Goal: Task Accomplishment & Management: Manage account settings

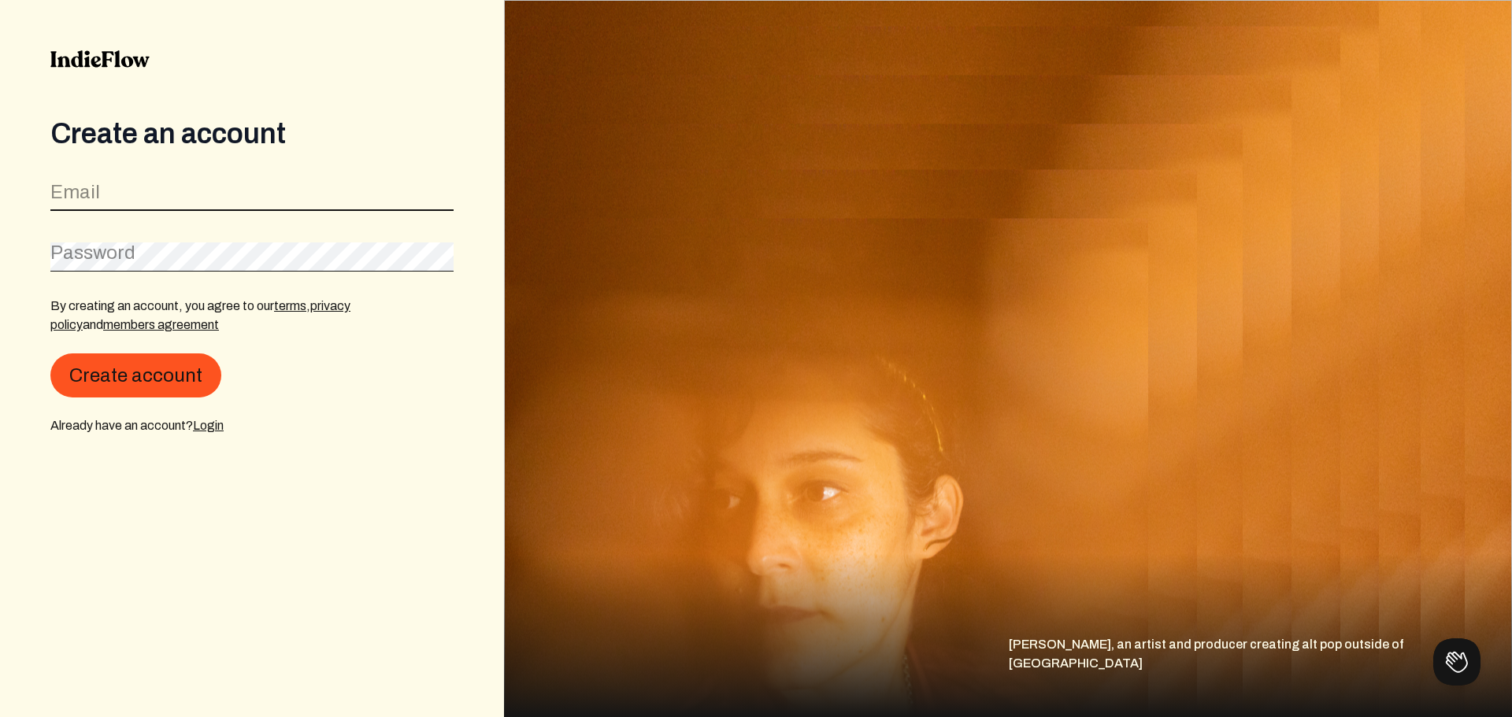
click at [227, 189] on input "email" at bounding box center [251, 196] width 403 height 30
type input "[EMAIL_ADDRESS][DOMAIN_NAME]"
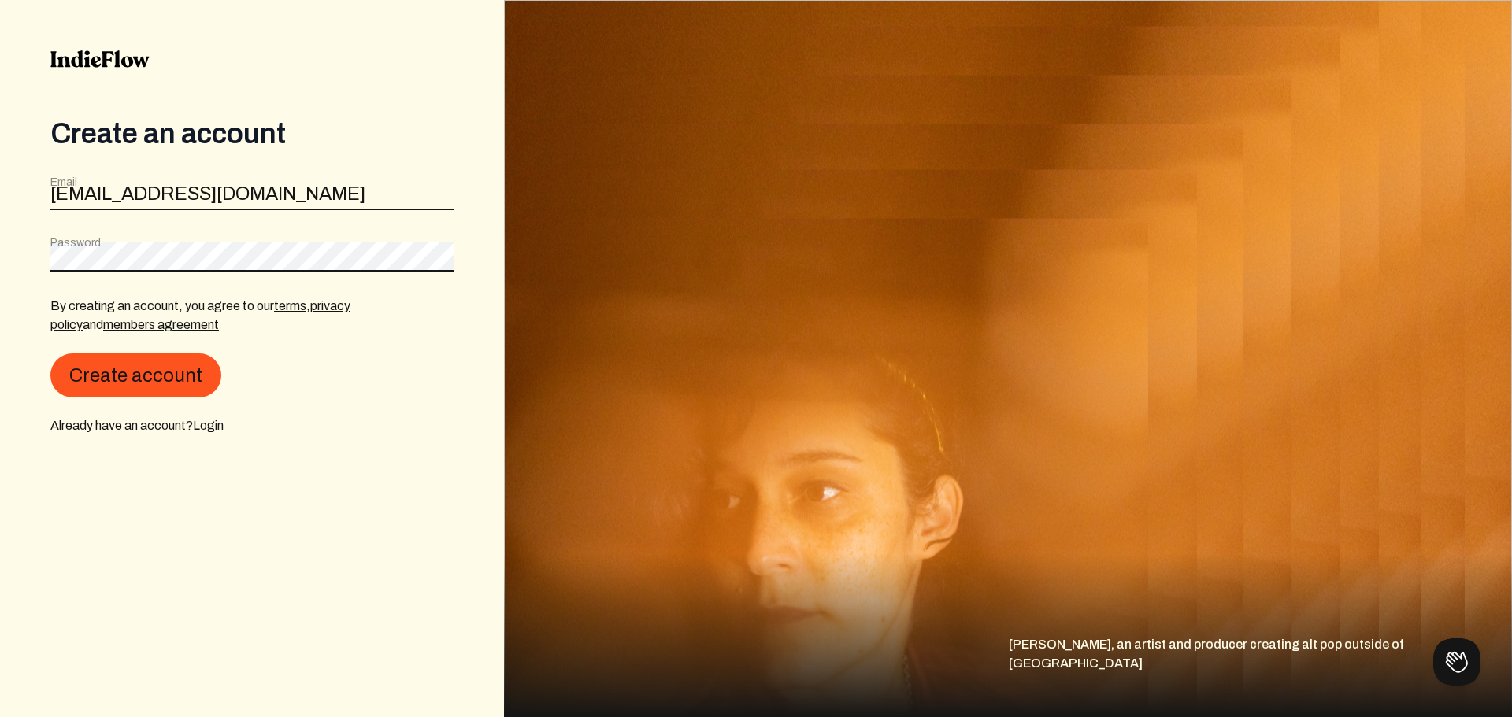
click at [50, 354] on button "Create account" at bounding box center [135, 376] width 171 height 44
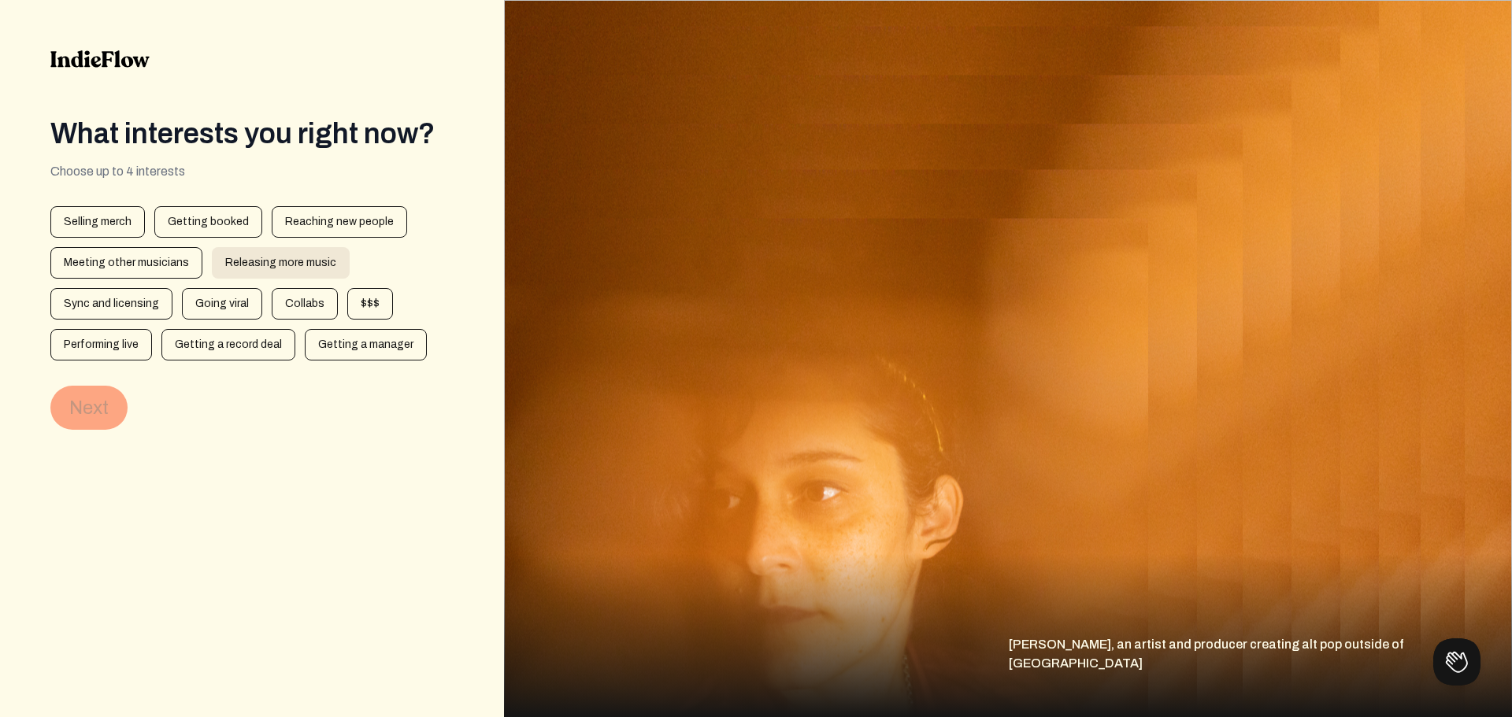
click at [243, 269] on div "Releasing more music" at bounding box center [281, 263] width 138 height 32
click at [111, 222] on div "Selling merch" at bounding box center [97, 222] width 95 height 32
click at [367, 303] on div "$$$" at bounding box center [370, 304] width 46 height 32
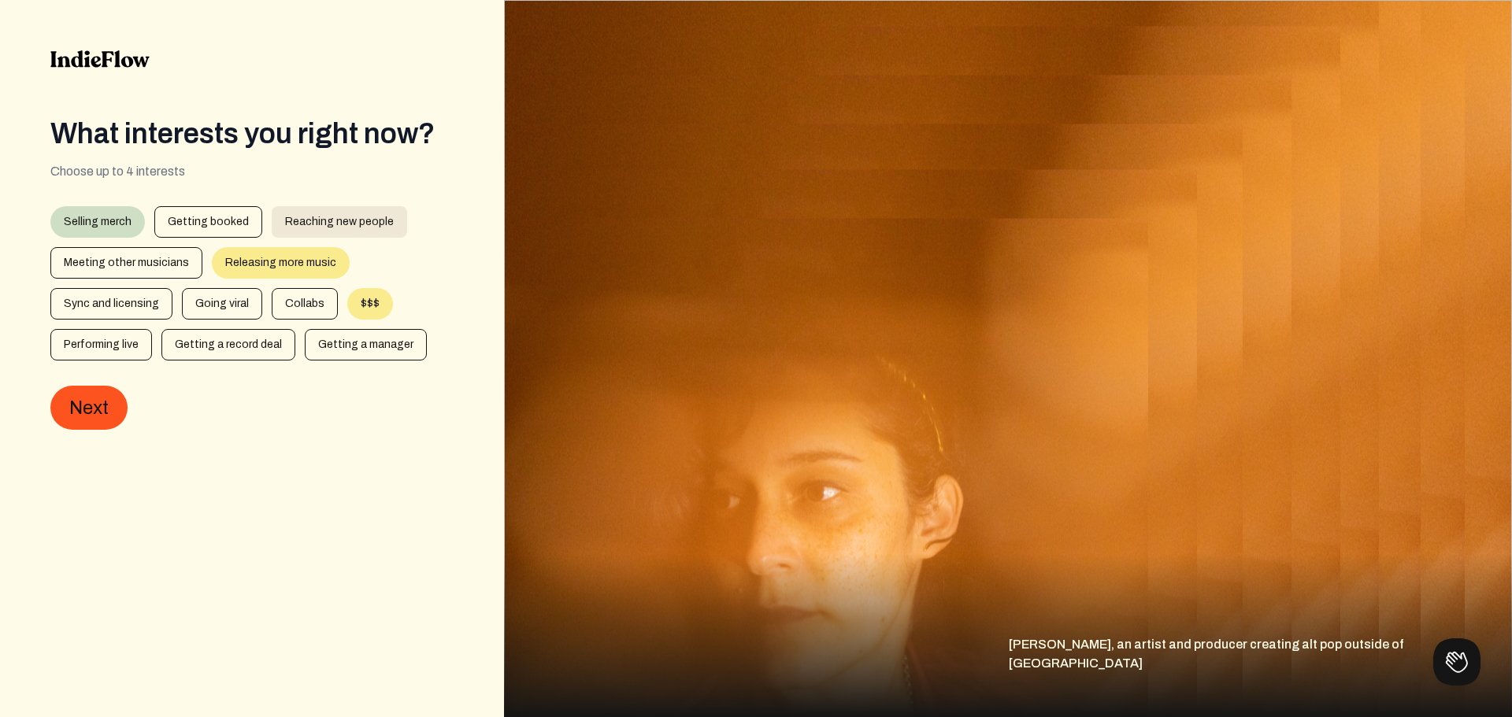
click at [379, 213] on div "Reaching new people" at bounding box center [339, 222] width 135 height 32
click at [102, 403] on button "Next" at bounding box center [88, 408] width 77 height 44
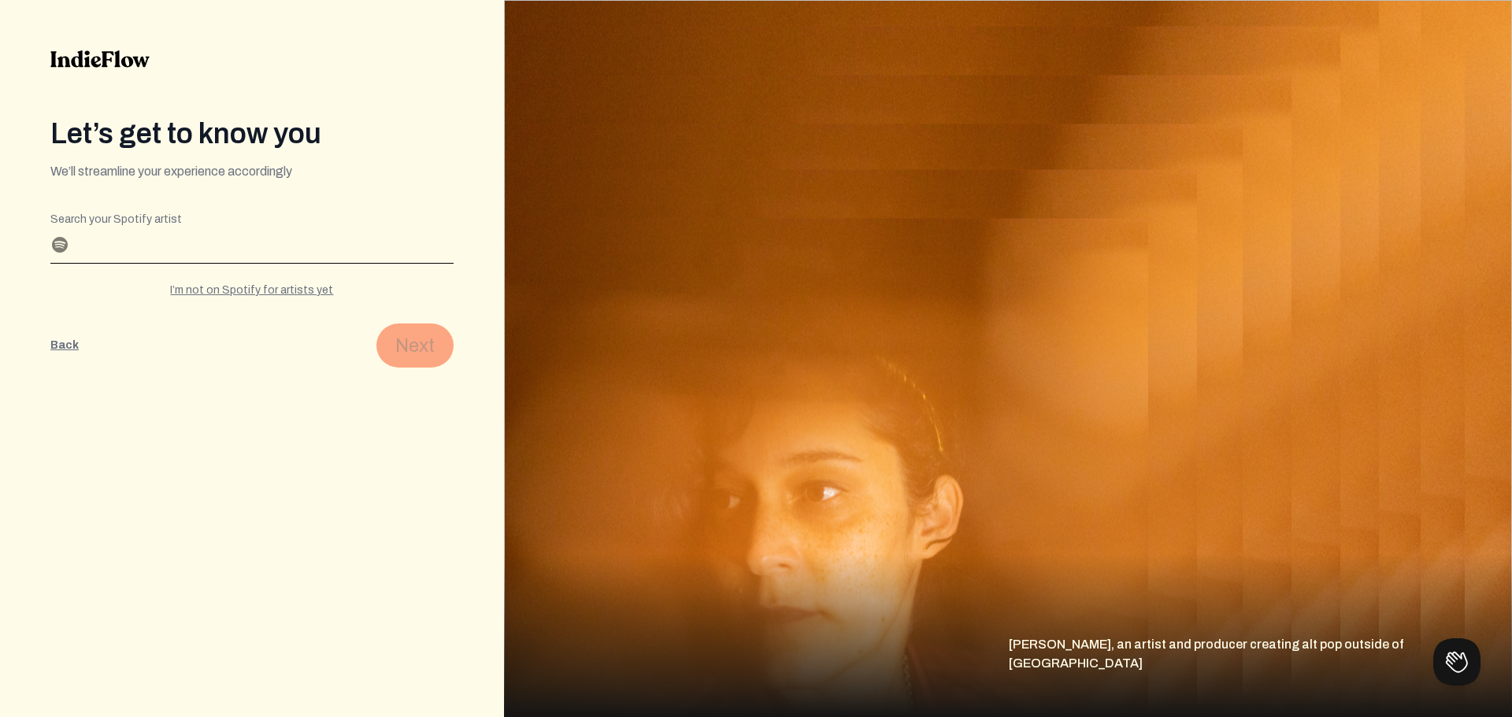
click at [209, 250] on input "Search your Spotify artist" at bounding box center [251, 250] width 403 height 25
click at [274, 254] on input "Search your Spotify artist" at bounding box center [251, 250] width 403 height 25
click at [250, 427] on div "Let’s get to know you We’ll streamline your experience accordingly Editable cre…" at bounding box center [252, 358] width 504 height 717
click at [260, 262] on input "Search your Spotify artist" at bounding box center [251, 250] width 403 height 25
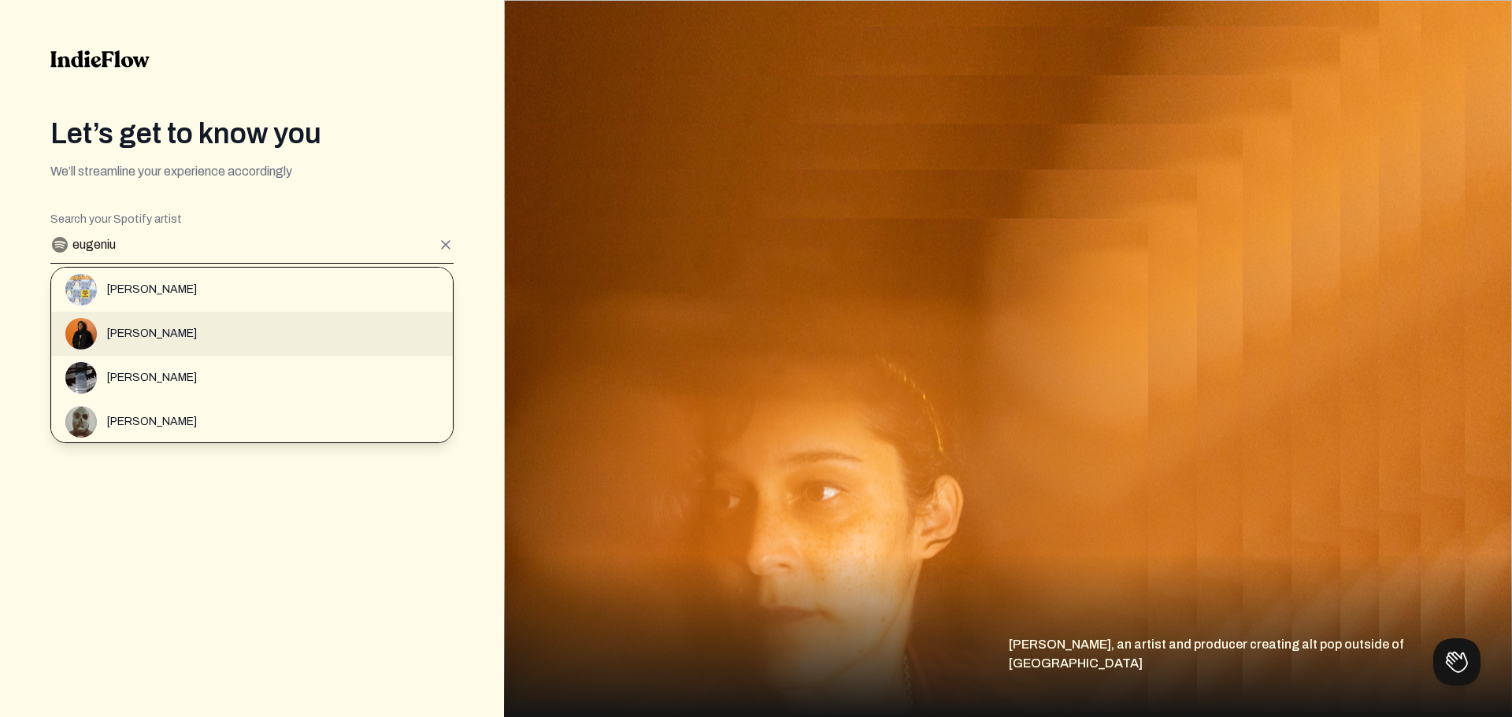
type input "eugeniu"
click at [155, 342] on div "[PERSON_NAME]" at bounding box center [258, 334] width 387 height 32
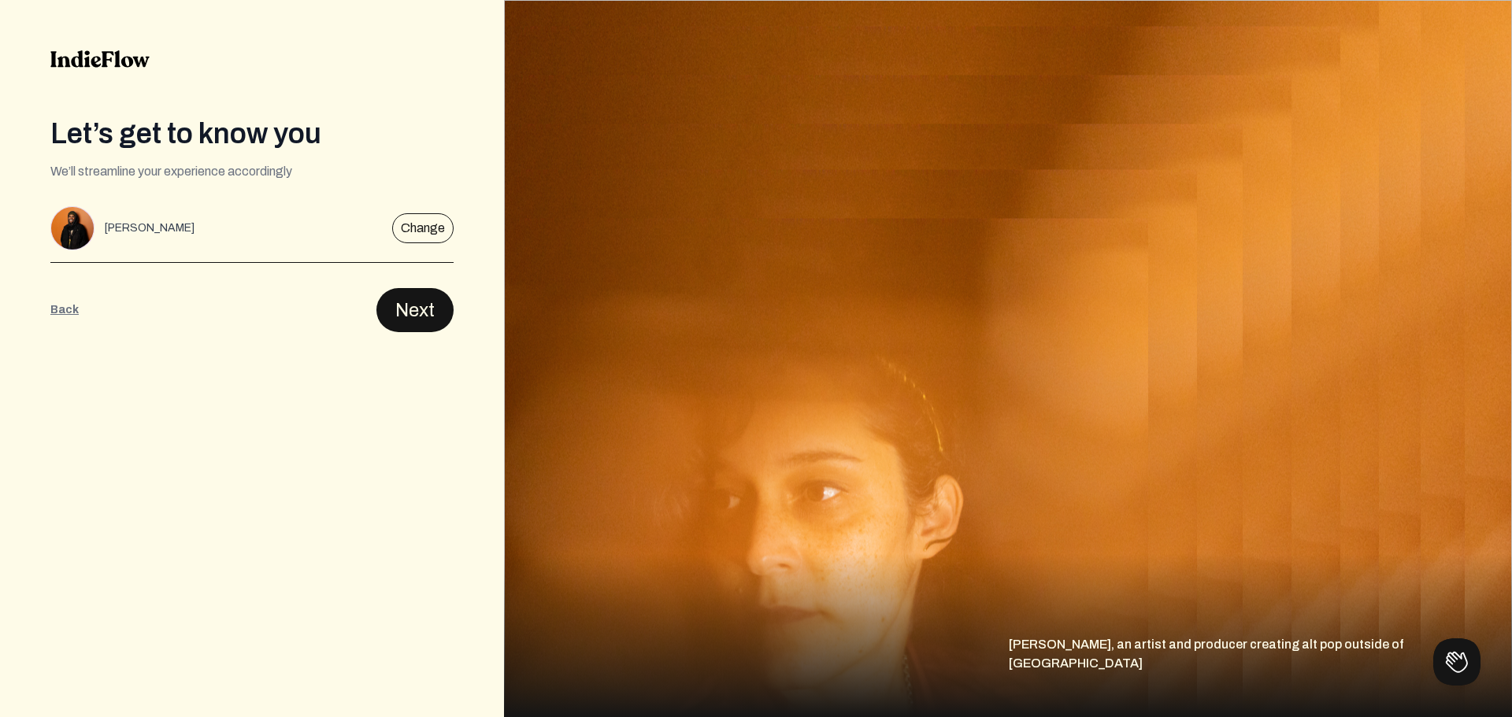
click at [417, 309] on button "Next" at bounding box center [414, 310] width 77 height 44
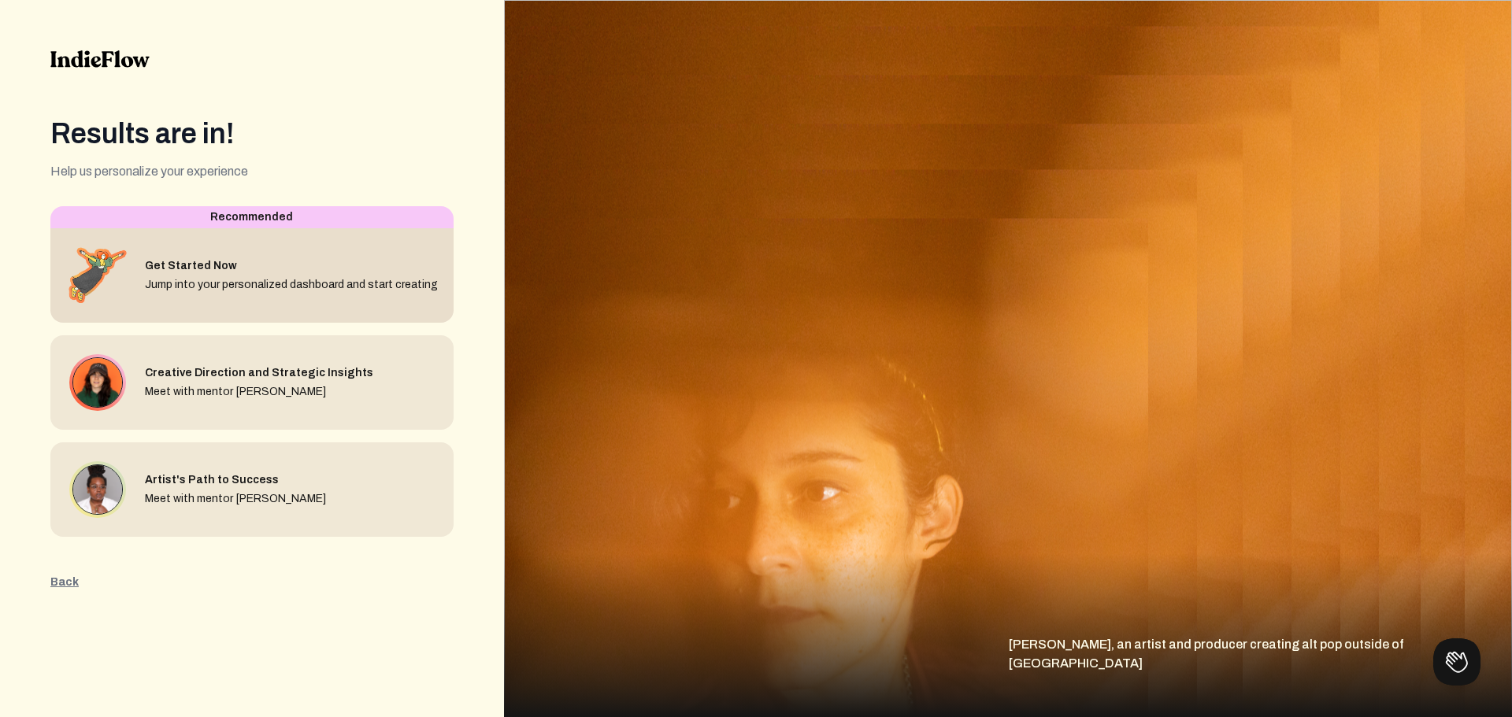
click at [376, 274] on div "Get Started Now" at bounding box center [291, 266] width 293 height 16
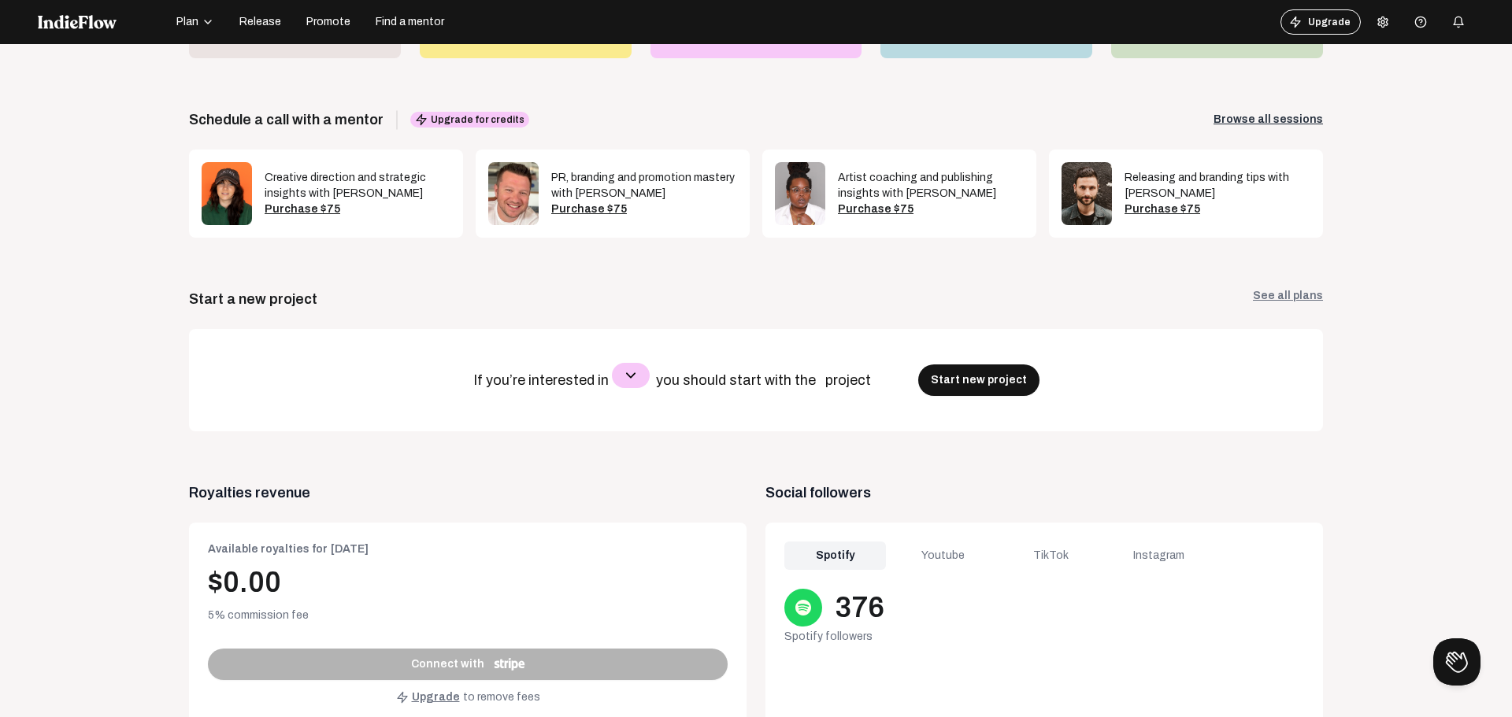
scroll to position [473, 0]
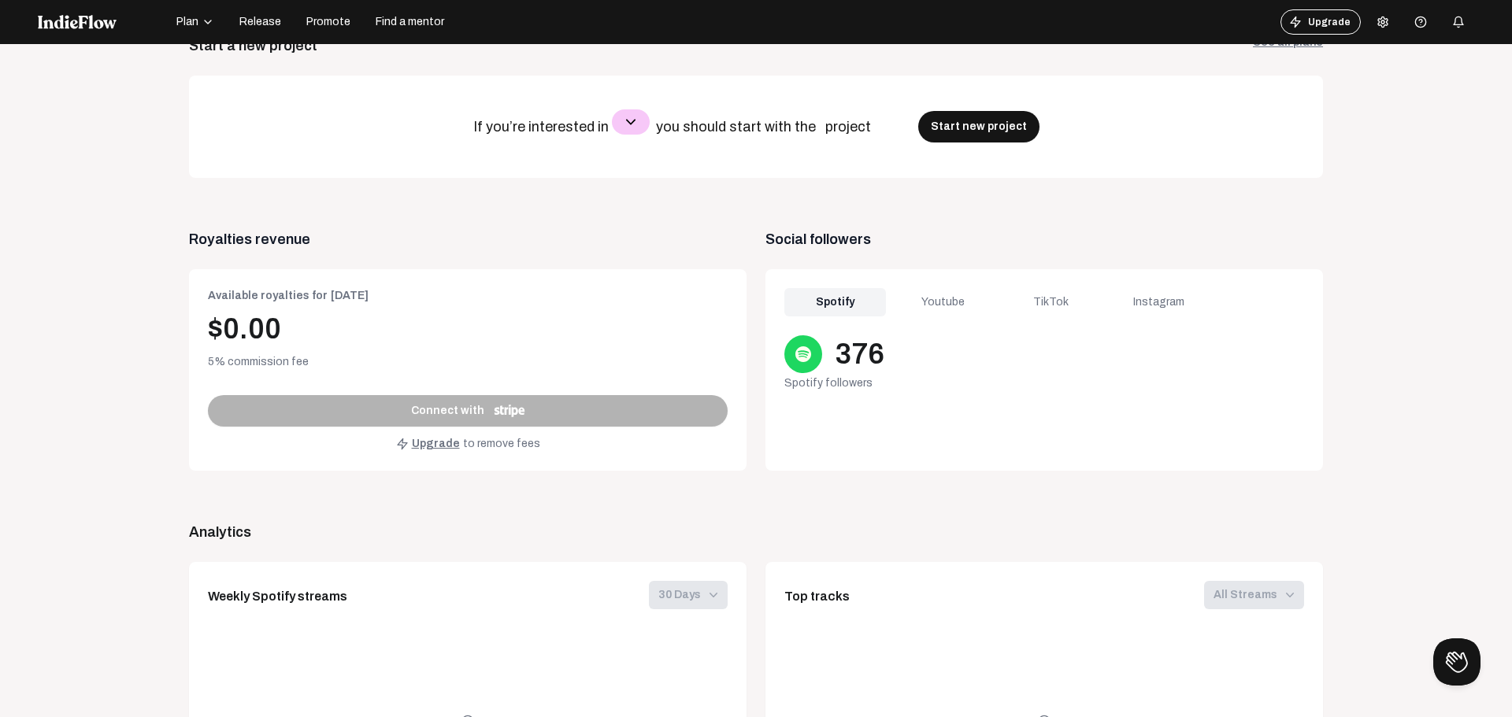
click at [944, 309] on div "Youtube" at bounding box center [943, 302] width 102 height 28
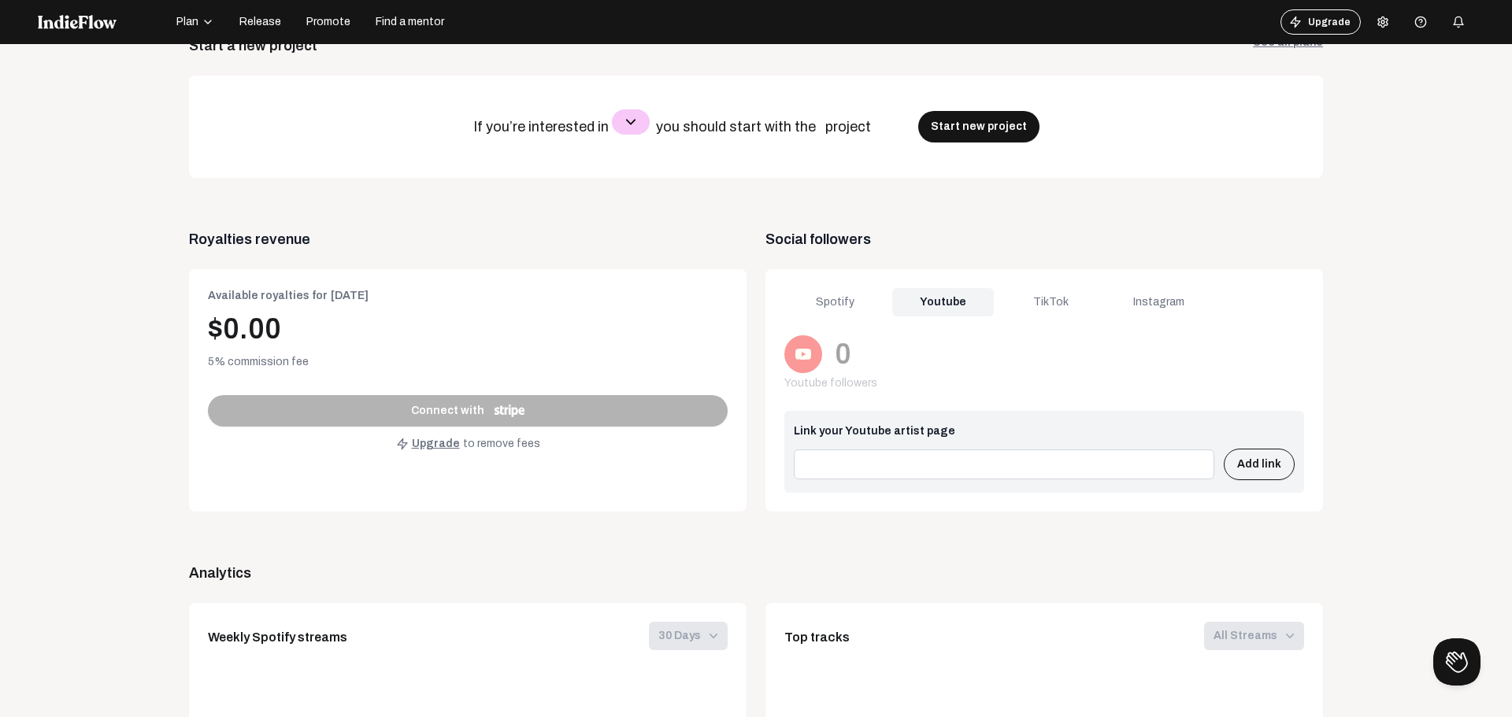
click at [998, 461] on input at bounding box center [1004, 465] width 421 height 30
click at [939, 476] on input at bounding box center [1004, 465] width 421 height 30
click at [957, 456] on input at bounding box center [1004, 465] width 421 height 30
paste input "[URL][DOMAIN_NAME]"
type input "[URL][DOMAIN_NAME]"
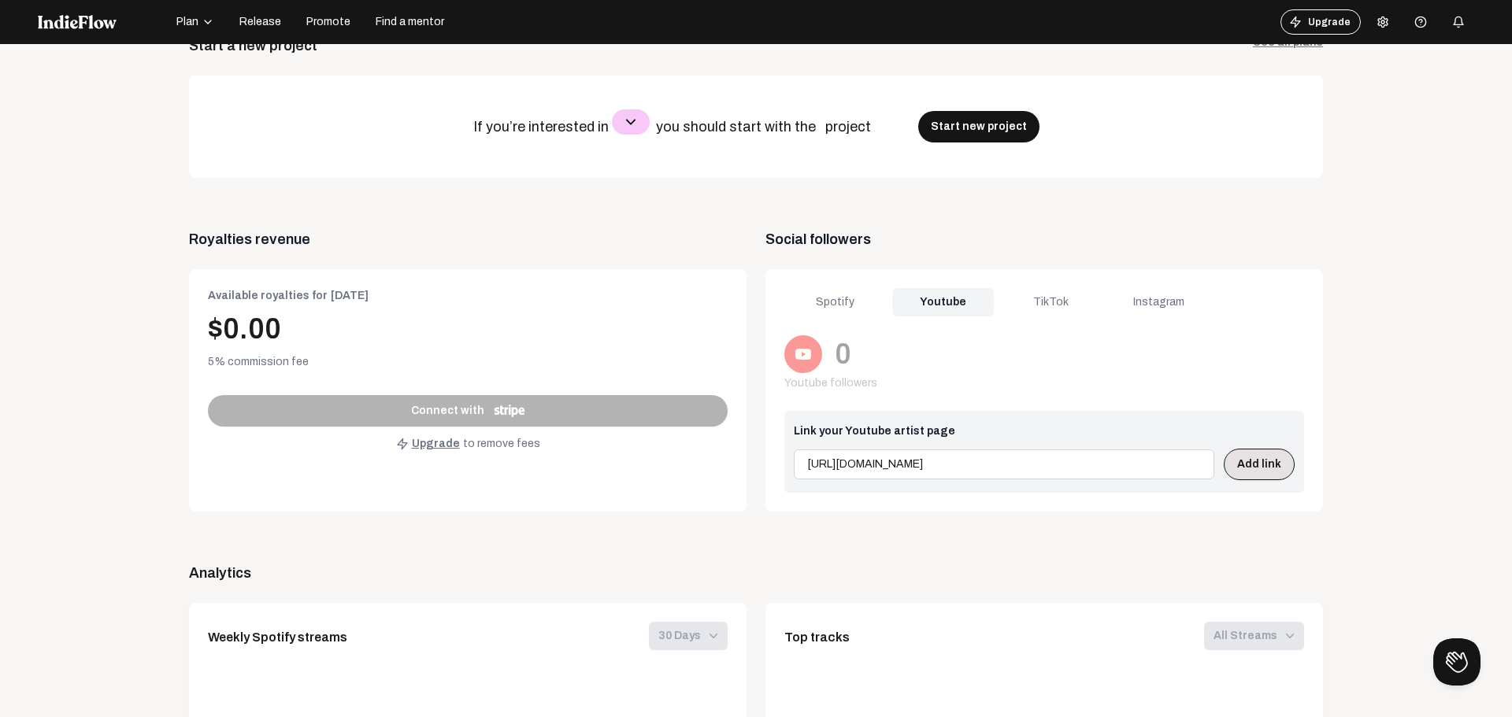
click at [1244, 469] on button "Add link" at bounding box center [1259, 465] width 71 height 32
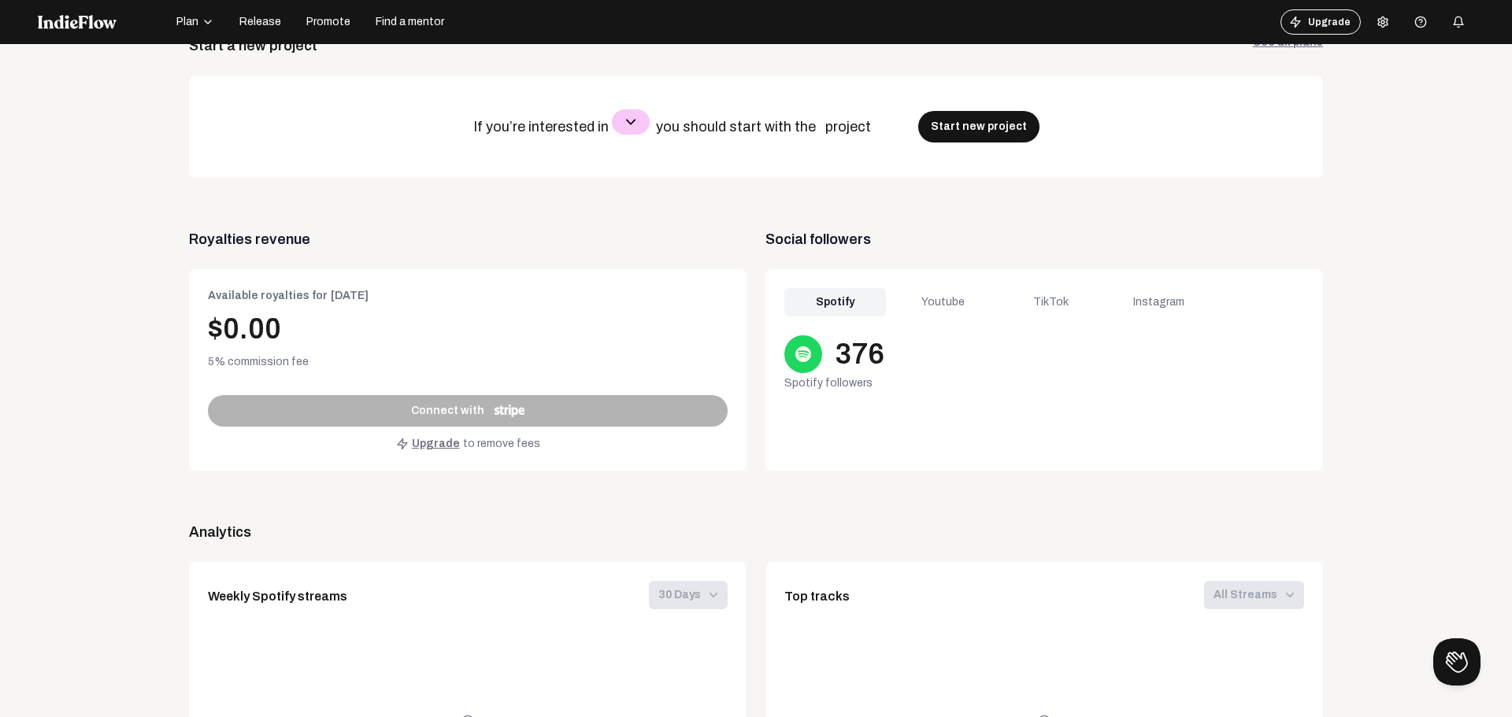
click at [947, 299] on div "Youtube" at bounding box center [943, 302] width 102 height 28
click at [1056, 301] on div "TikTok" at bounding box center [1051, 302] width 102 height 28
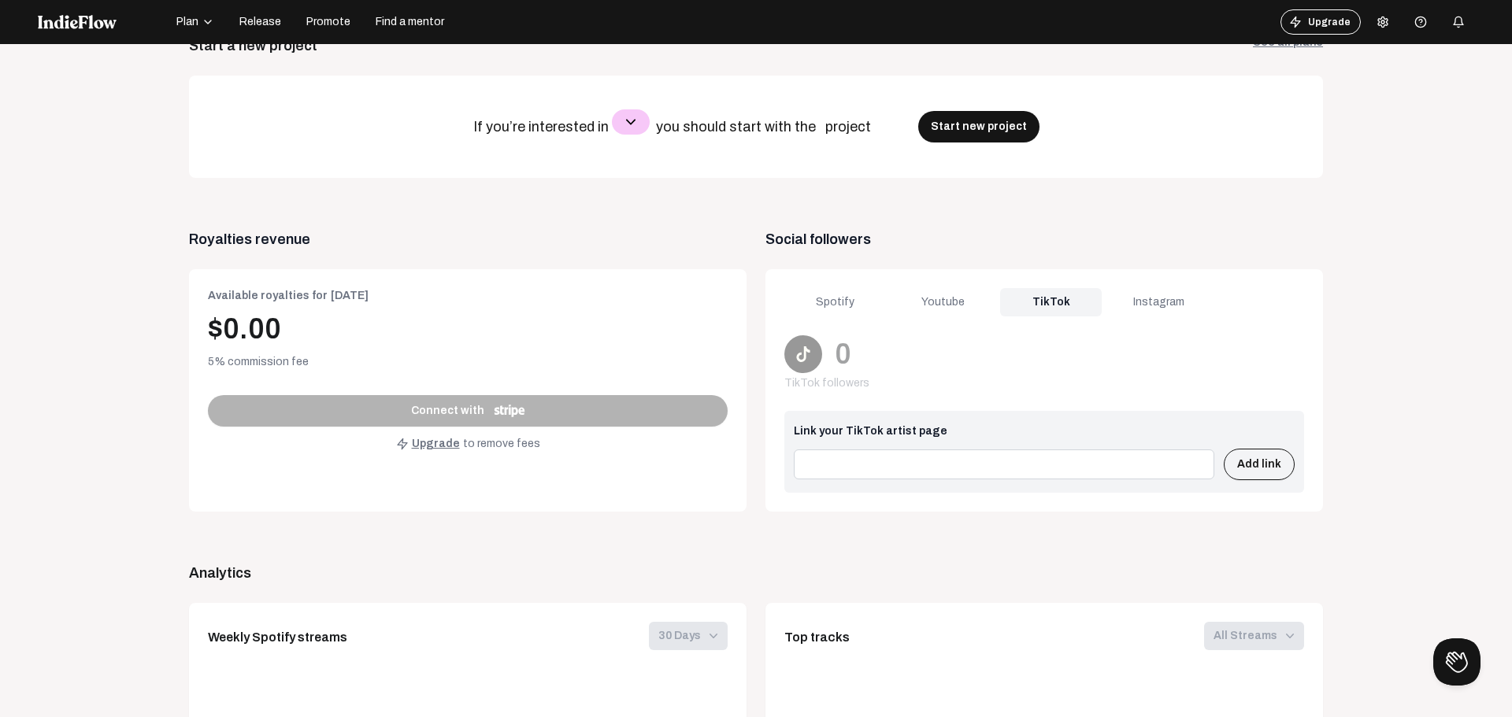
click at [881, 461] on input at bounding box center [1004, 465] width 421 height 30
paste input "[URL][DOMAIN_NAME]"
type input "[URL][DOMAIN_NAME]"
click at [1244, 461] on button "Add link" at bounding box center [1259, 465] width 71 height 32
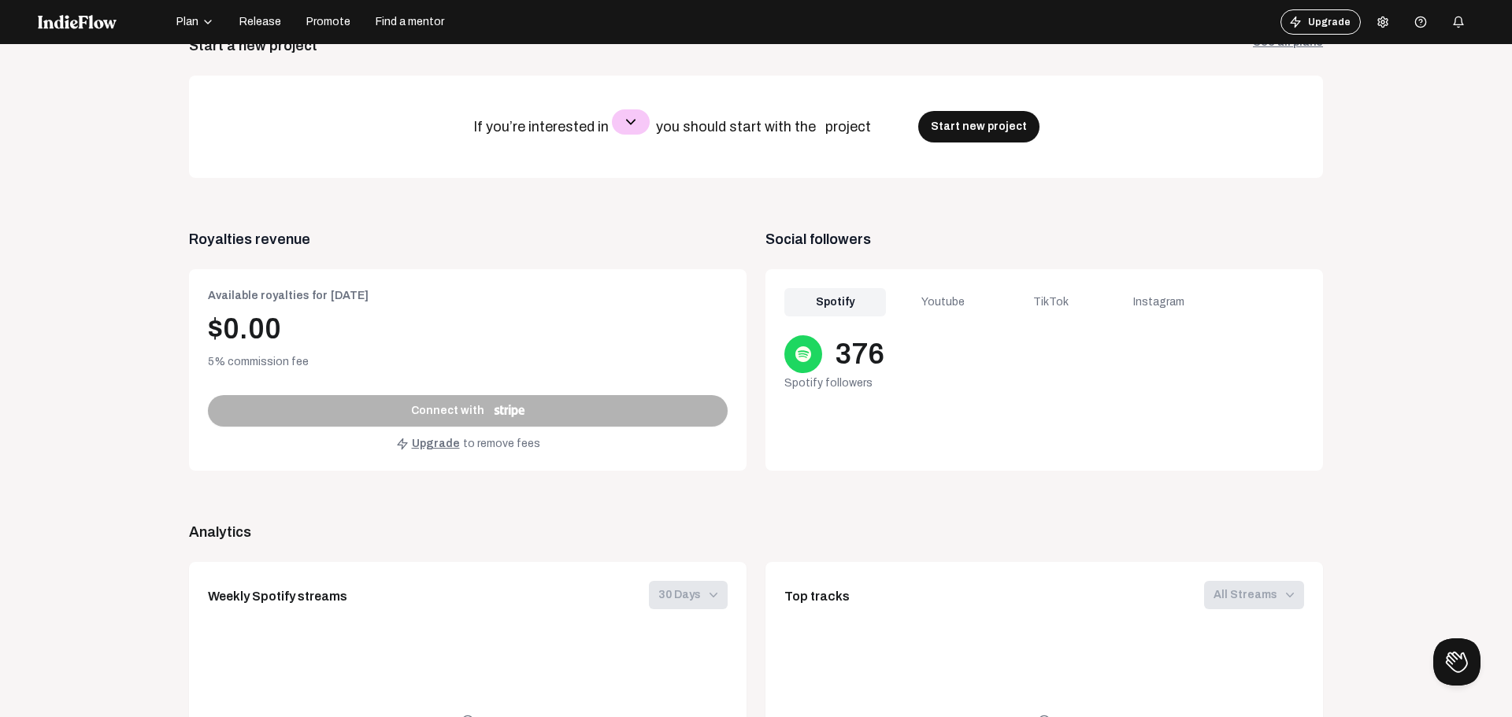
click at [1051, 308] on div "TikTok" at bounding box center [1051, 302] width 102 height 28
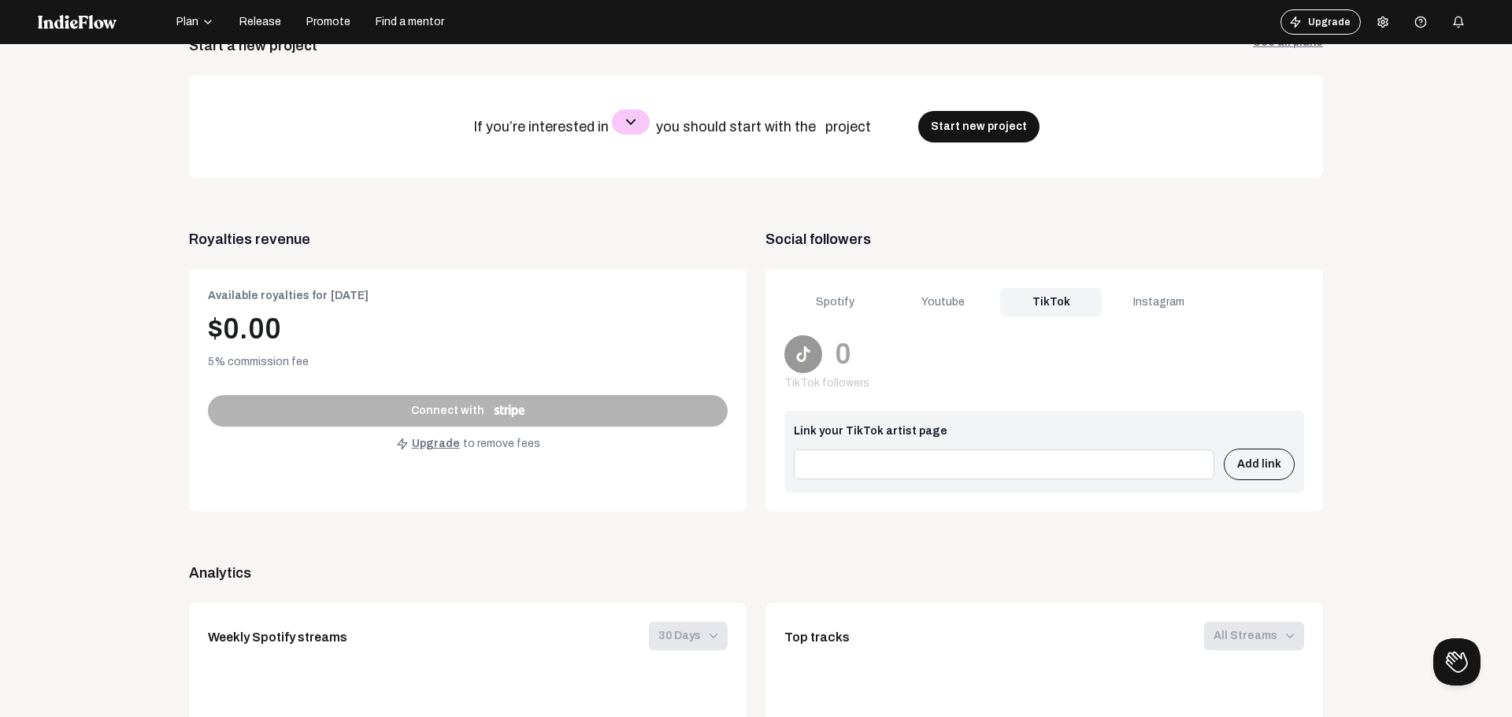
click at [954, 476] on input at bounding box center [1004, 465] width 421 height 30
click at [979, 475] on input at bounding box center [1004, 465] width 421 height 30
paste input "[URL][DOMAIN_NAME]"
type input "[URL][DOMAIN_NAME]"
click at [1273, 465] on button "Add link" at bounding box center [1259, 465] width 71 height 32
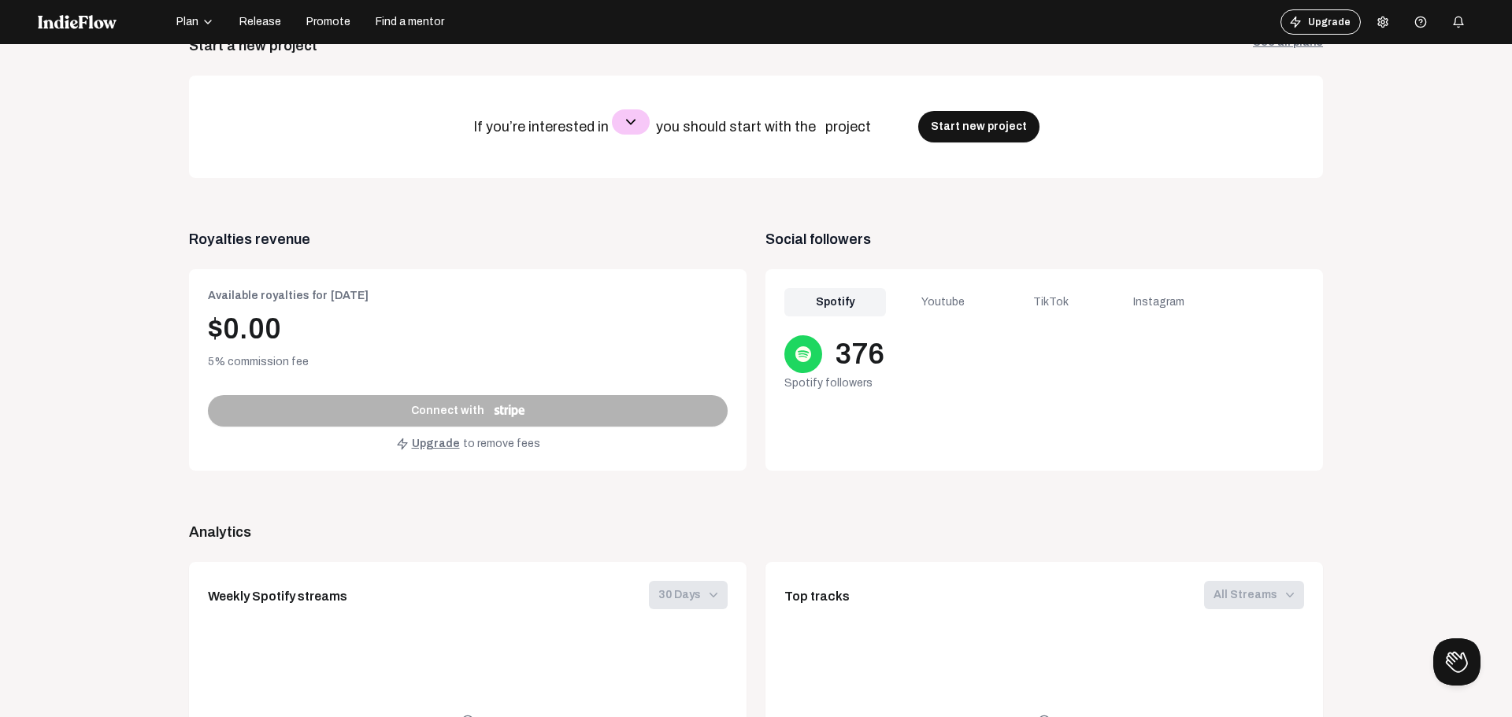
click at [1056, 308] on div "TikTok" at bounding box center [1051, 302] width 102 height 28
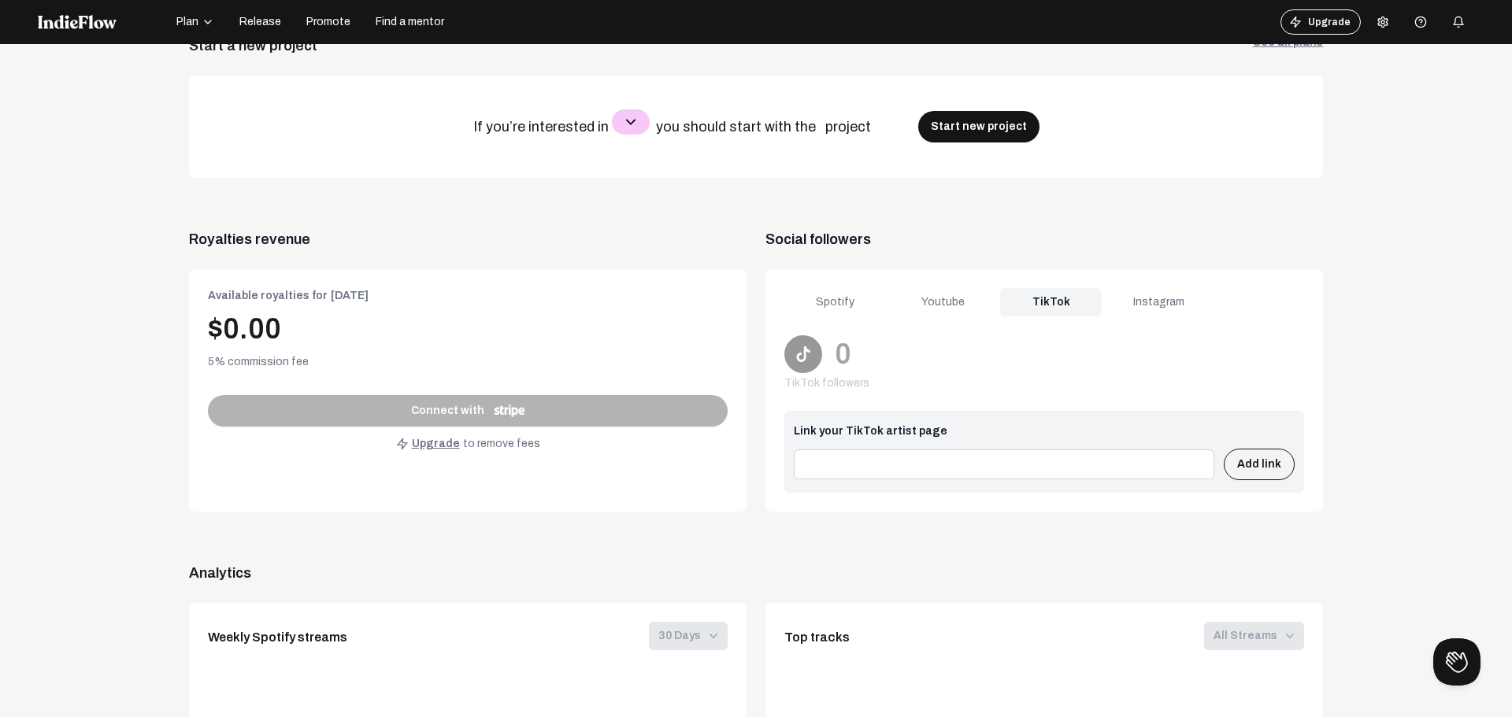
click at [1010, 469] on input at bounding box center [1004, 465] width 421 height 30
click at [1122, 306] on div "Instagram" at bounding box center [1159, 302] width 102 height 28
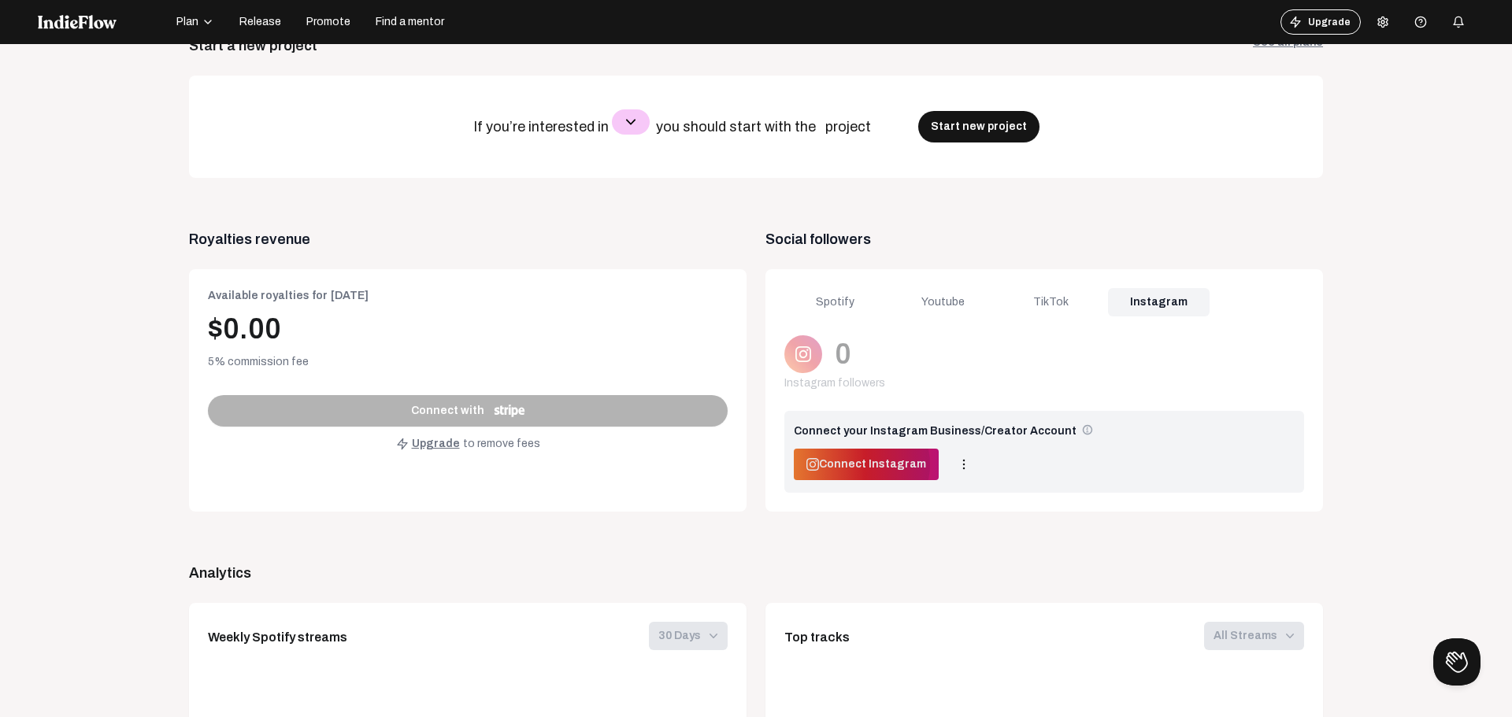
click at [881, 463] on span "Connect Instagram" at bounding box center [872, 465] width 107 height 16
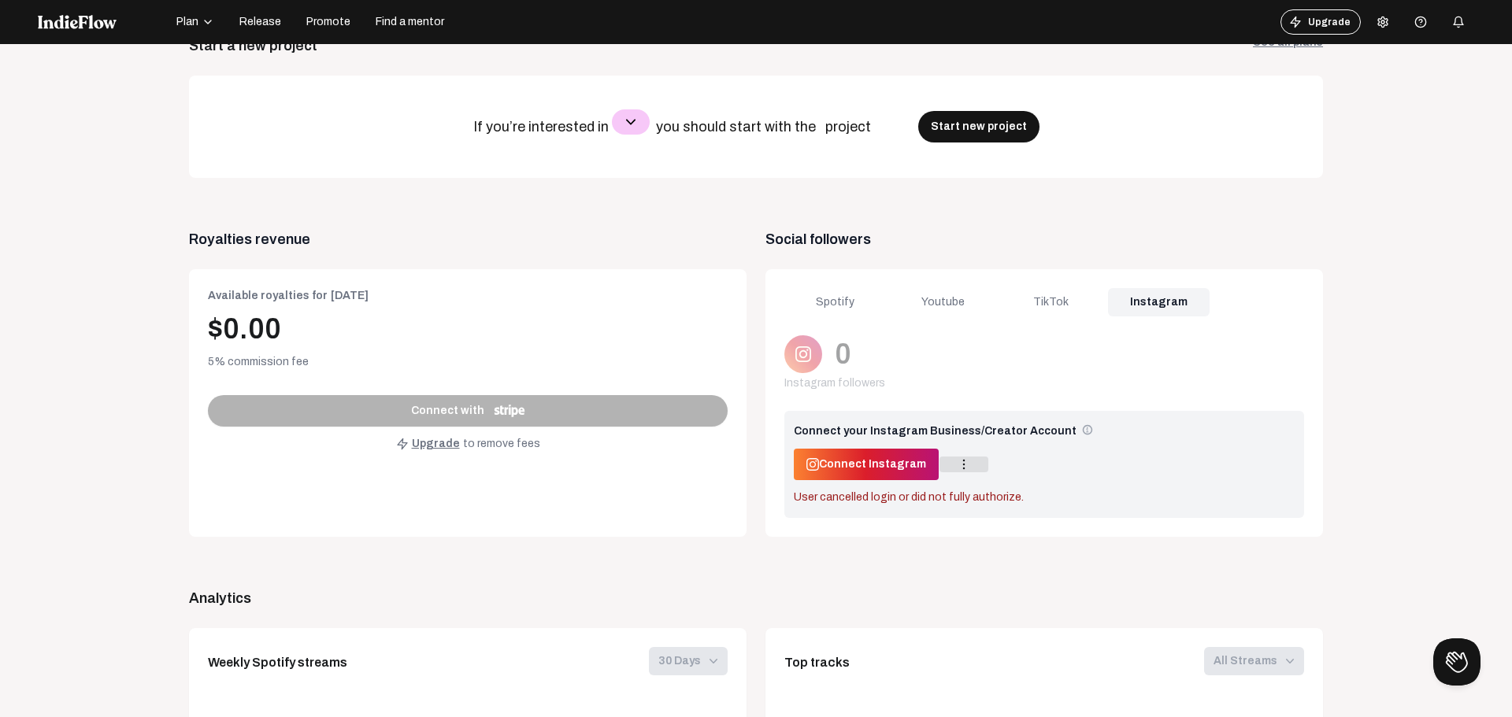
click at [956, 469] on icon at bounding box center [964, 465] width 16 height 16
click at [944, 469] on div at bounding box center [756, 358] width 1512 height 717
click at [635, 120] on icon "button" at bounding box center [630, 122] width 19 height 19
click at [966, 240] on span "Social followers" at bounding box center [1044, 239] width 558 height 22
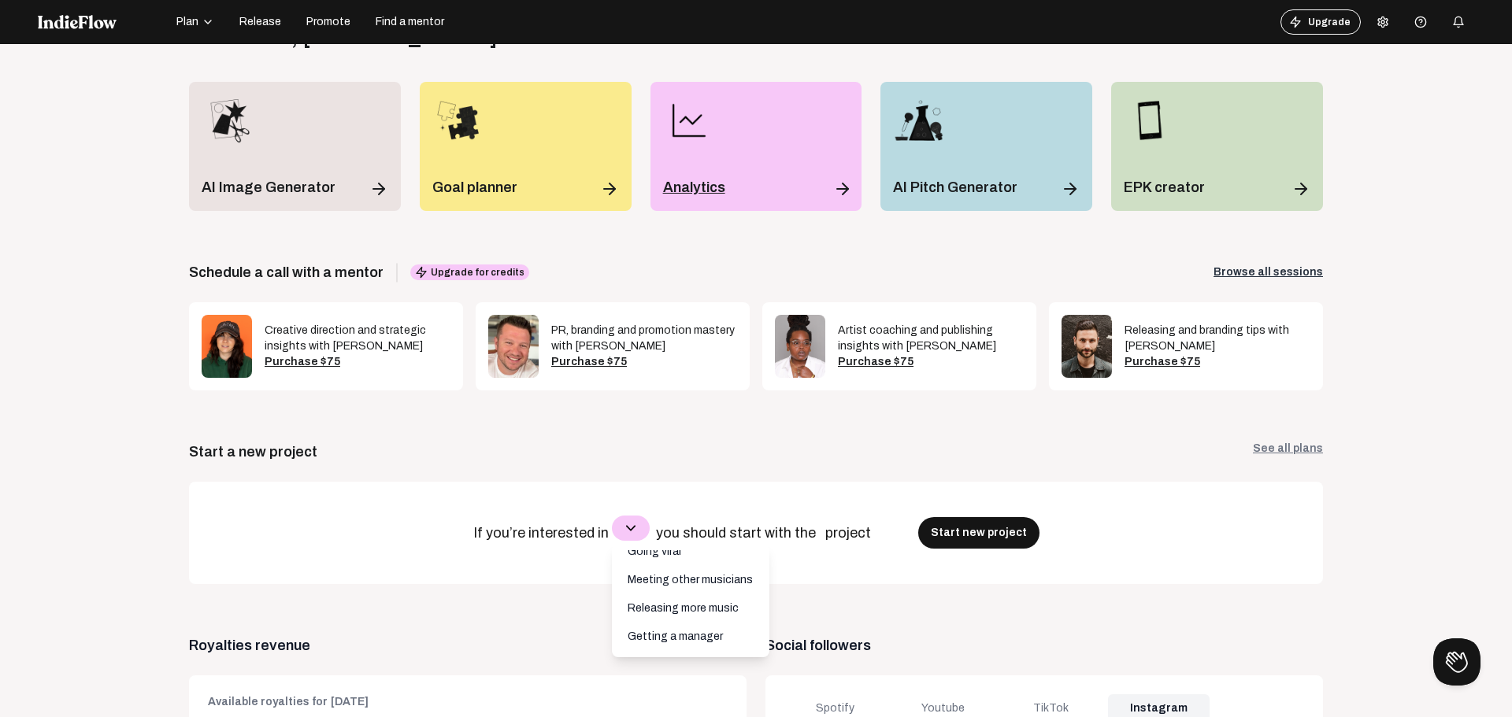
scroll to position [0, 0]
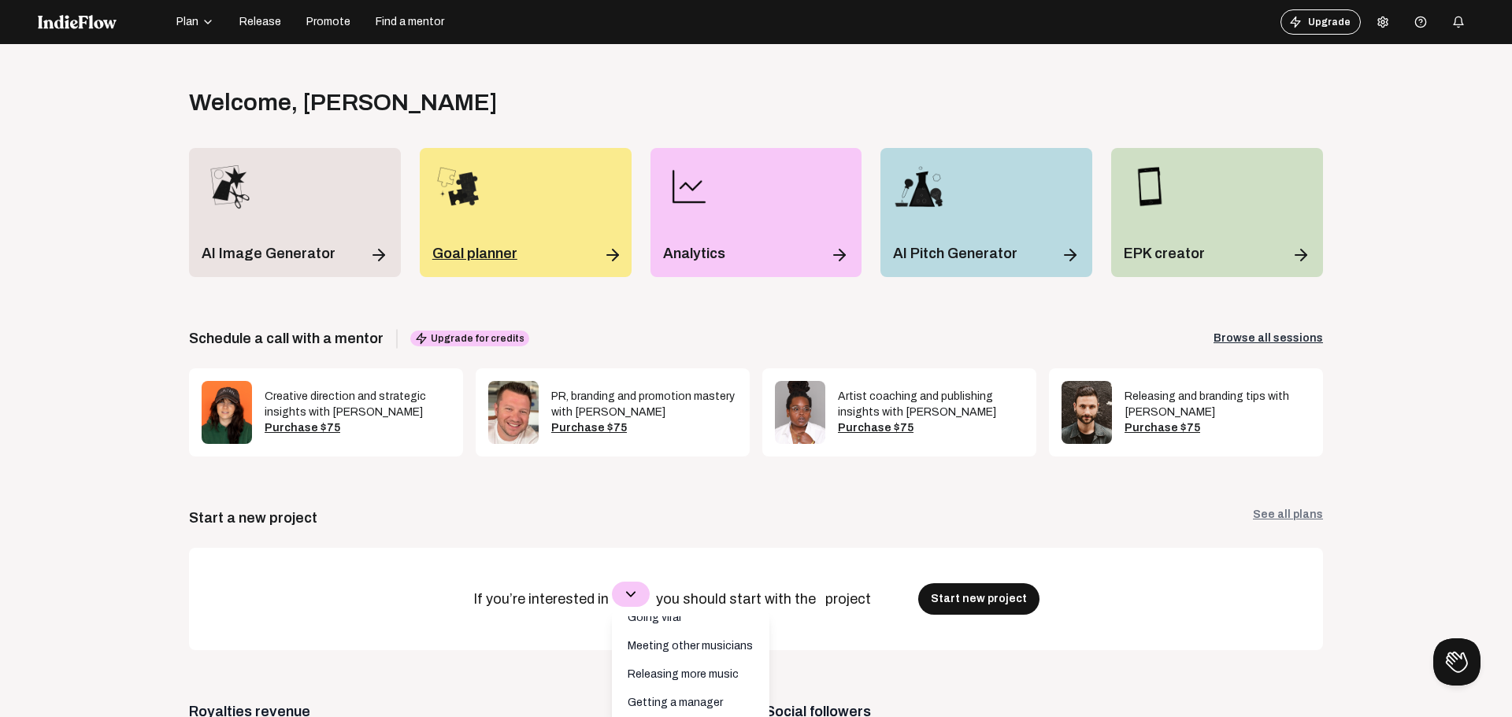
click at [562, 175] on div "Goal planner" at bounding box center [526, 212] width 212 height 129
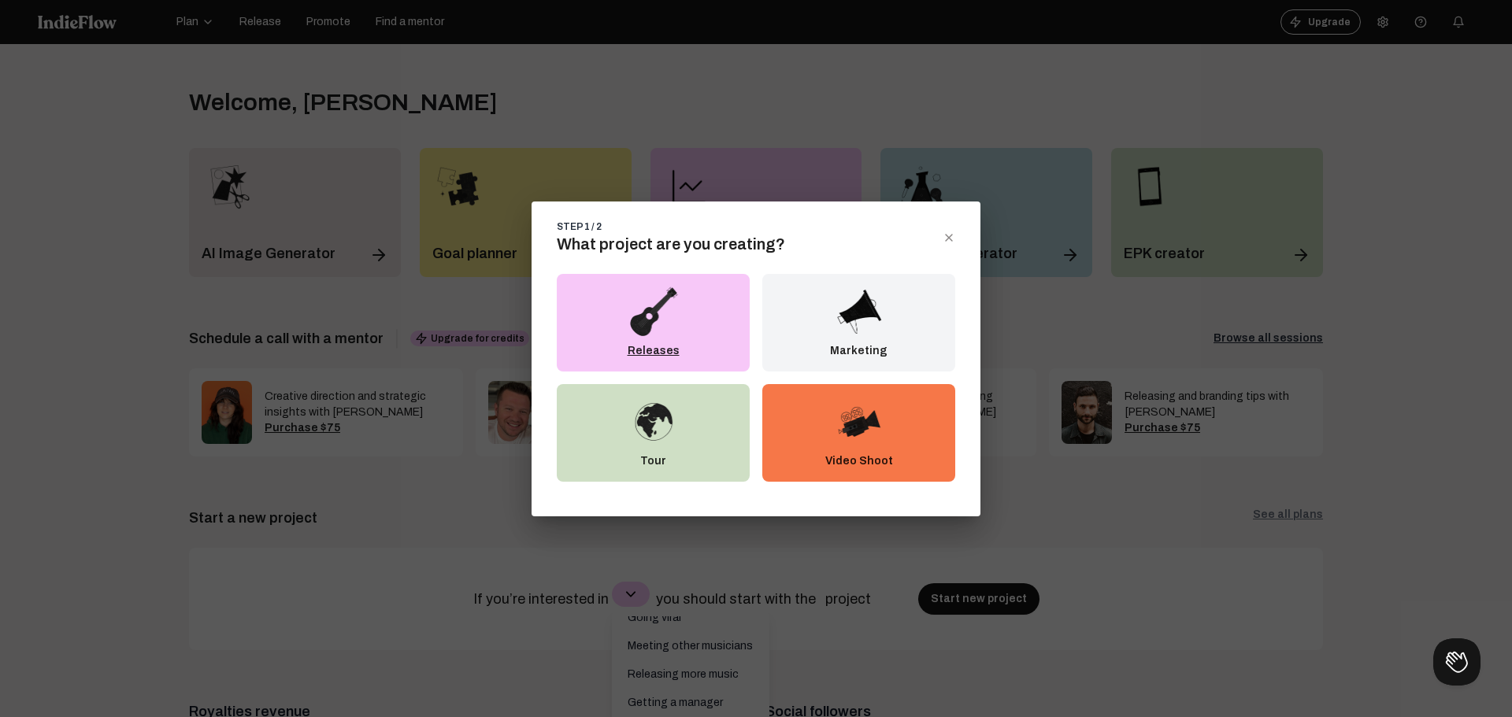
click at [717, 288] on div "Releases" at bounding box center [653, 323] width 193 height 98
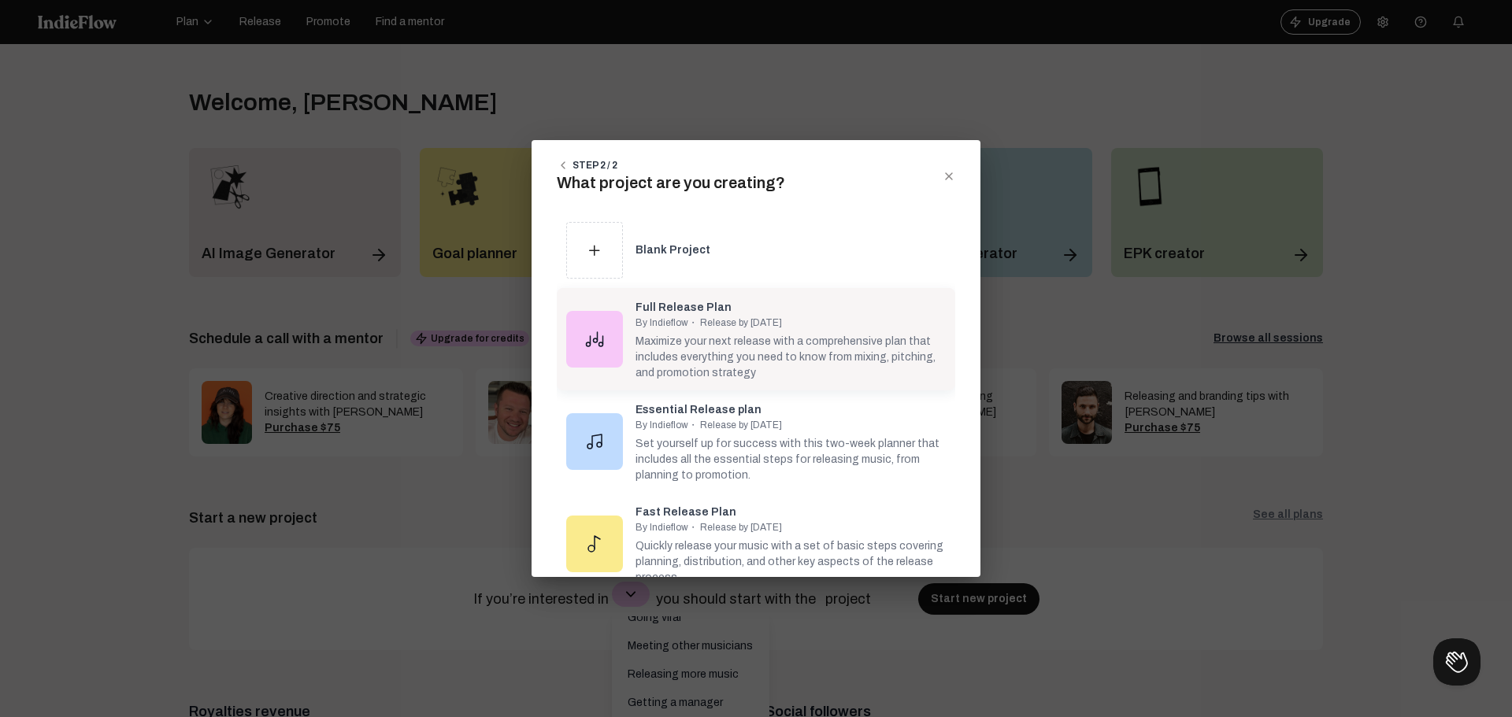
click at [758, 309] on div "Full Release Plan By Indieflow ・ Release by [DATE] Maximize your next release w…" at bounding box center [784, 339] width 323 height 83
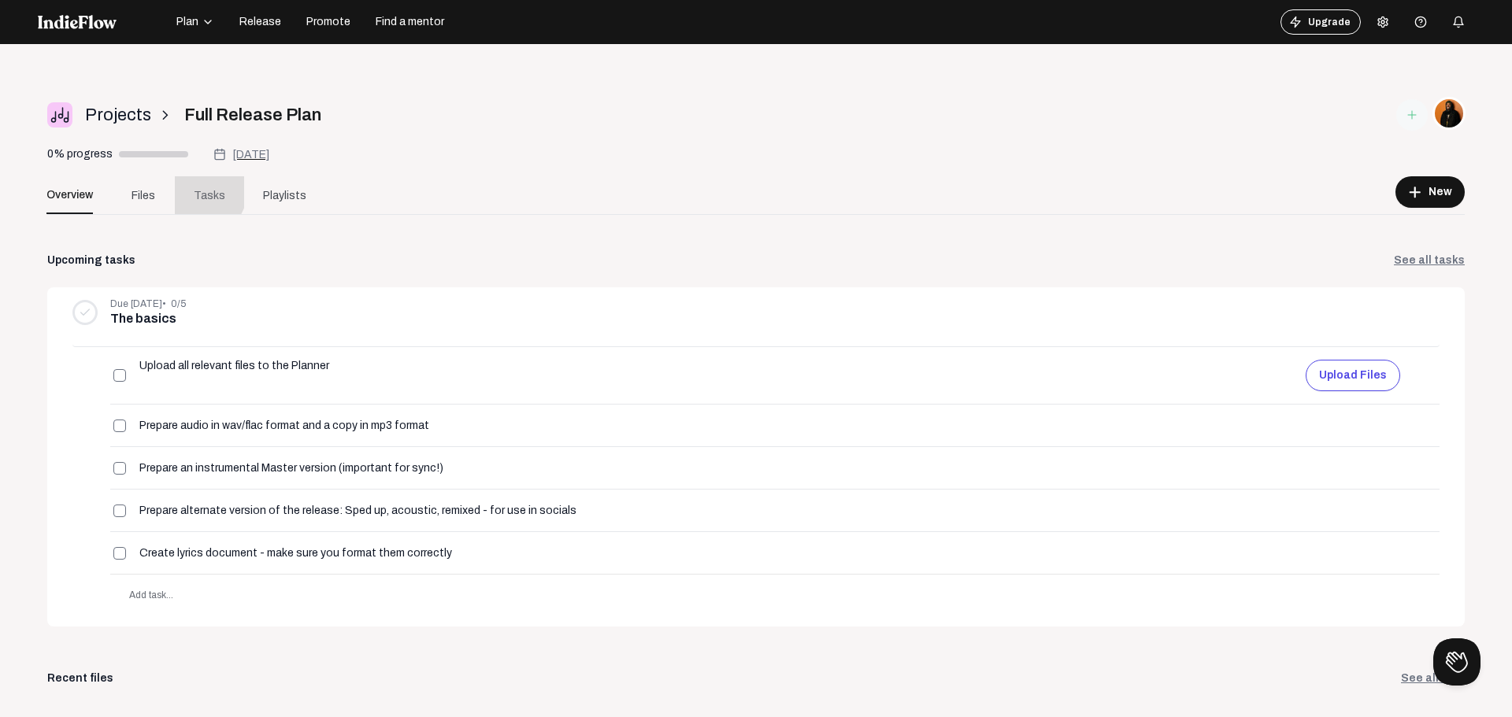
click at [202, 191] on span "Tasks" at bounding box center [210, 195] width 32 height 17
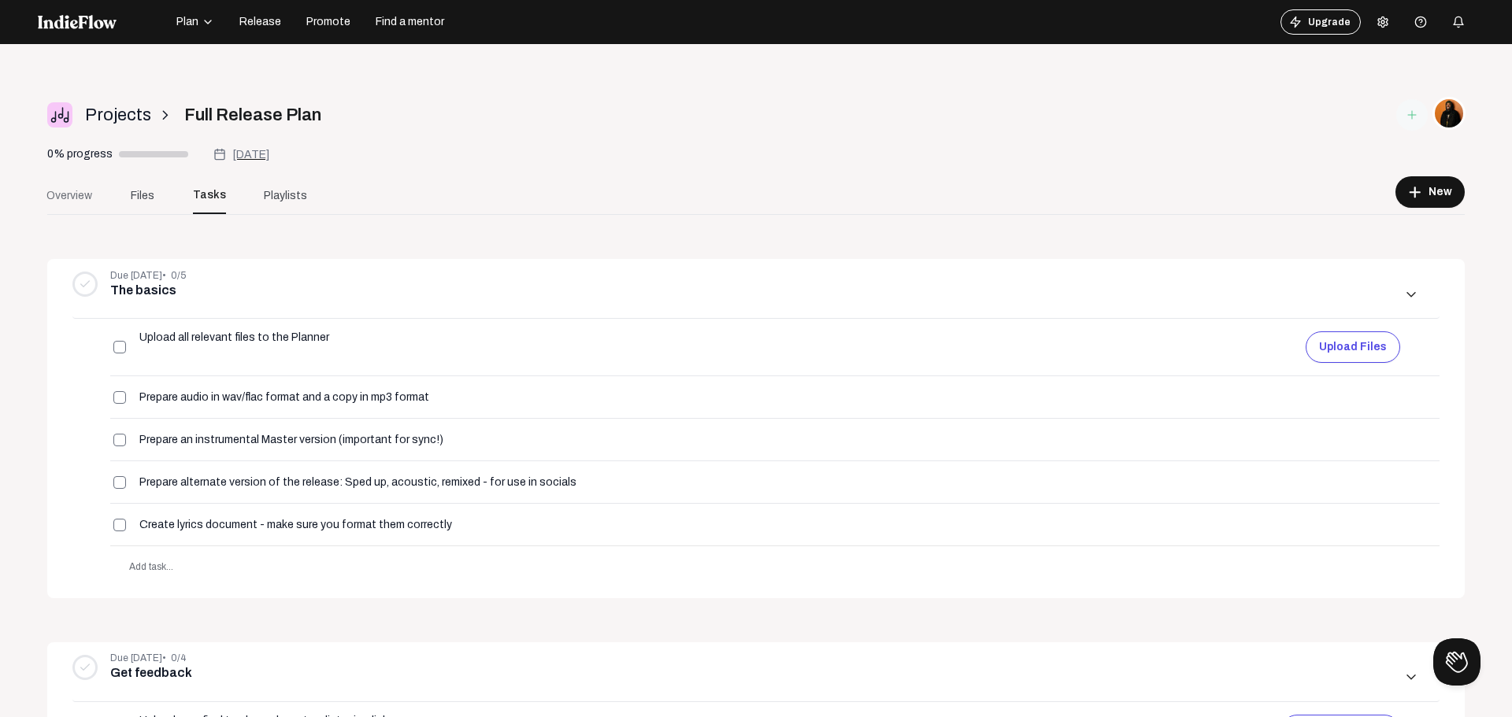
click at [71, 206] on link "Overview" at bounding box center [69, 195] width 83 height 38
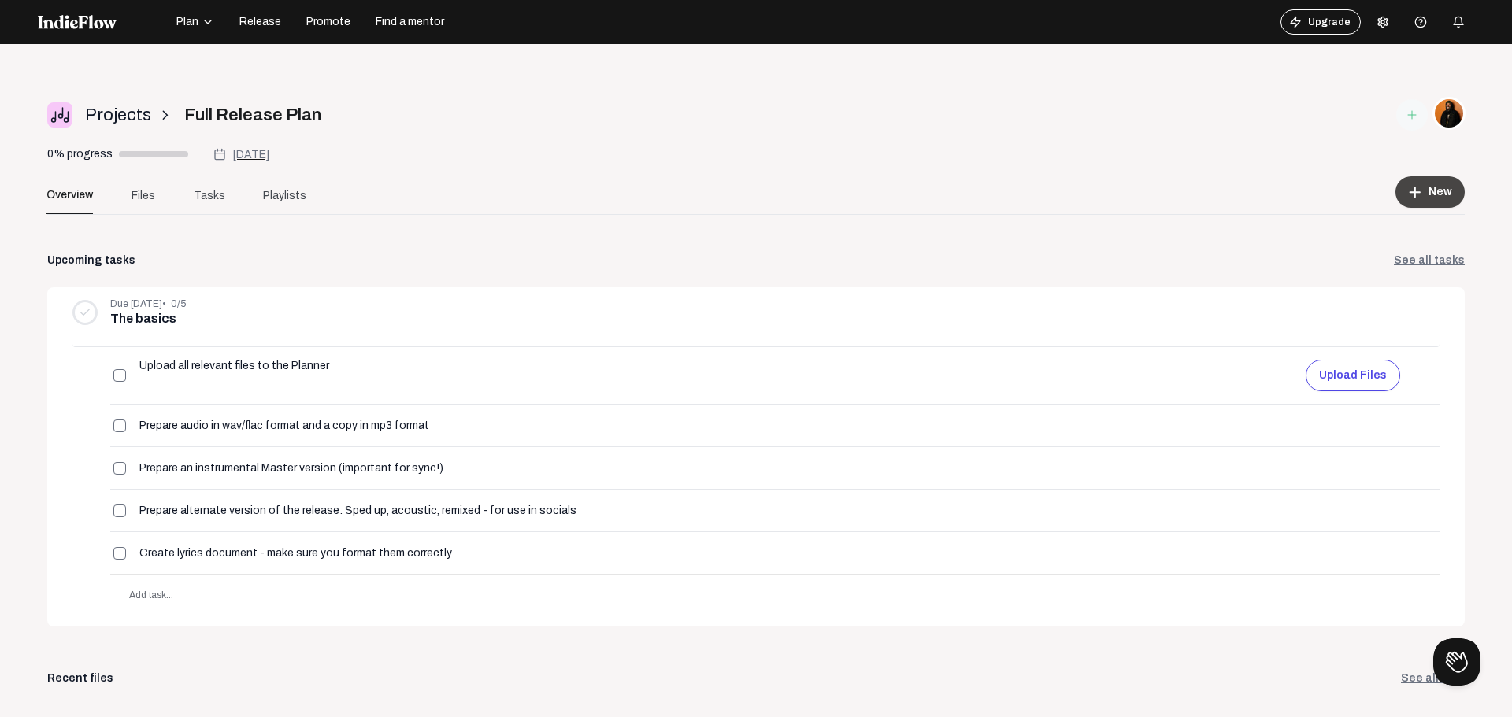
click at [1429, 198] on span "New" at bounding box center [1441, 192] width 24 height 16
click at [276, 189] on div at bounding box center [756, 358] width 1512 height 717
click at [276, 189] on span "Playlists" at bounding box center [284, 195] width 43 height 17
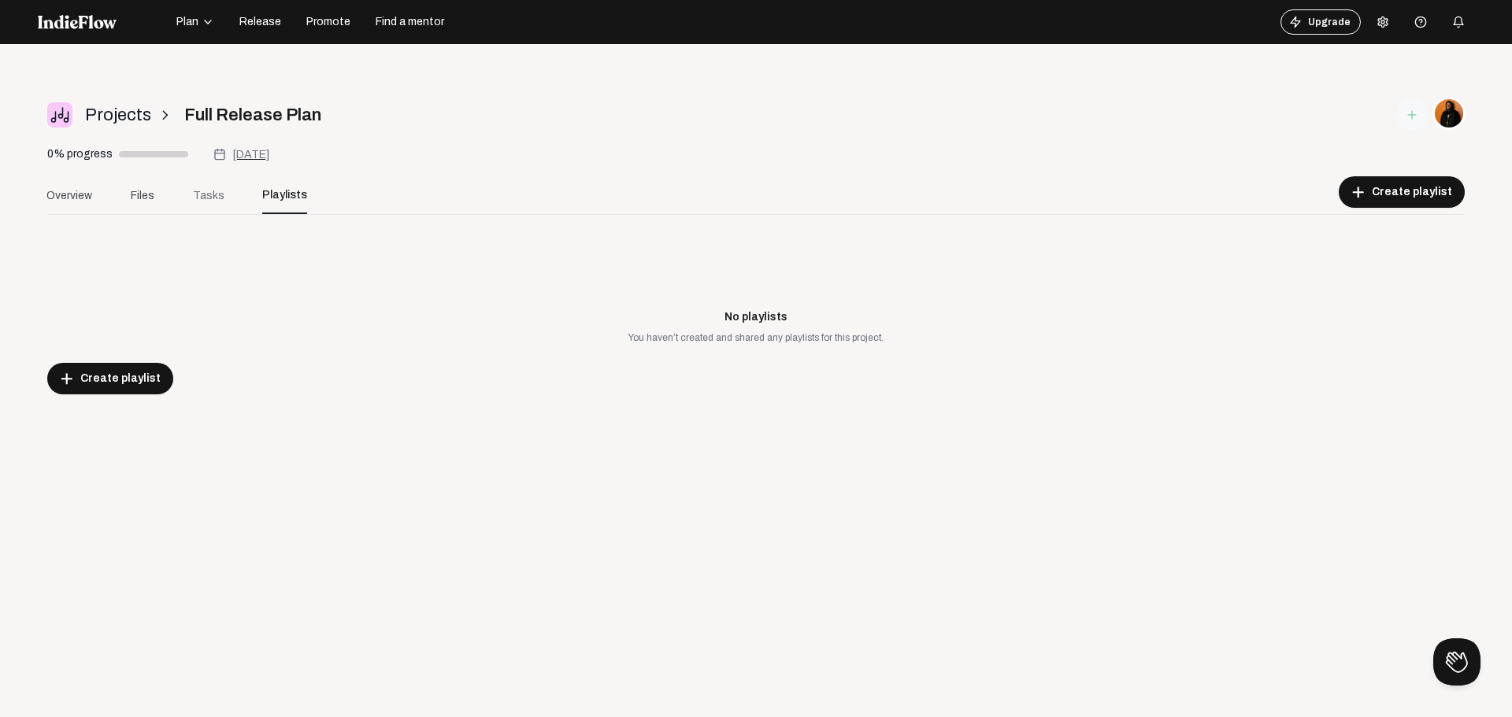
click at [209, 195] on span "Tasks" at bounding box center [209, 195] width 32 height 17
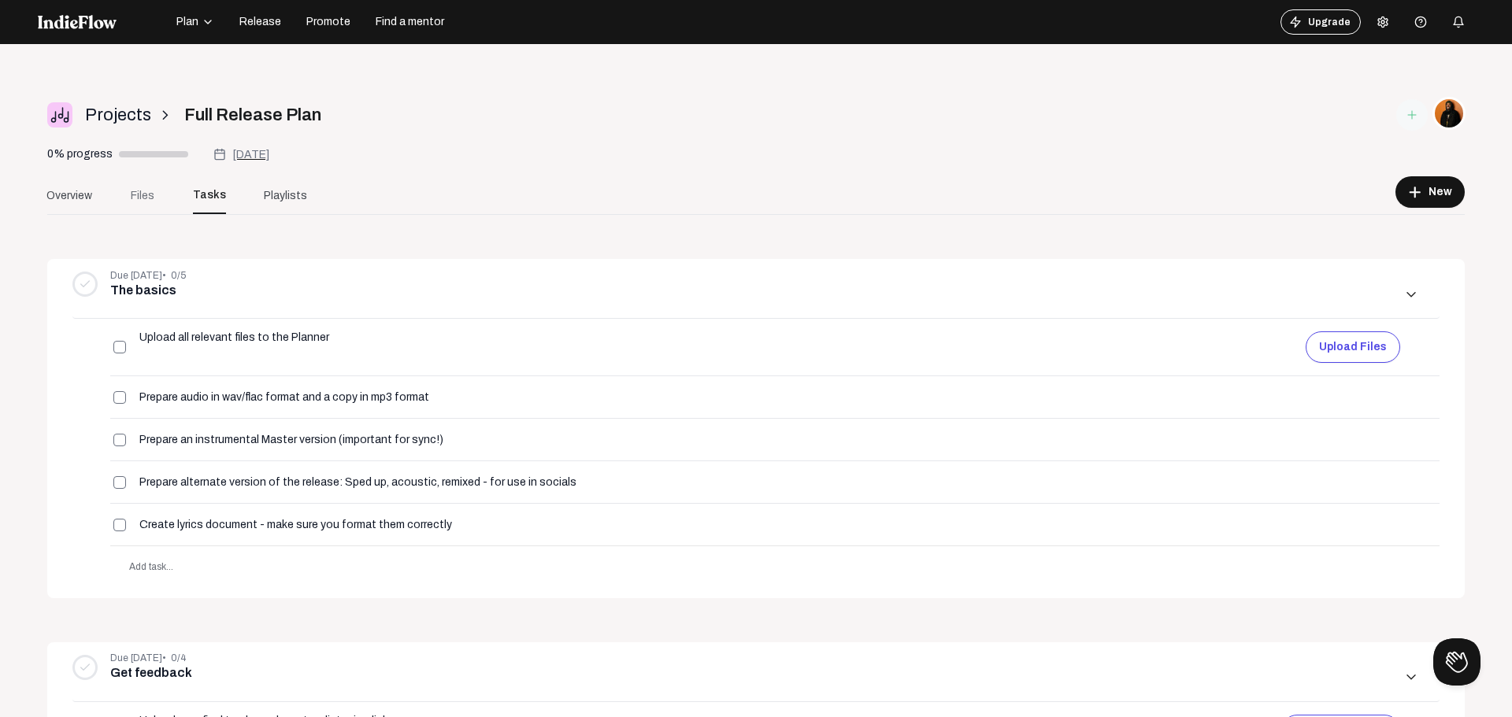
click at [165, 204] on link "Files" at bounding box center [142, 195] width 63 height 38
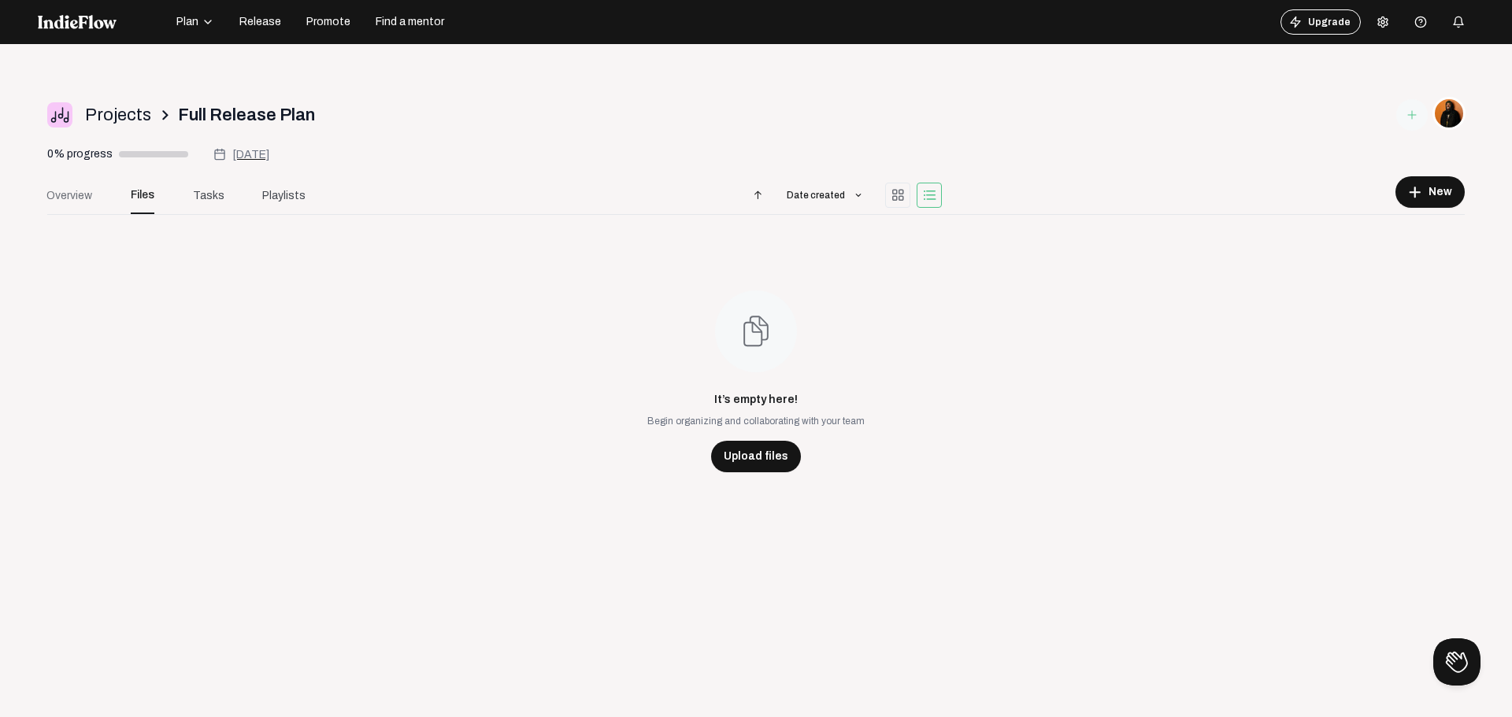
click at [72, 191] on span "Overview" at bounding box center [69, 195] width 46 height 17
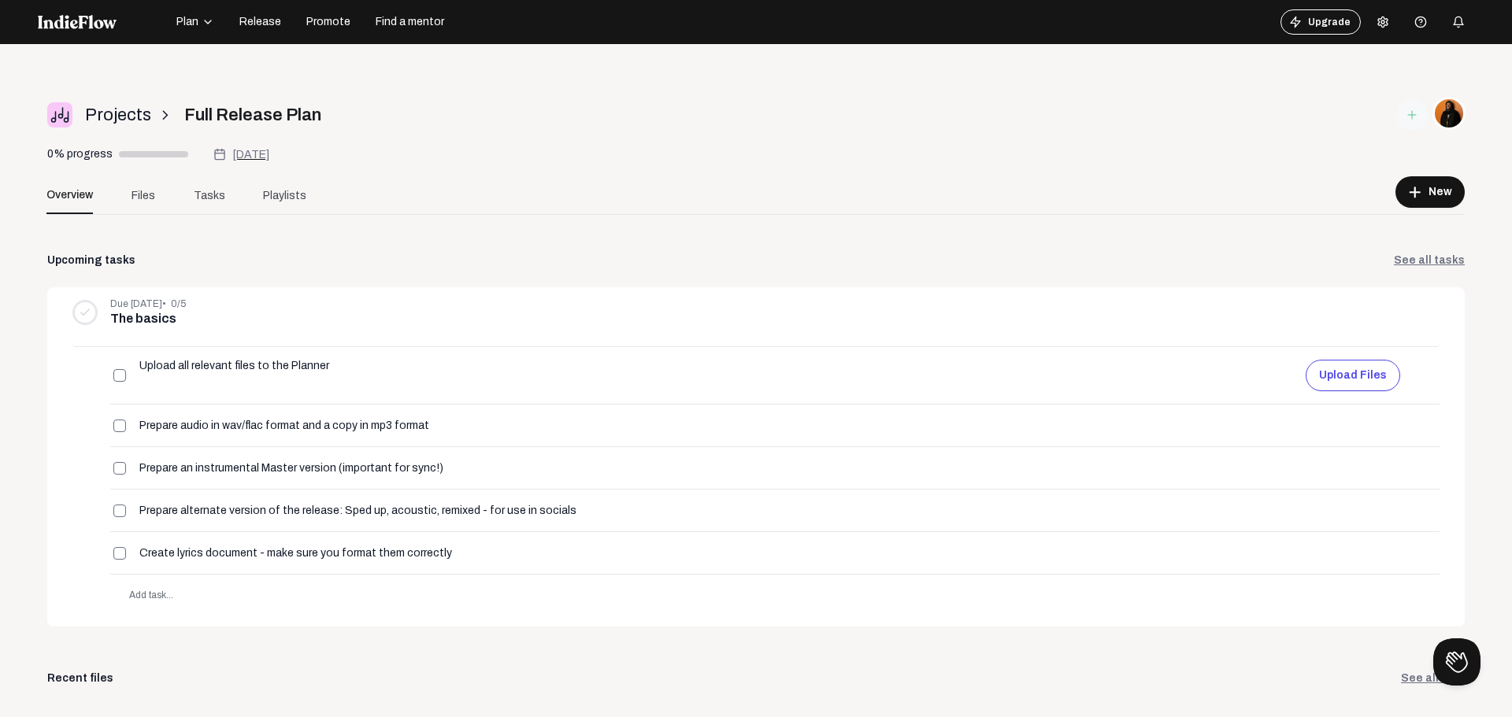
click at [269, 150] on span "[DATE]" at bounding box center [250, 155] width 37 height 12
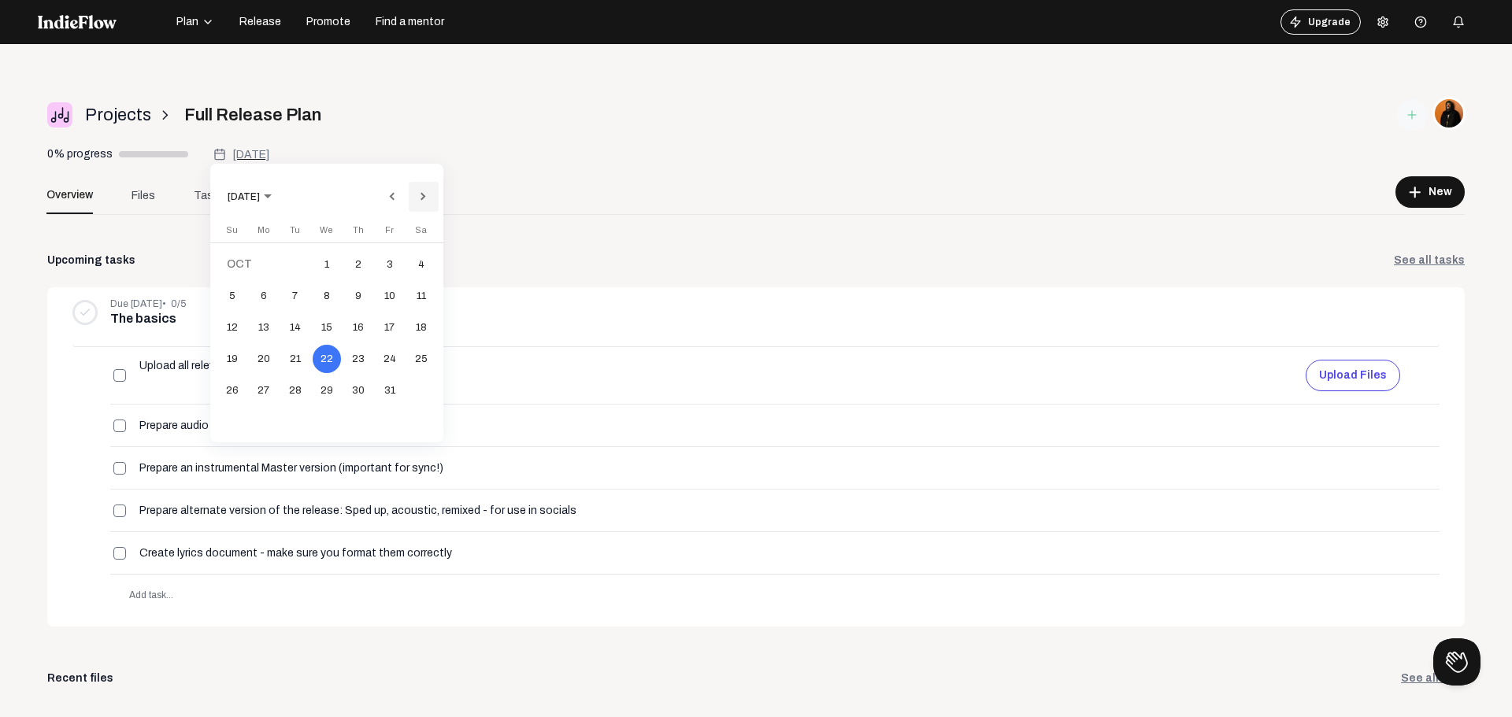
click at [417, 197] on button "Next month" at bounding box center [424, 197] width 32 height 32
click at [416, 193] on button "Next month" at bounding box center [424, 197] width 32 height 32
click at [416, 190] on button "Next month" at bounding box center [424, 197] width 32 height 32
click at [413, 324] on div "14" at bounding box center [421, 327] width 28 height 28
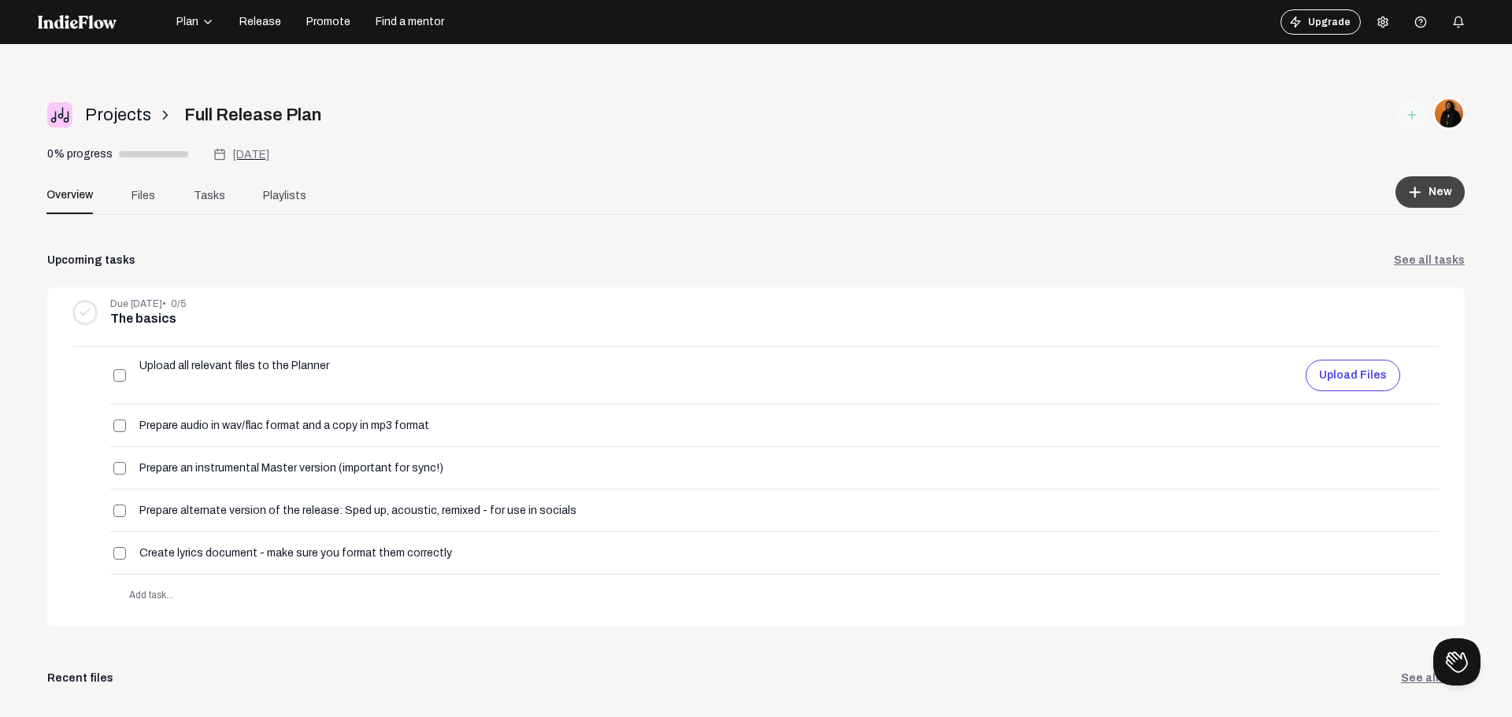
click at [1429, 196] on span "New" at bounding box center [1441, 192] width 24 height 16
click at [1268, 180] on div at bounding box center [756, 358] width 1512 height 717
click at [135, 184] on link "Files" at bounding box center [143, 195] width 63 height 38
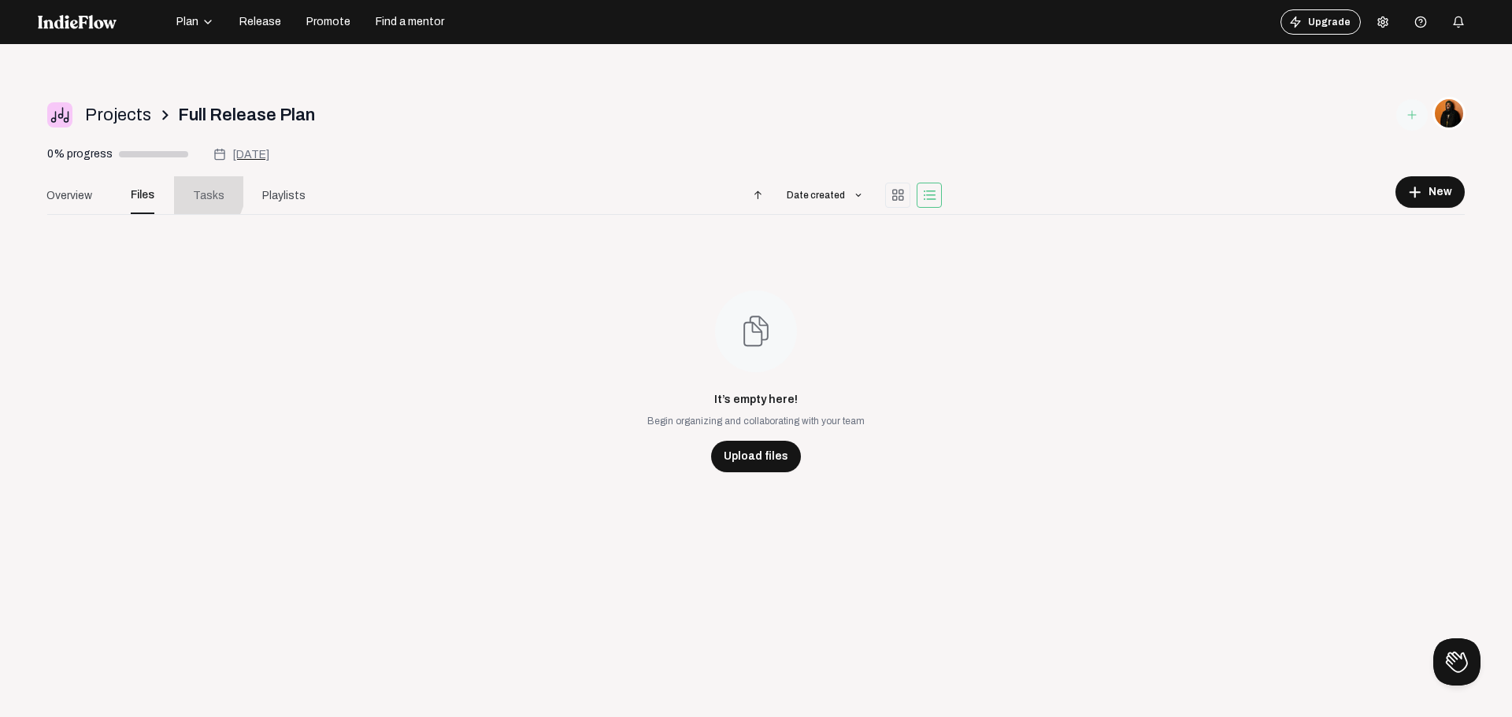
click at [190, 190] on link "Tasks" at bounding box center [208, 195] width 69 height 38
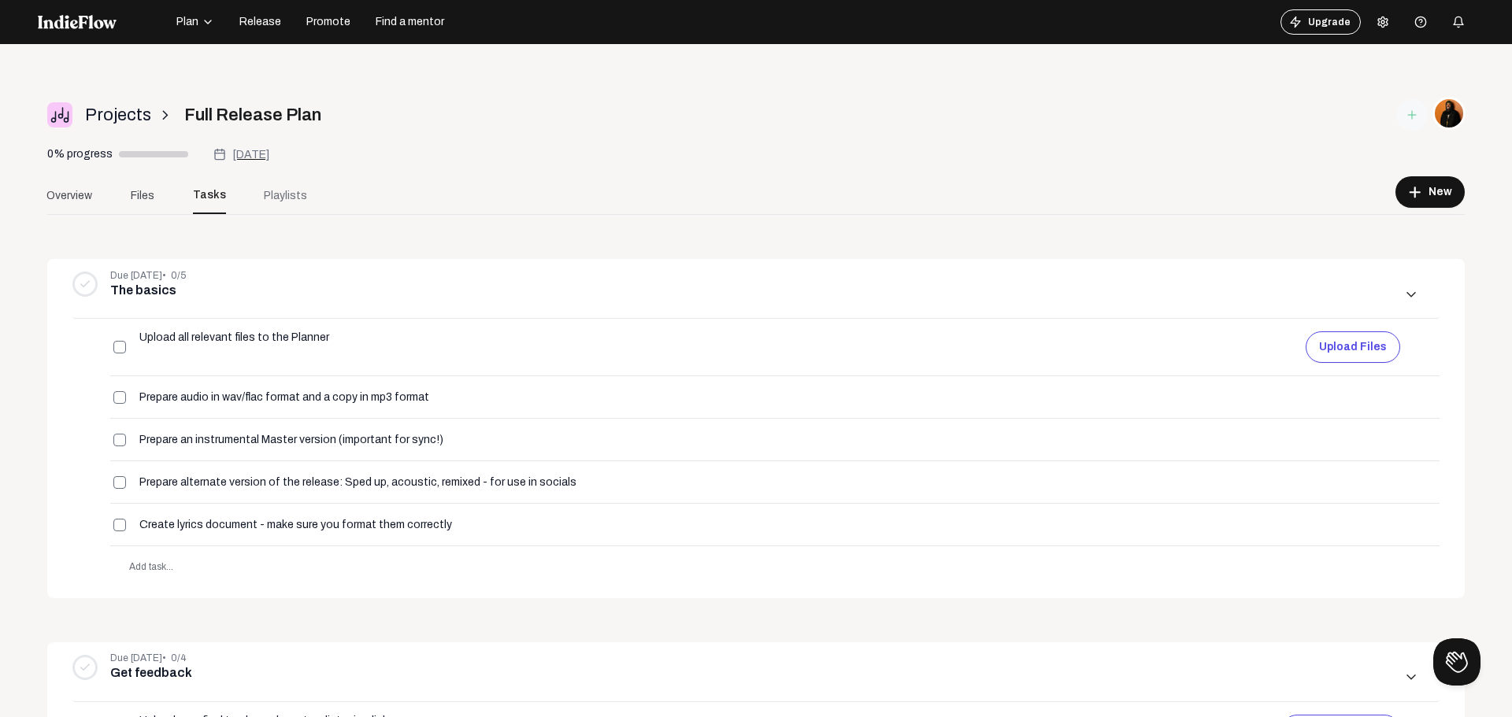
click at [284, 189] on span "Playlists" at bounding box center [285, 195] width 43 height 17
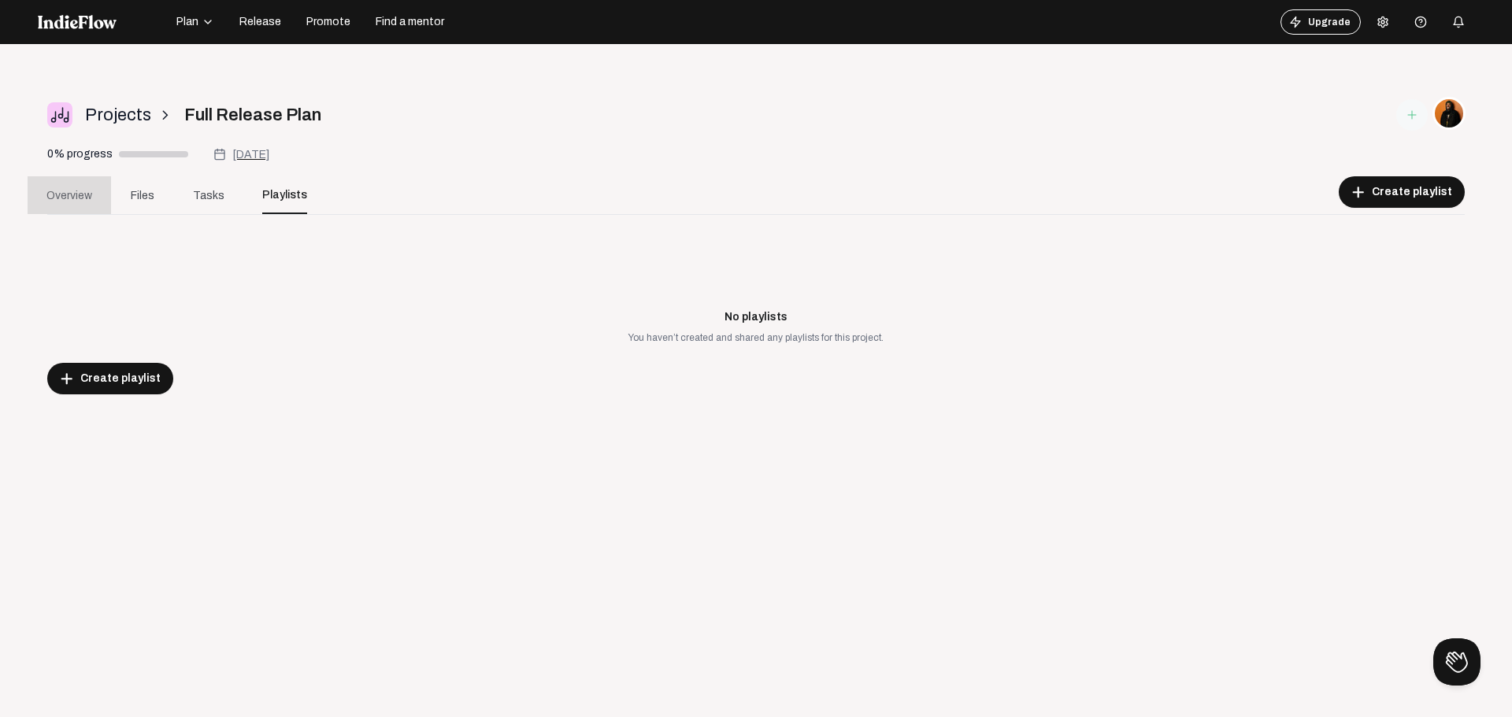
click at [76, 189] on span "Overview" at bounding box center [69, 195] width 46 height 17
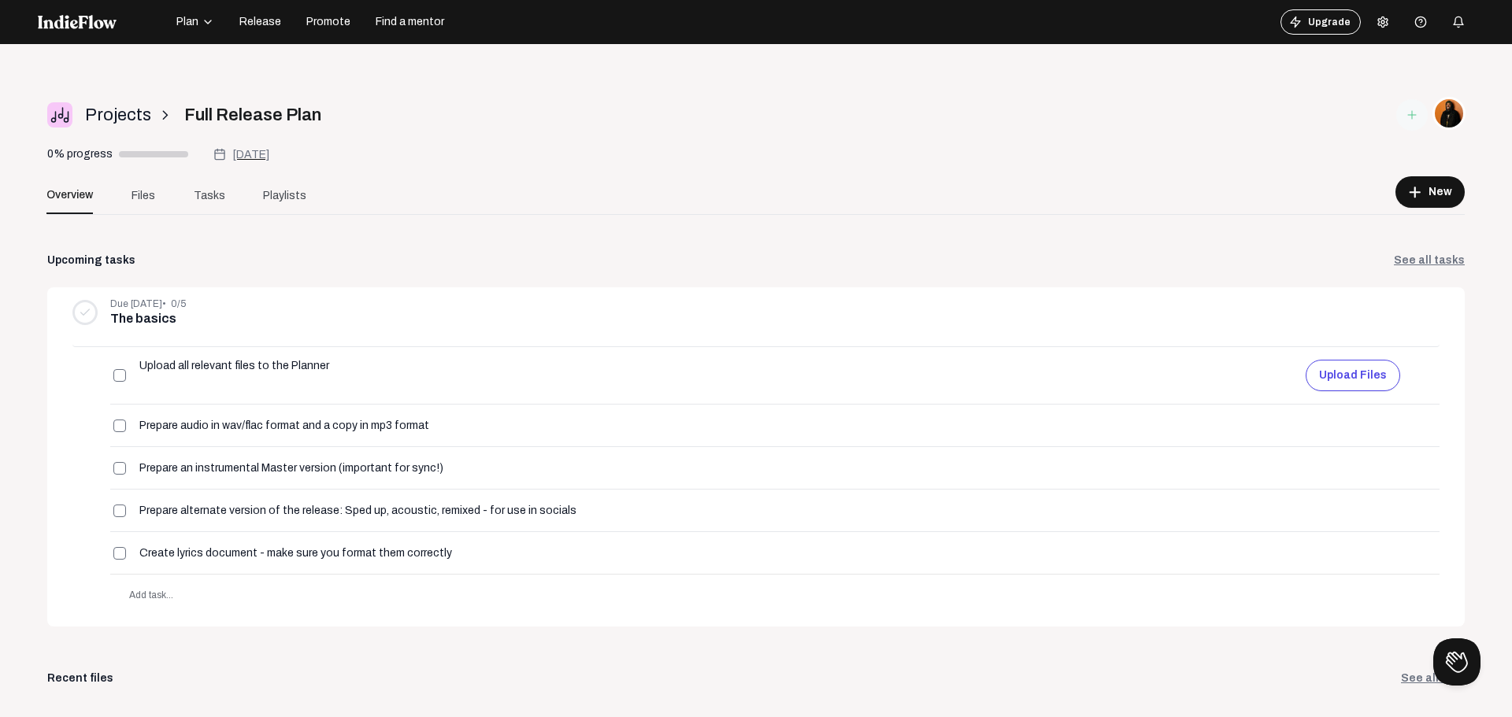
click at [121, 111] on span "Projects" at bounding box center [118, 115] width 66 height 26
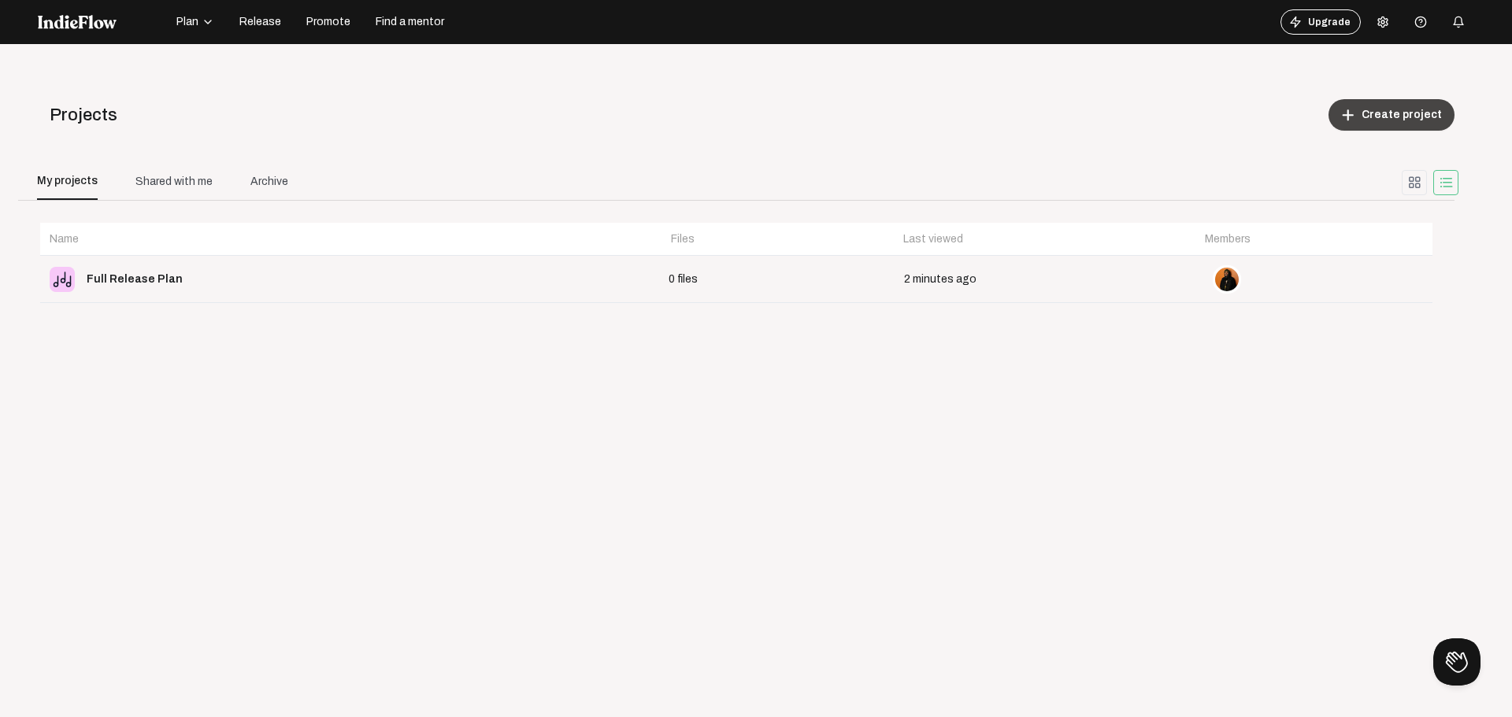
click at [1366, 115] on span "Create project" at bounding box center [1402, 115] width 80 height 16
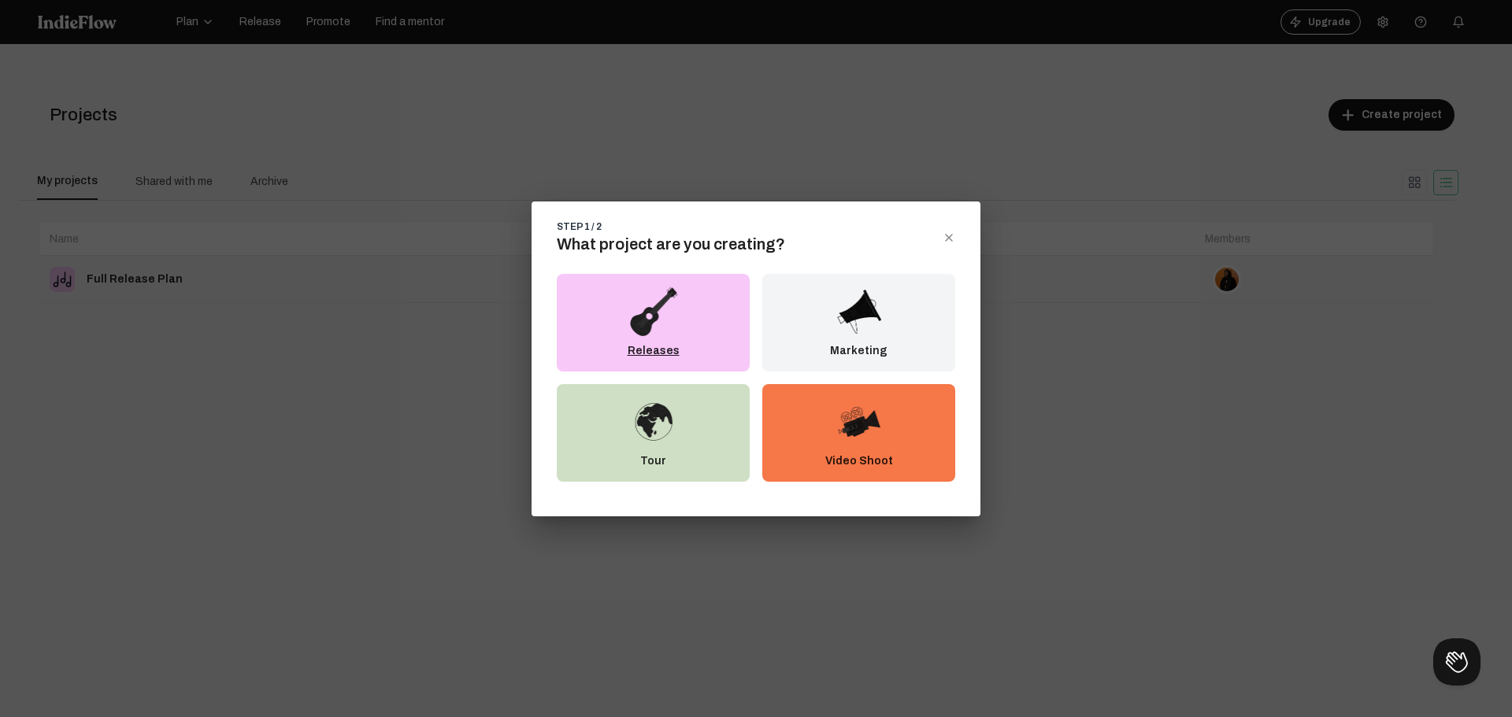
click at [722, 333] on div "Releases" at bounding box center [653, 323] width 193 height 98
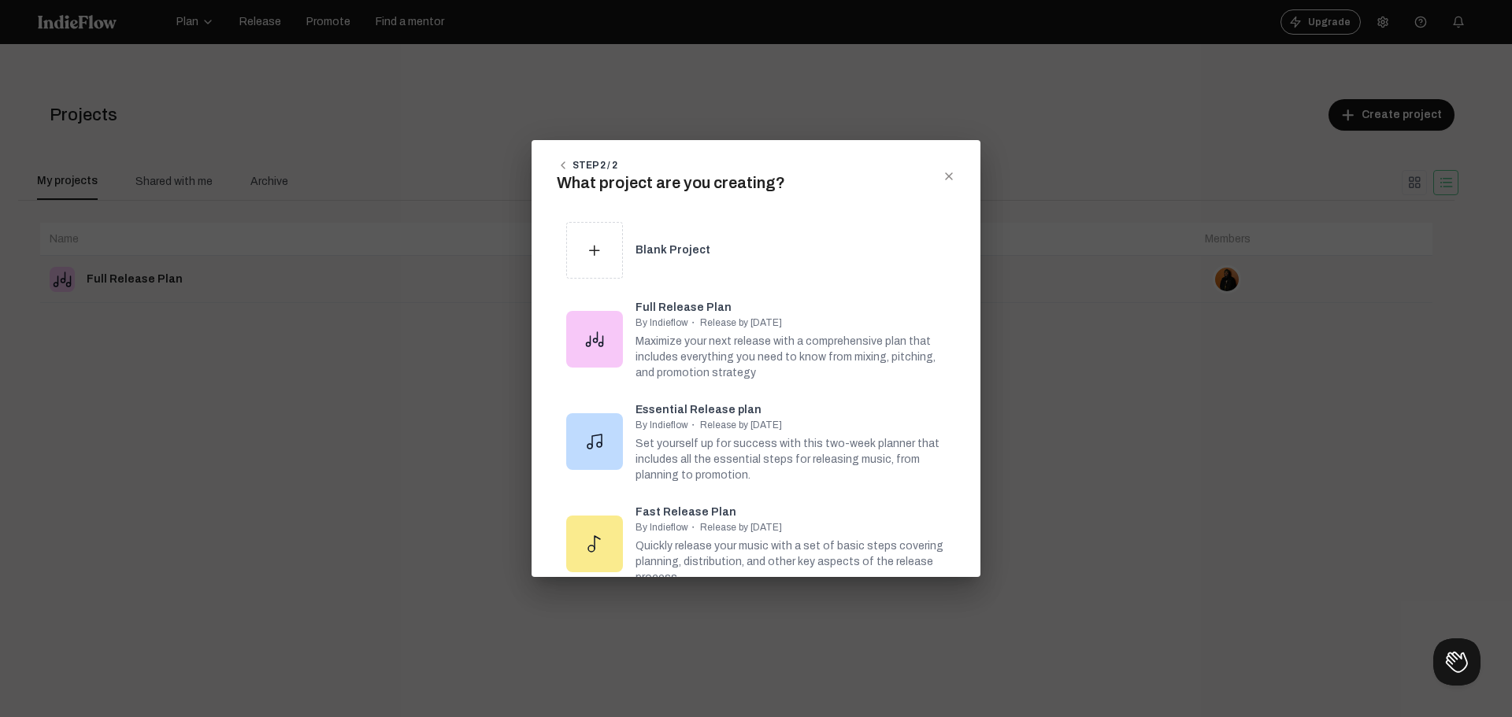
click at [943, 178] on icon "close dialog" at bounding box center [949, 176] width 13 height 13
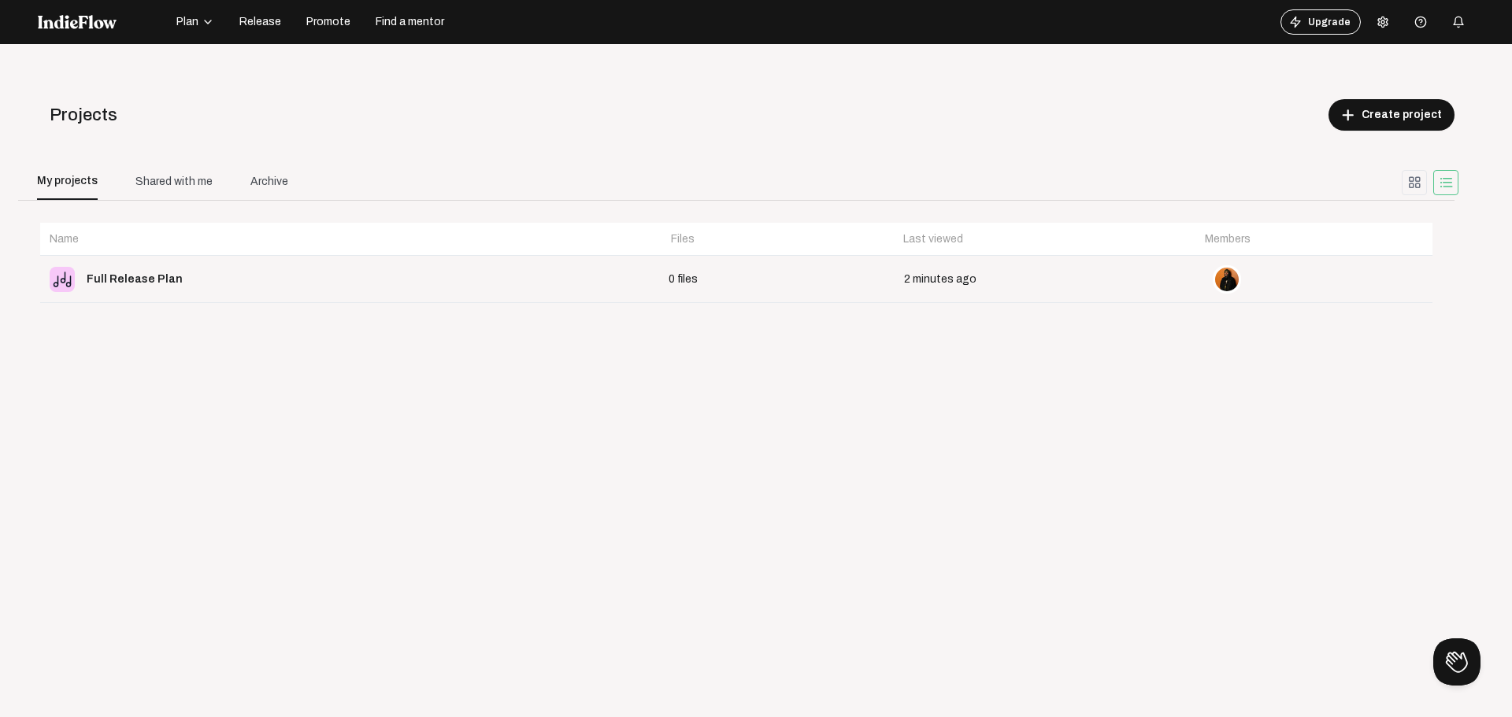
drag, startPoint x: 123, startPoint y: 273, endPoint x: 106, endPoint y: 348, distance: 76.8
click at [106, 348] on dts-select-container "Name Files Last viewed Members Full Release Plan 0 files 2 minutes ago more_vert" at bounding box center [736, 481] width 1399 height 523
click at [1381, 283] on mat-icon "more_vert" at bounding box center [1388, 279] width 14 height 14
click at [80, 262] on div at bounding box center [756, 358] width 1512 height 717
click at [82, 269] on div "Full Release Plan" at bounding box center [318, 279] width 536 height 25
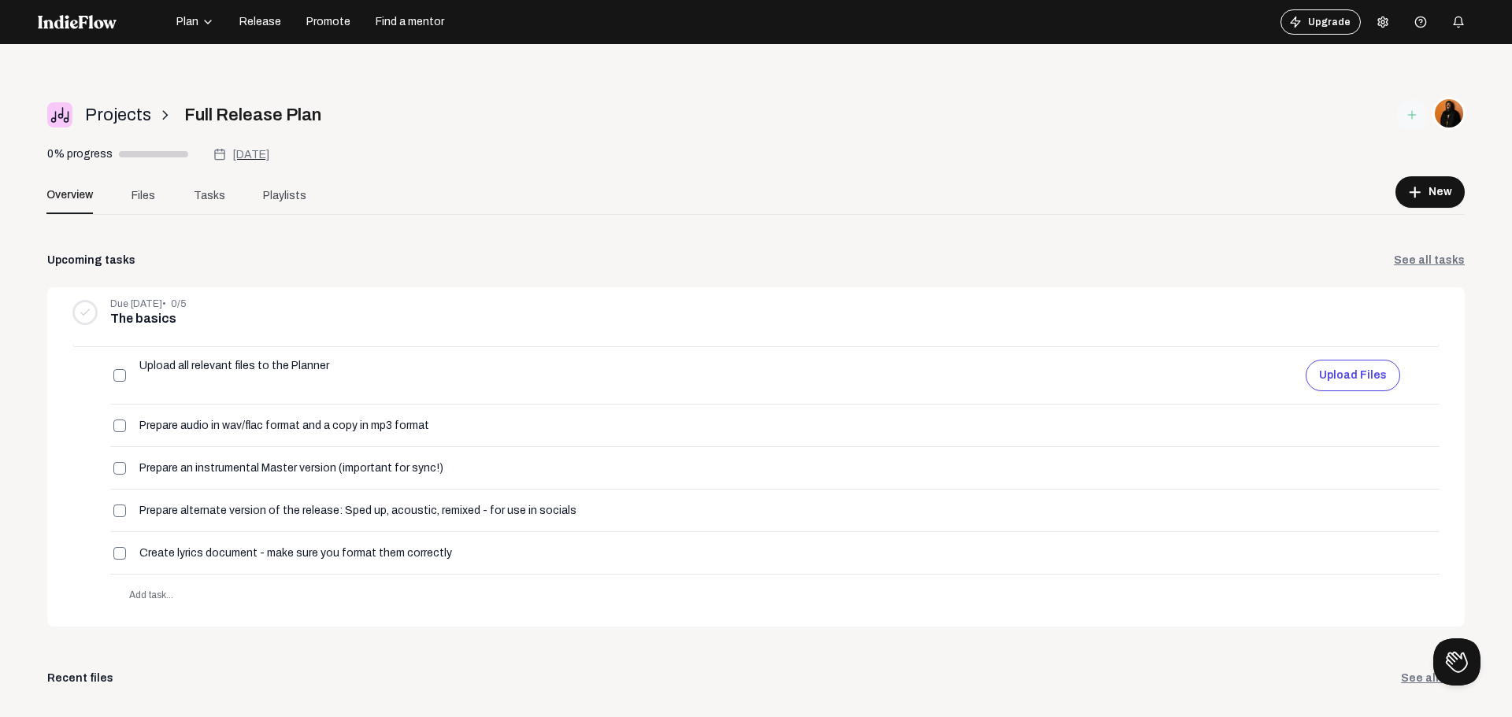
click at [233, 115] on input "Full Release Plan" at bounding box center [292, 115] width 229 height 26
click at [282, 122] on input "Full Release Plan" at bounding box center [292, 115] width 229 height 26
drag, startPoint x: 315, startPoint y: 118, endPoint x: 159, endPoint y: 123, distance: 156.0
click at [159, 123] on div "Projects arrow_forward_ios Full ReleasePlan" at bounding box center [518, 115] width 943 height 35
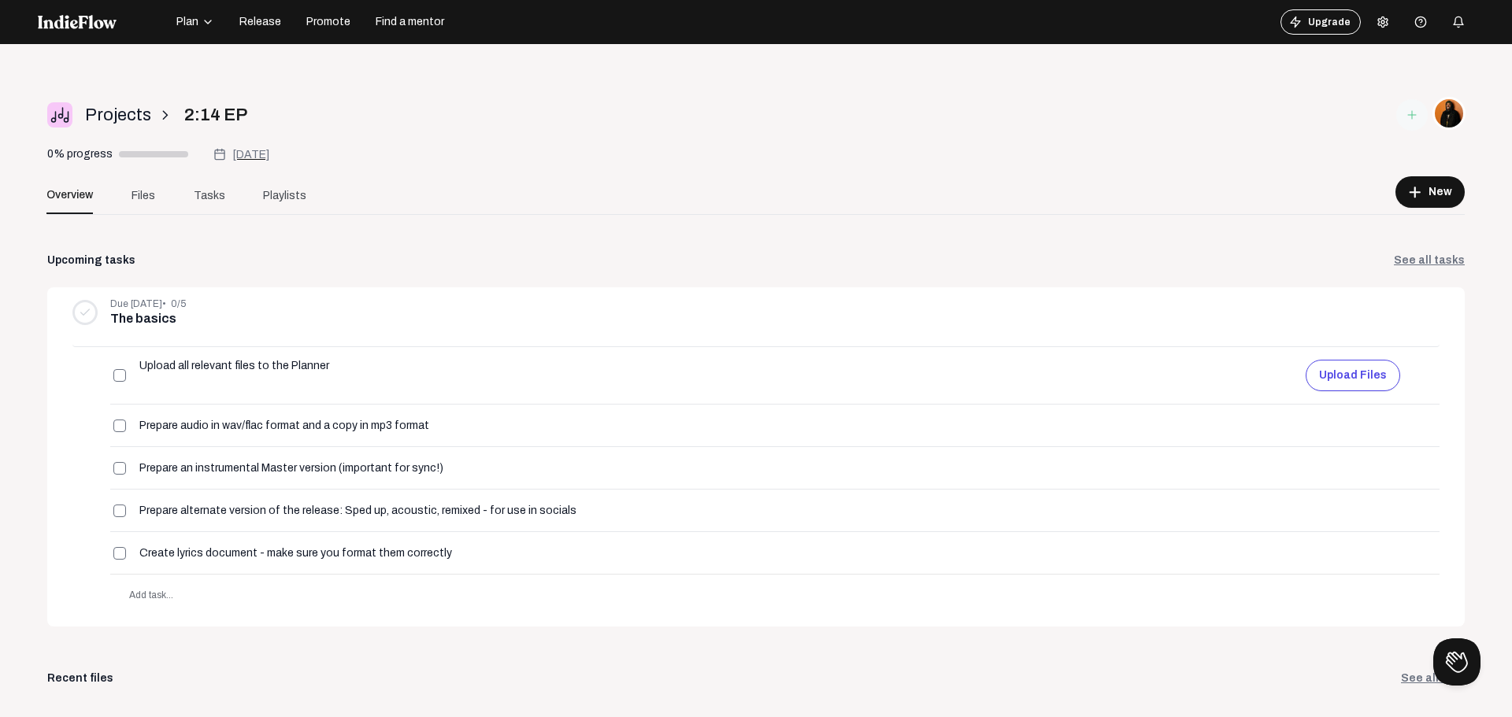
type input "2:14 EP"
click at [258, 87] on body "Plan Release Promote Find a mentor Upgrade Help center Open menu Projects arrow…" at bounding box center [756, 358] width 1512 height 717
click at [130, 117] on span "Projects" at bounding box center [118, 115] width 66 height 26
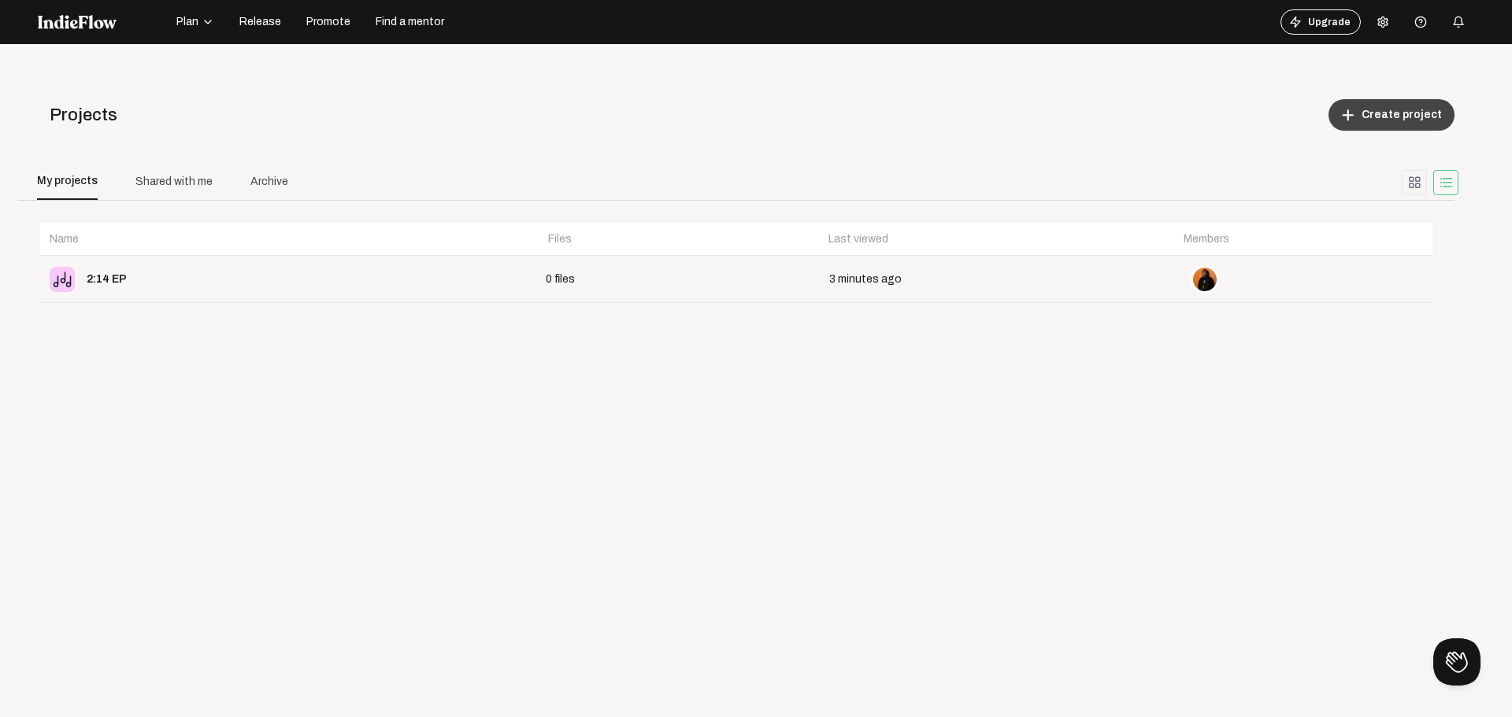
click at [1411, 115] on span "Create project" at bounding box center [1402, 115] width 80 height 16
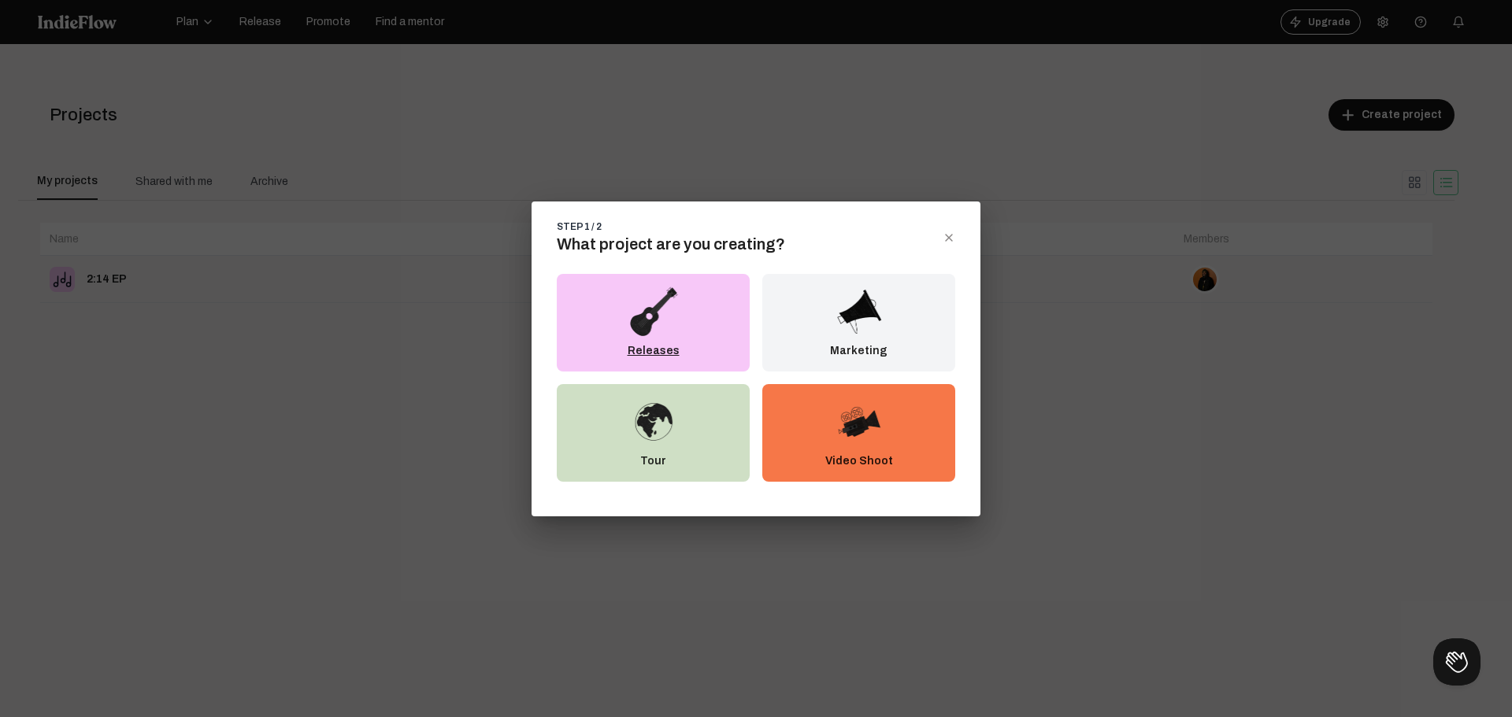
click at [712, 341] on div "Releases" at bounding box center [653, 323] width 193 height 98
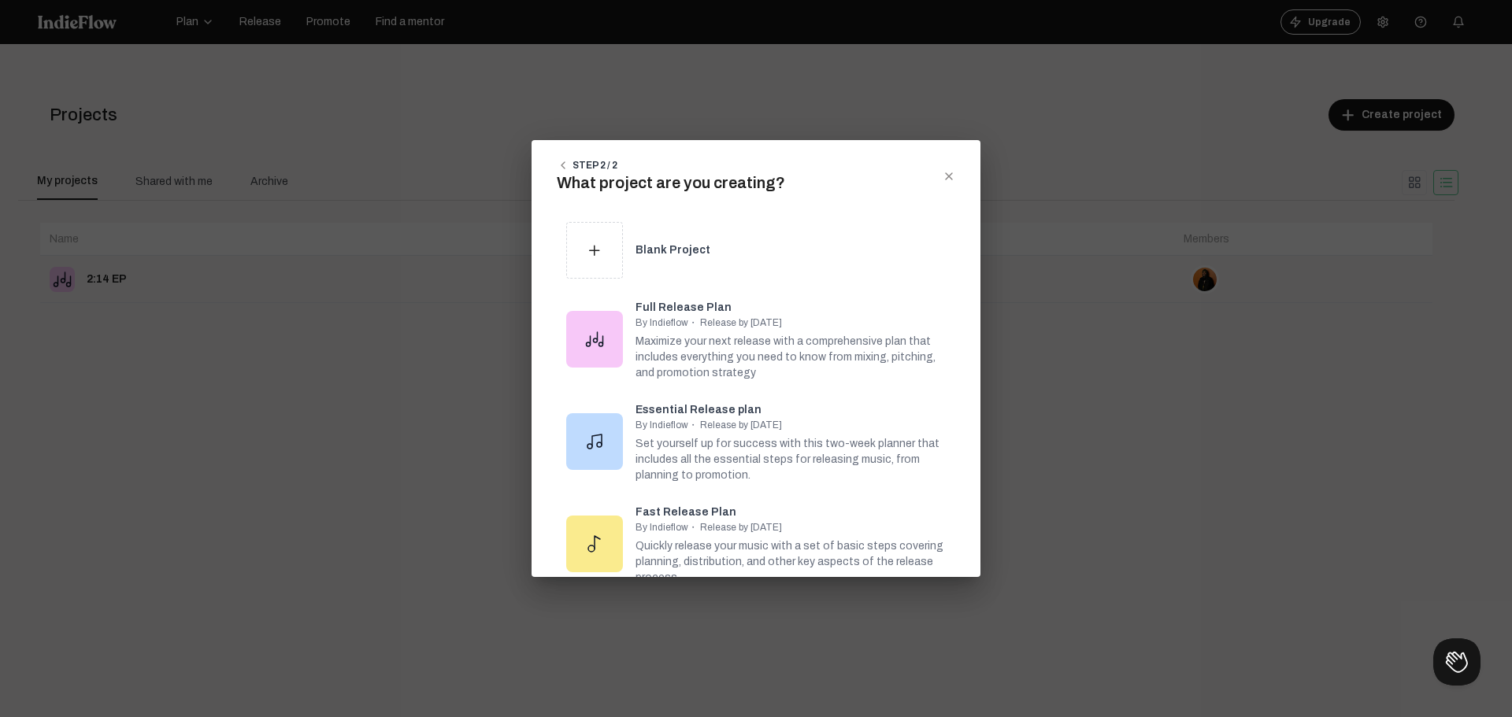
click at [712, 341] on div "Maximize your next release with a comprehensive plan that includes everything y…" at bounding box center [791, 355] width 310 height 52
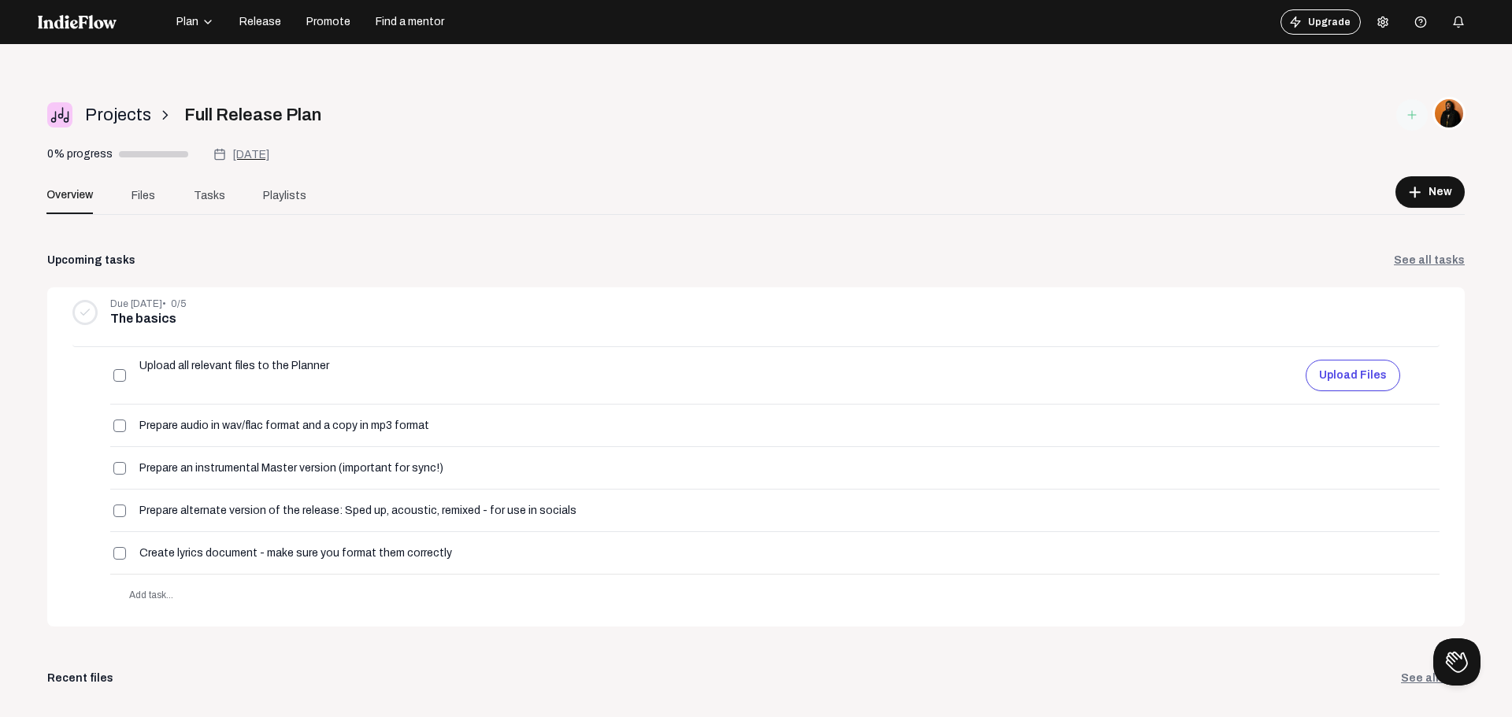
drag, startPoint x: 322, startPoint y: 116, endPoint x: 165, endPoint y: 121, distance: 157.6
click at [165, 121] on div "Projects arrow_forward_ios Full Release Plan" at bounding box center [518, 115] width 943 height 35
type input "Good & Well"
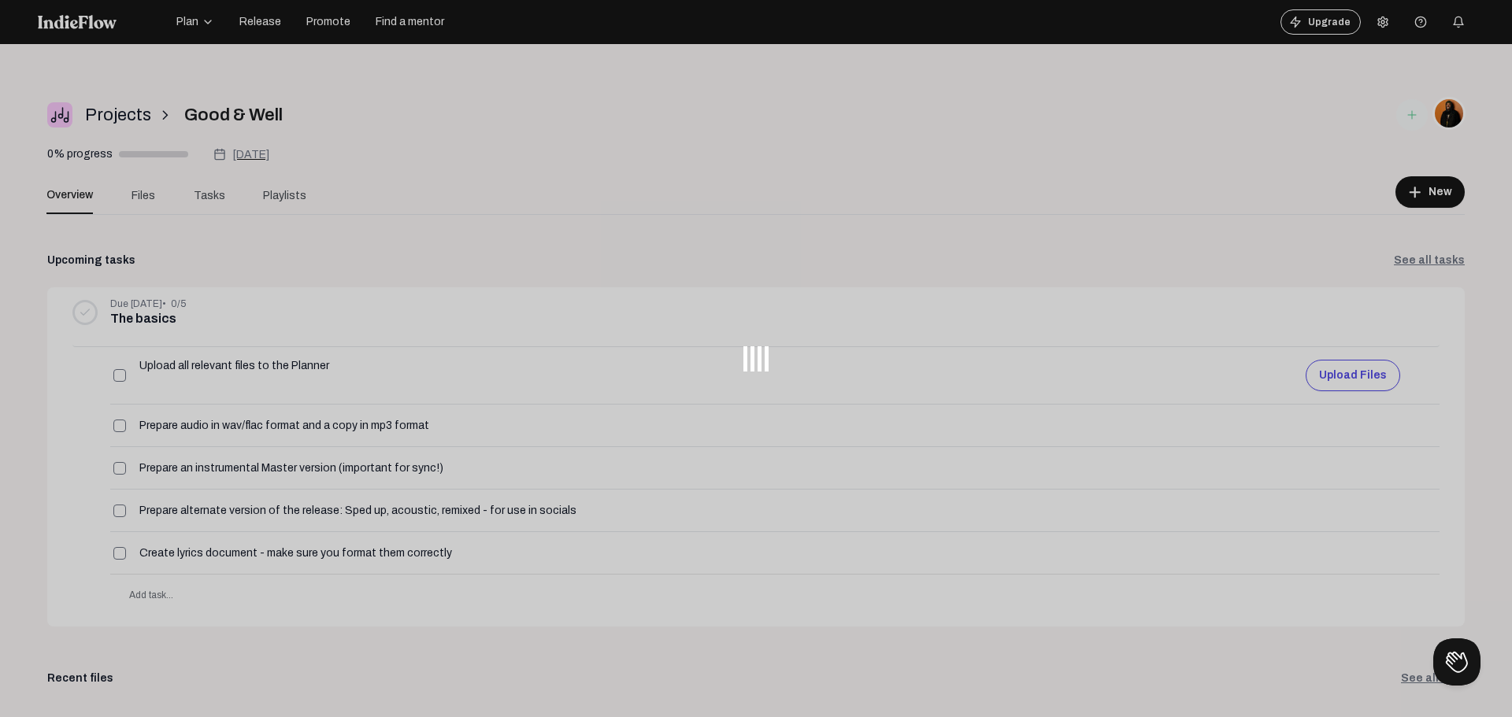
click at [449, 109] on body "Plan Release Promote Find a mentor Upgrade Help center Open menu Projects arrow…" at bounding box center [756, 358] width 1512 height 717
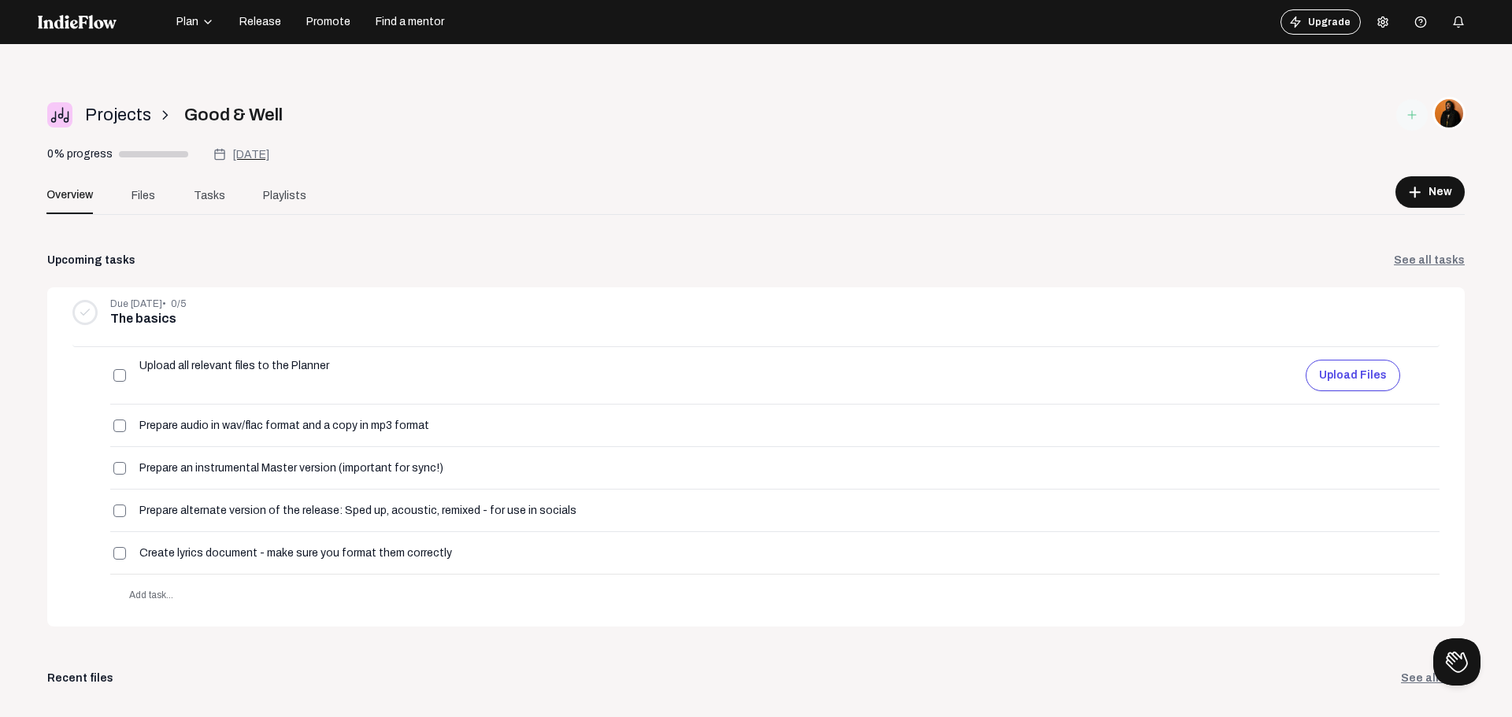
click at [100, 118] on span "Projects" at bounding box center [118, 115] width 66 height 26
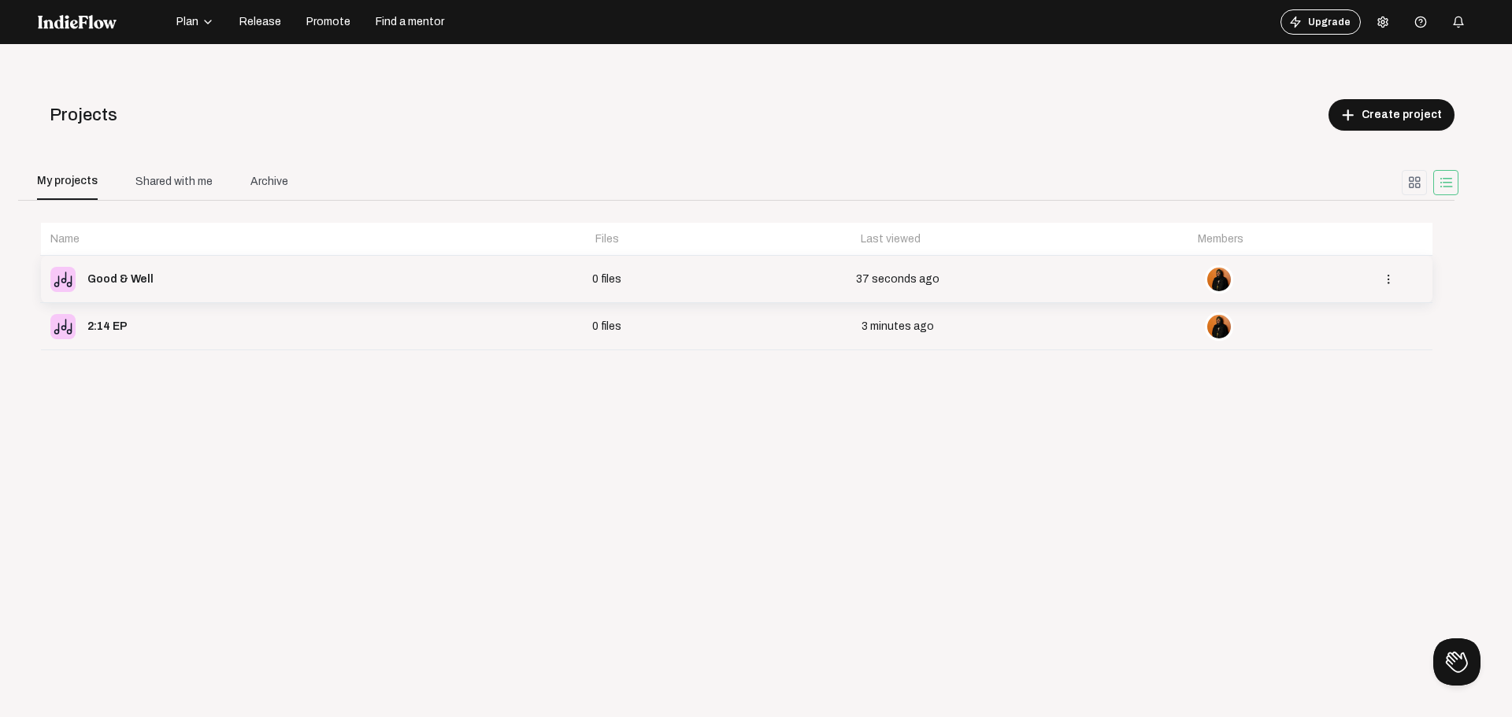
click at [61, 278] on img at bounding box center [62, 279] width 25 height 25
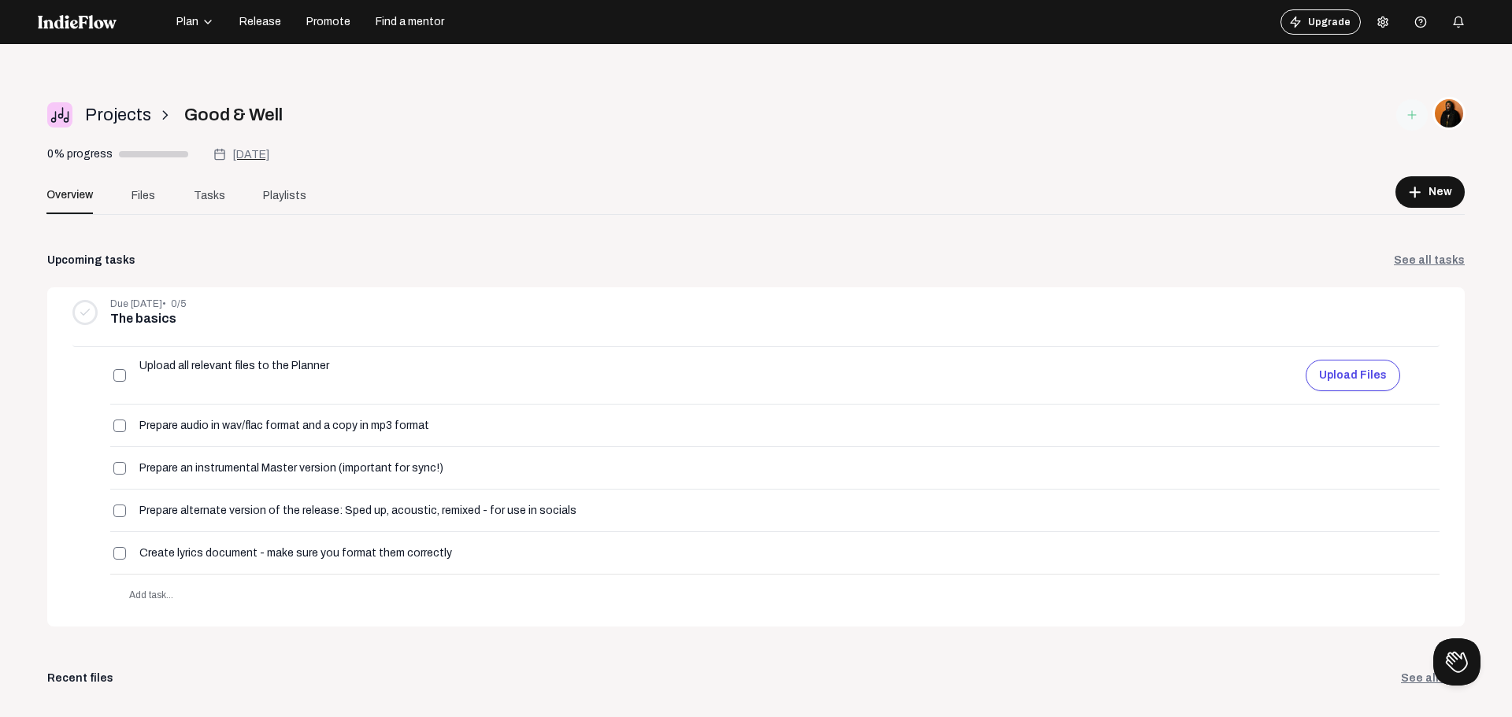
click at [69, 114] on img at bounding box center [59, 114] width 25 height 25
click at [55, 116] on img at bounding box center [59, 114] width 25 height 25
click at [144, 199] on span "Files" at bounding box center [144, 195] width 24 height 17
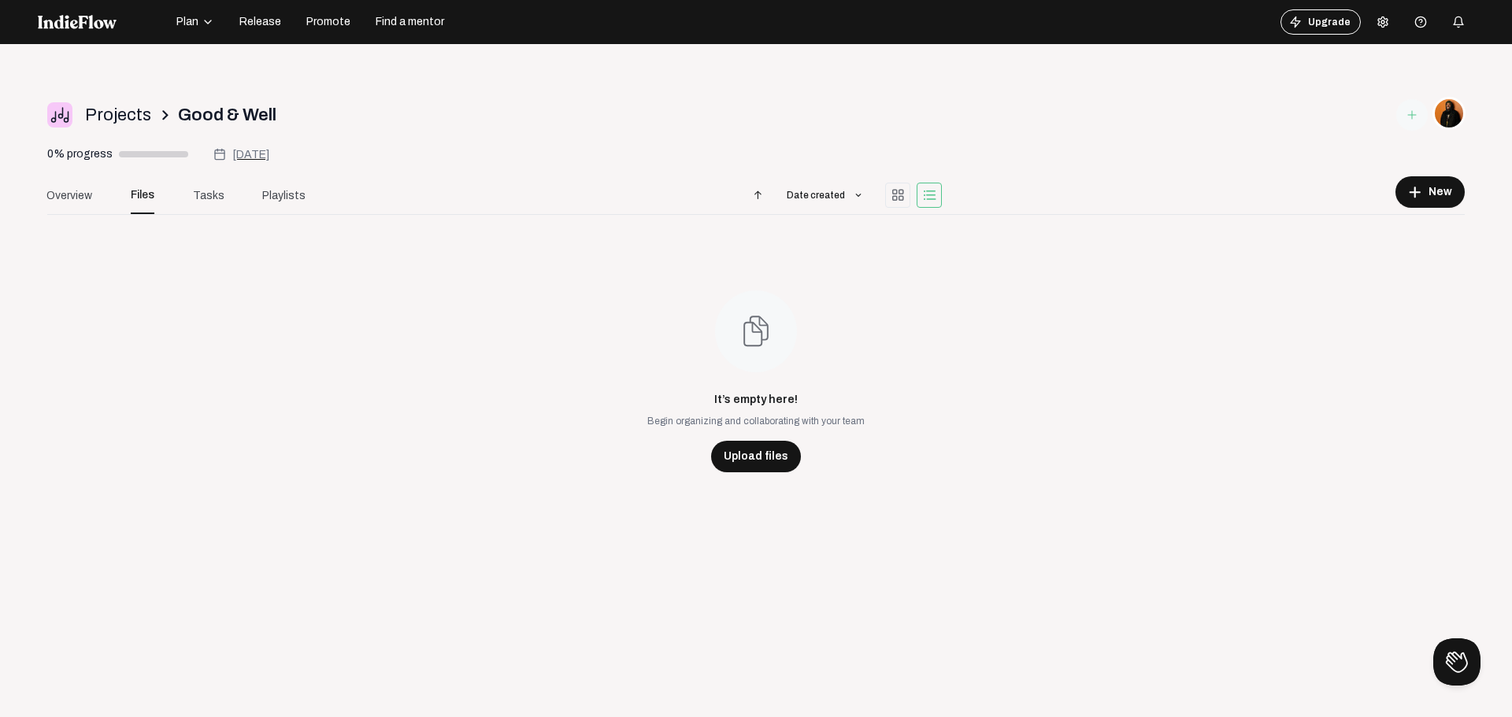
click at [1406, 113] on icon at bounding box center [1412, 115] width 13 height 13
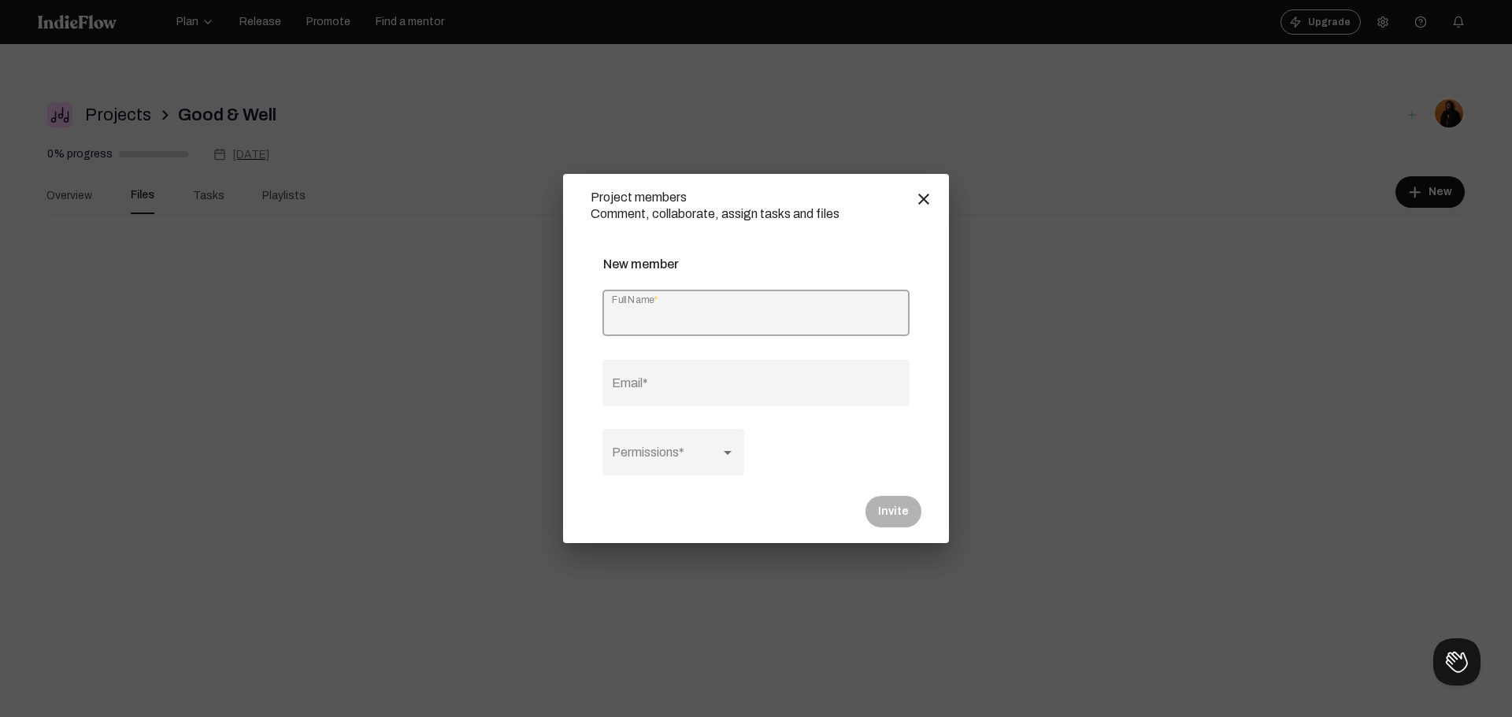
click at [919, 197] on mat-icon "close" at bounding box center [923, 199] width 19 height 19
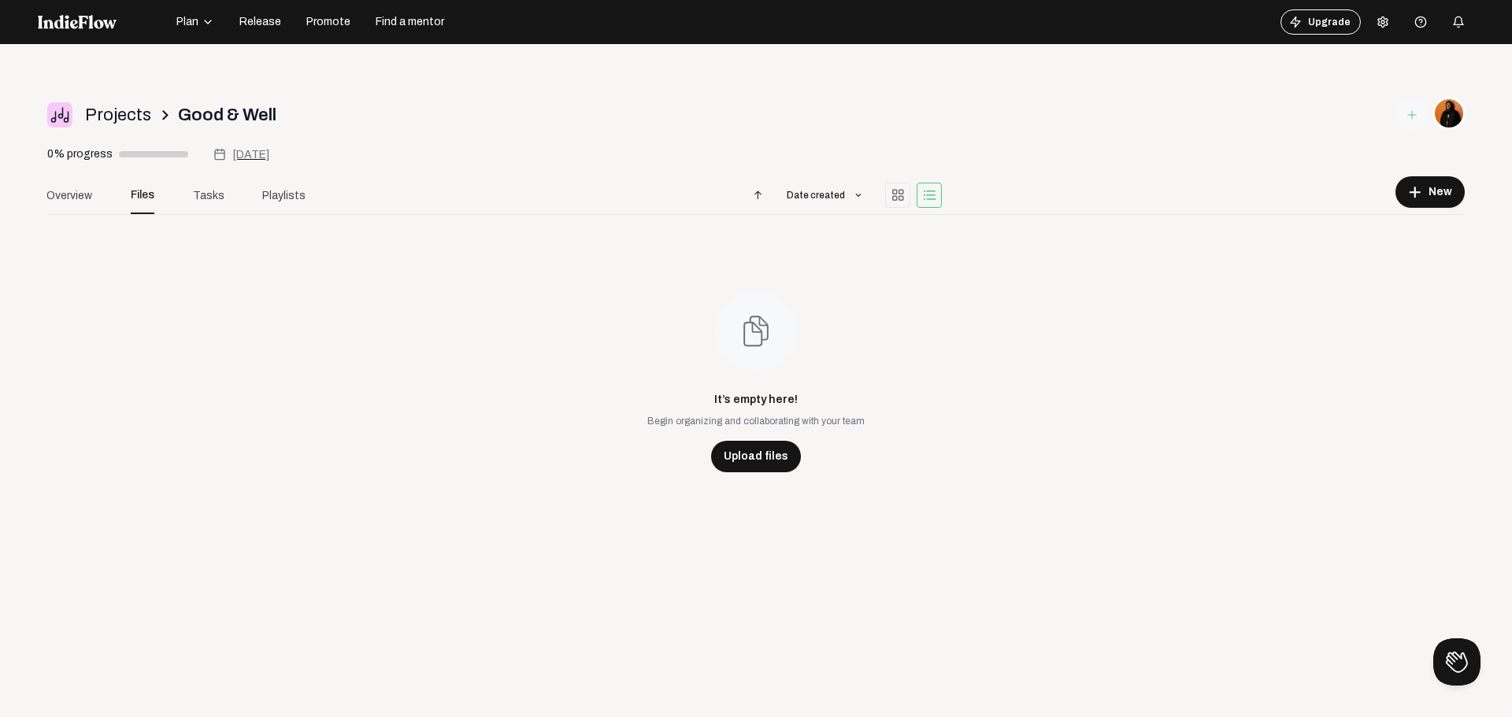
click at [896, 189] on mat-icon "grid_view" at bounding box center [898, 195] width 14 height 14
click at [80, 199] on span "Overview" at bounding box center [69, 195] width 46 height 17
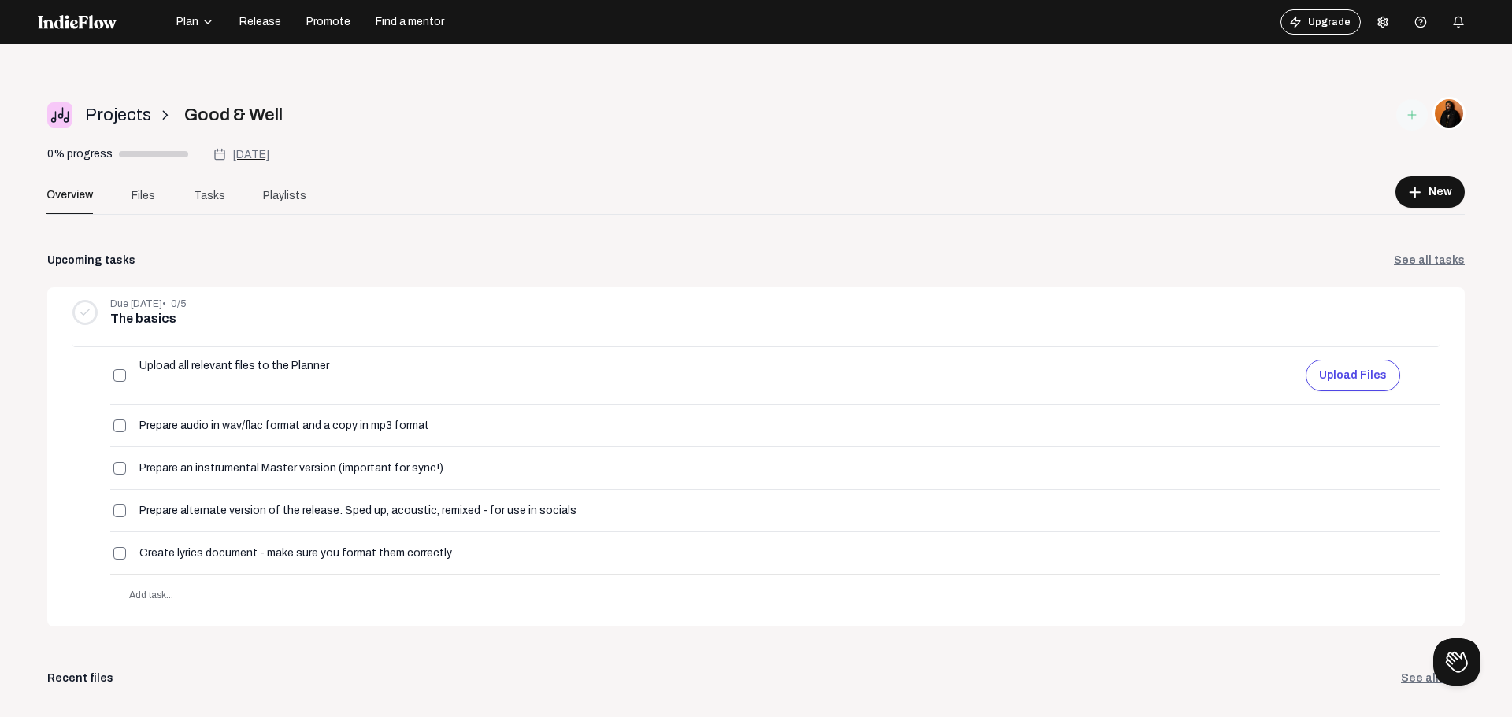
click at [125, 104] on span "Projects" at bounding box center [118, 115] width 66 height 26
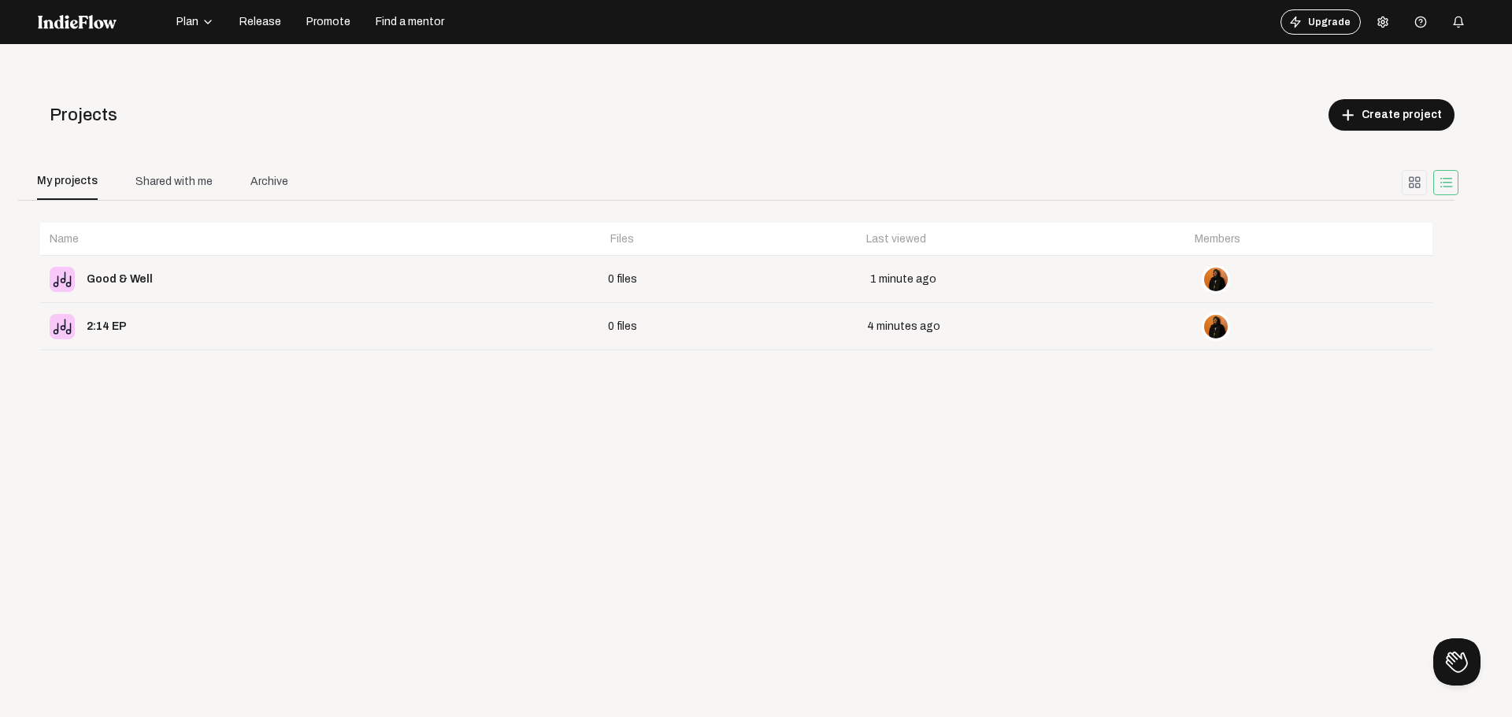
click at [1407, 183] on mat-icon "grid_view" at bounding box center [1414, 183] width 14 height 14
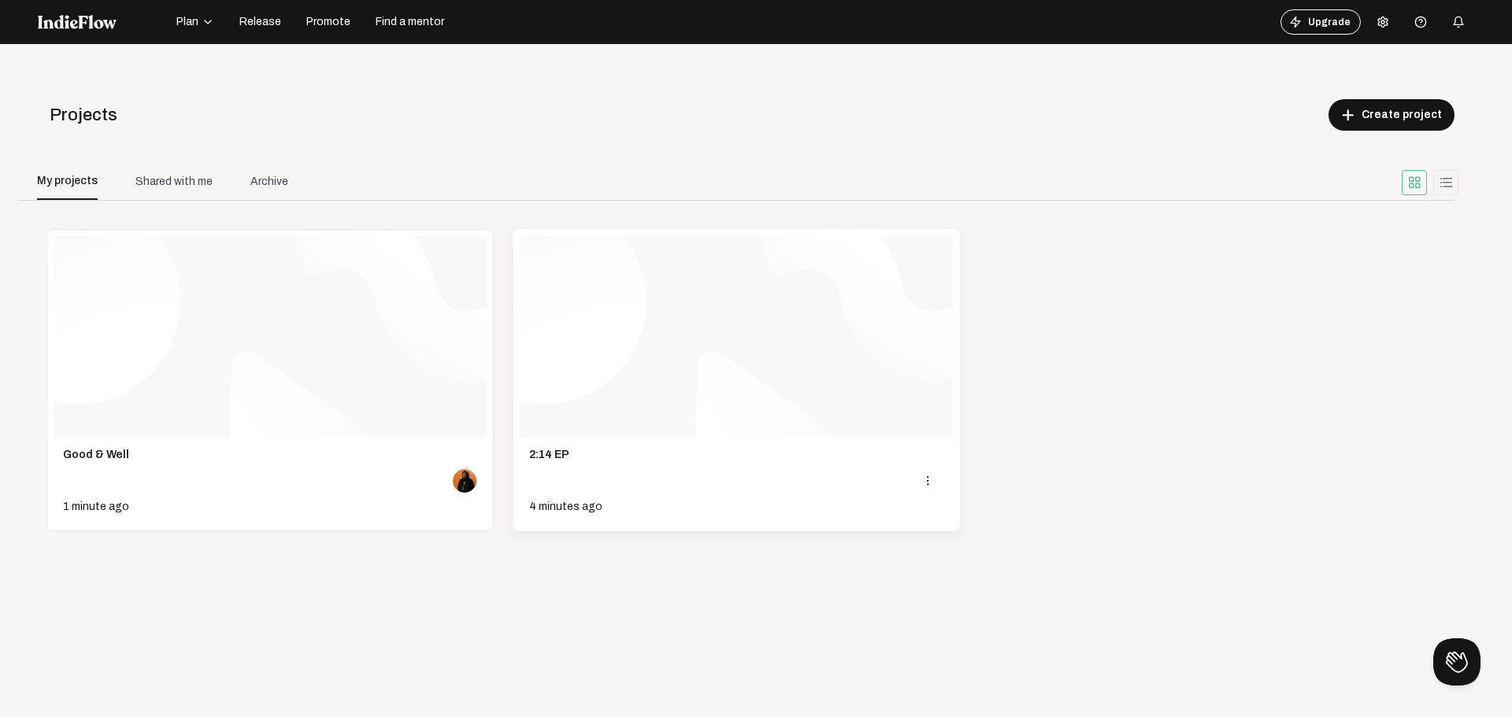
click at [800, 370] on img at bounding box center [736, 337] width 433 height 202
click at [1402, 124] on button "add Create project" at bounding box center [1392, 115] width 126 height 32
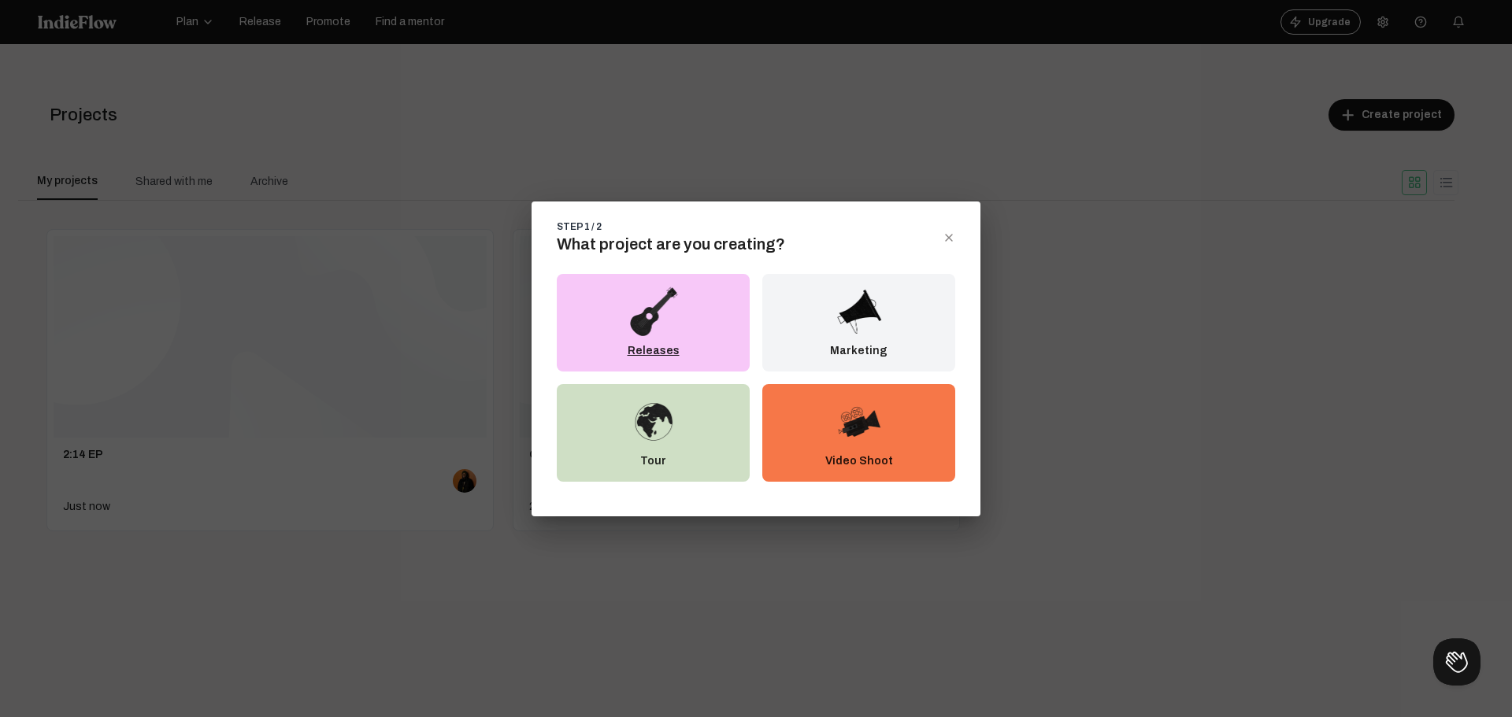
click at [744, 322] on div "Releases" at bounding box center [653, 323] width 193 height 98
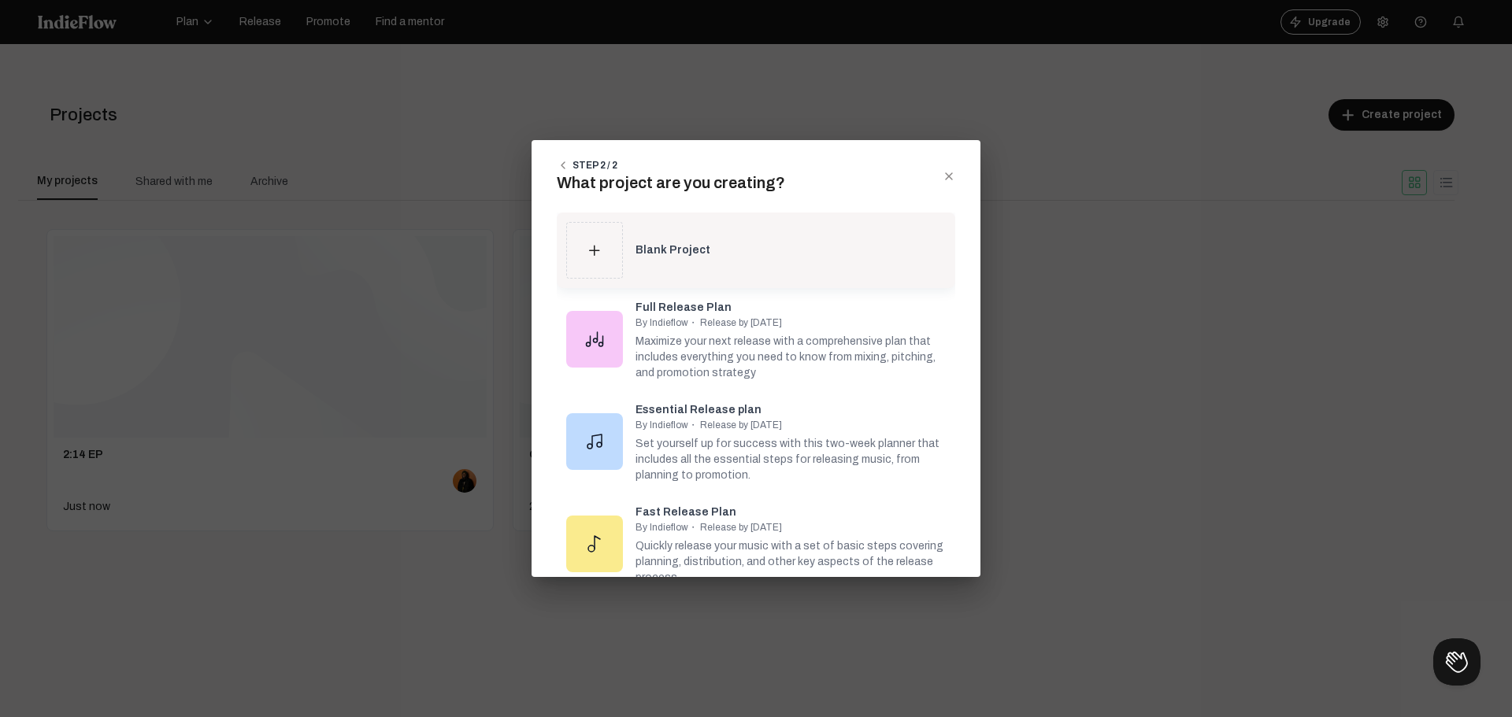
click at [729, 246] on div "Blank Project" at bounding box center [791, 251] width 310 height 16
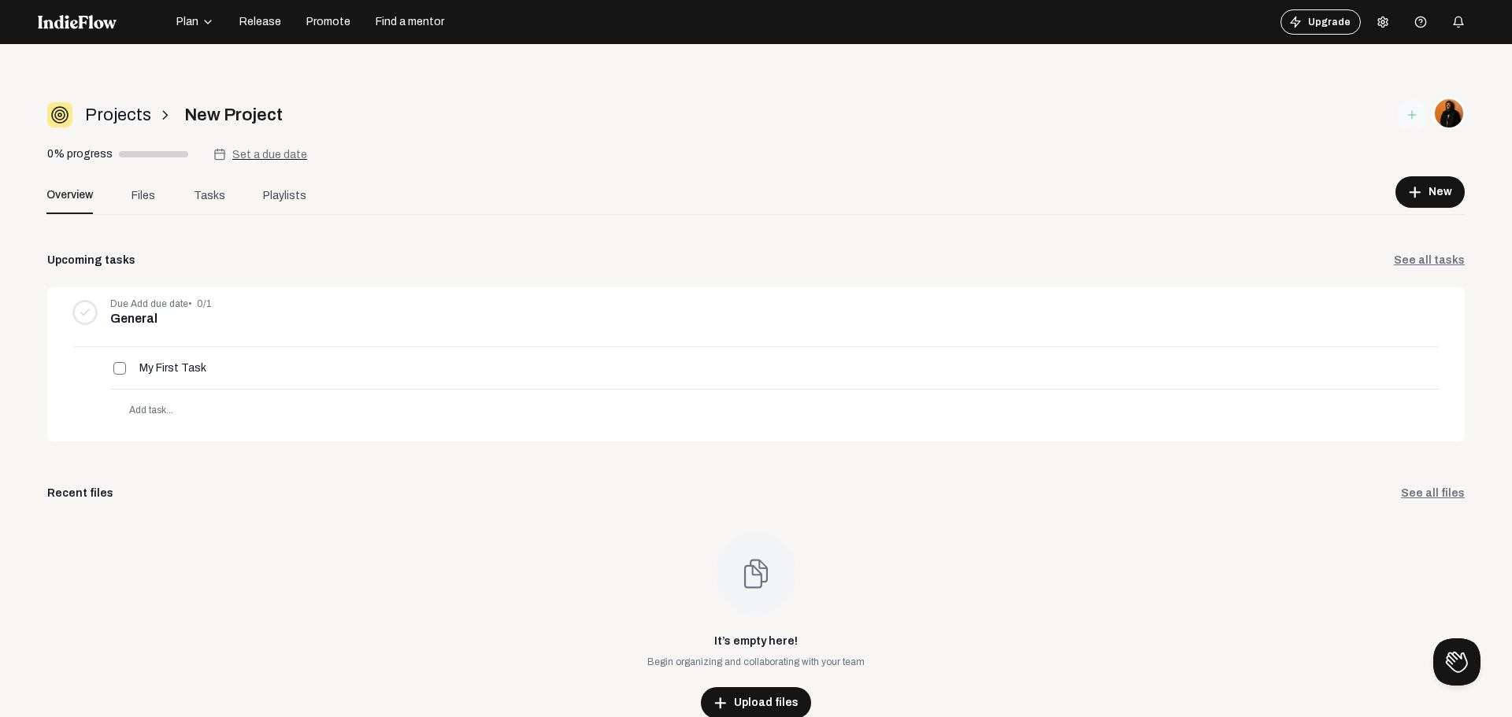
click at [195, 122] on input "New Project" at bounding box center [292, 115] width 229 height 26
drag, startPoint x: 186, startPoint y: 117, endPoint x: 356, endPoint y: 104, distance: 170.6
click at [356, 104] on input "New Project" at bounding box center [292, 115] width 229 height 26
type input "YOUNG & STRONG (4-Pack)"
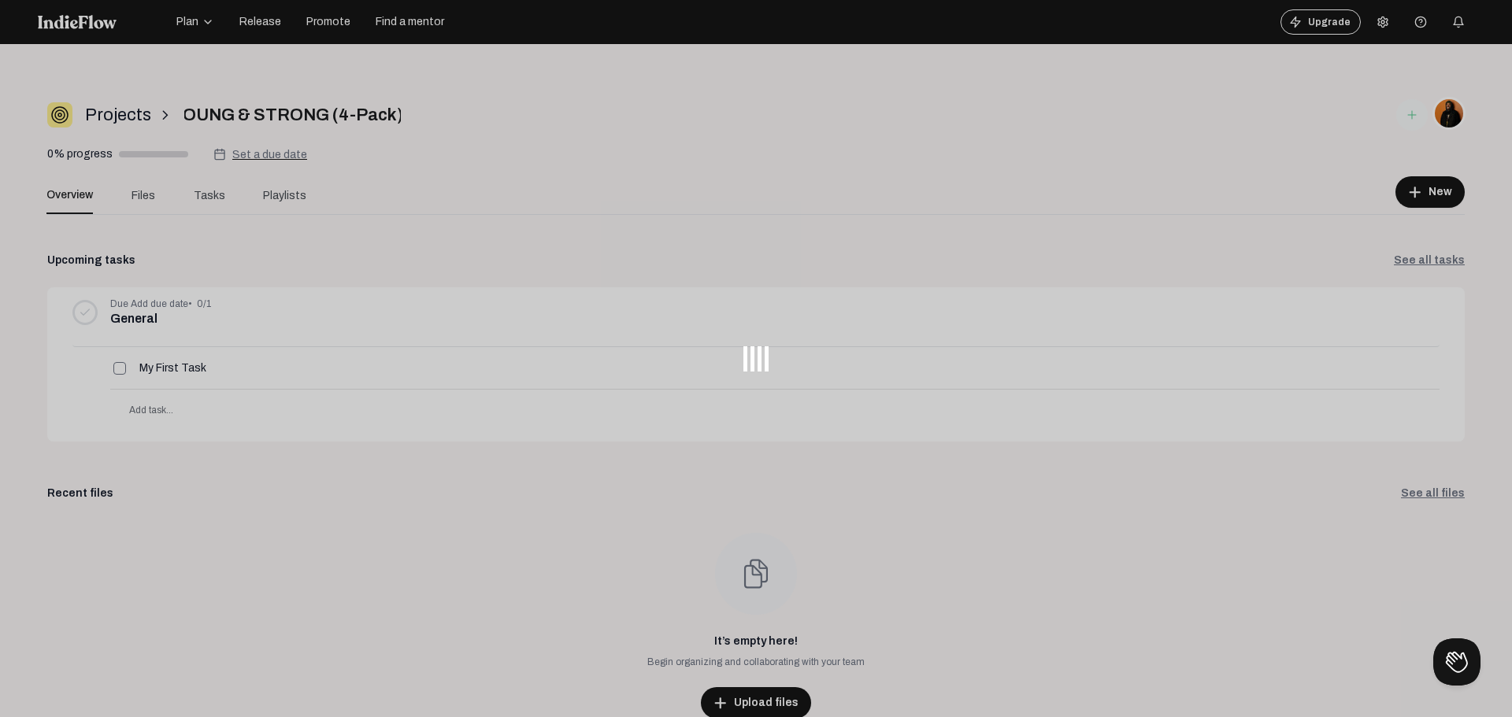
click at [351, 80] on body "Plan Release Promote Find a mentor Upgrade Help center Open menu Projects arrow…" at bounding box center [756, 358] width 1512 height 717
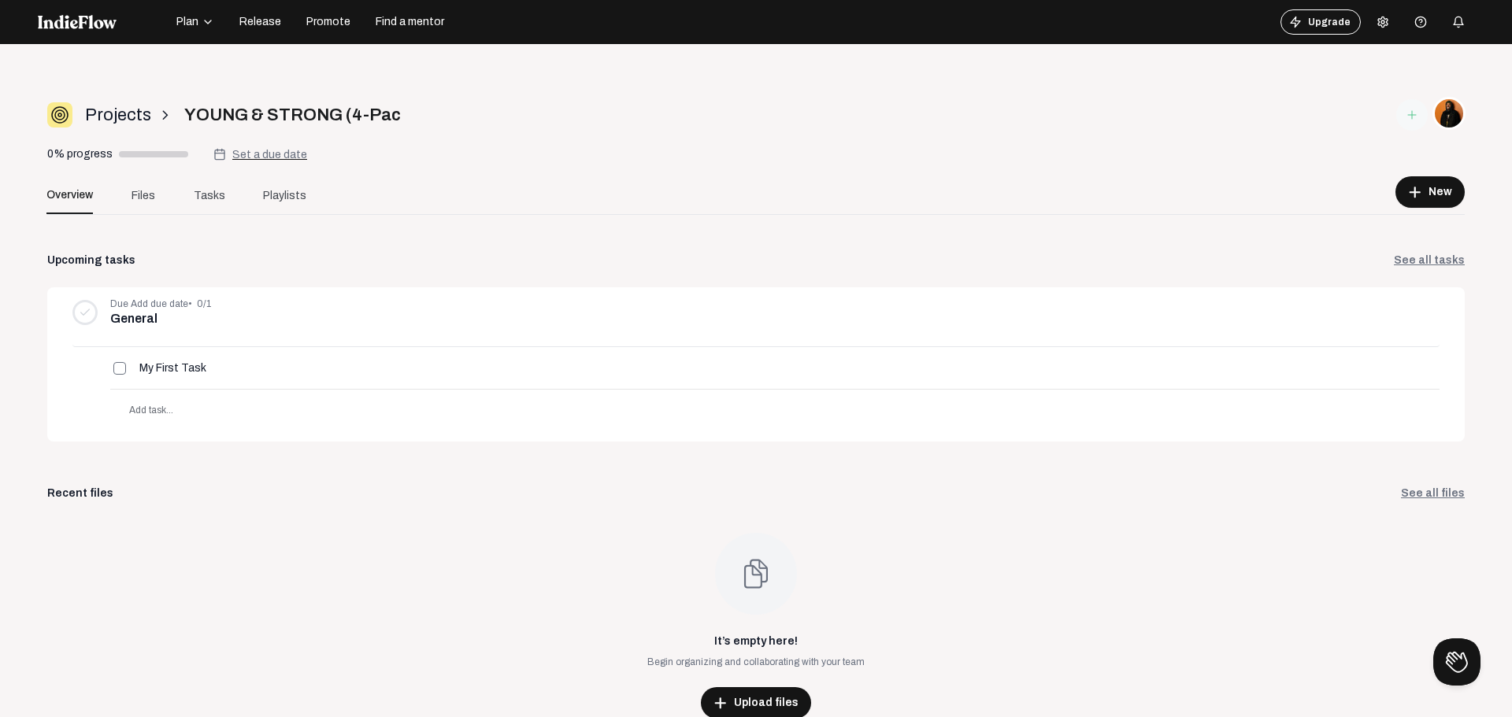
click at [137, 110] on span "Projects" at bounding box center [118, 115] width 66 height 26
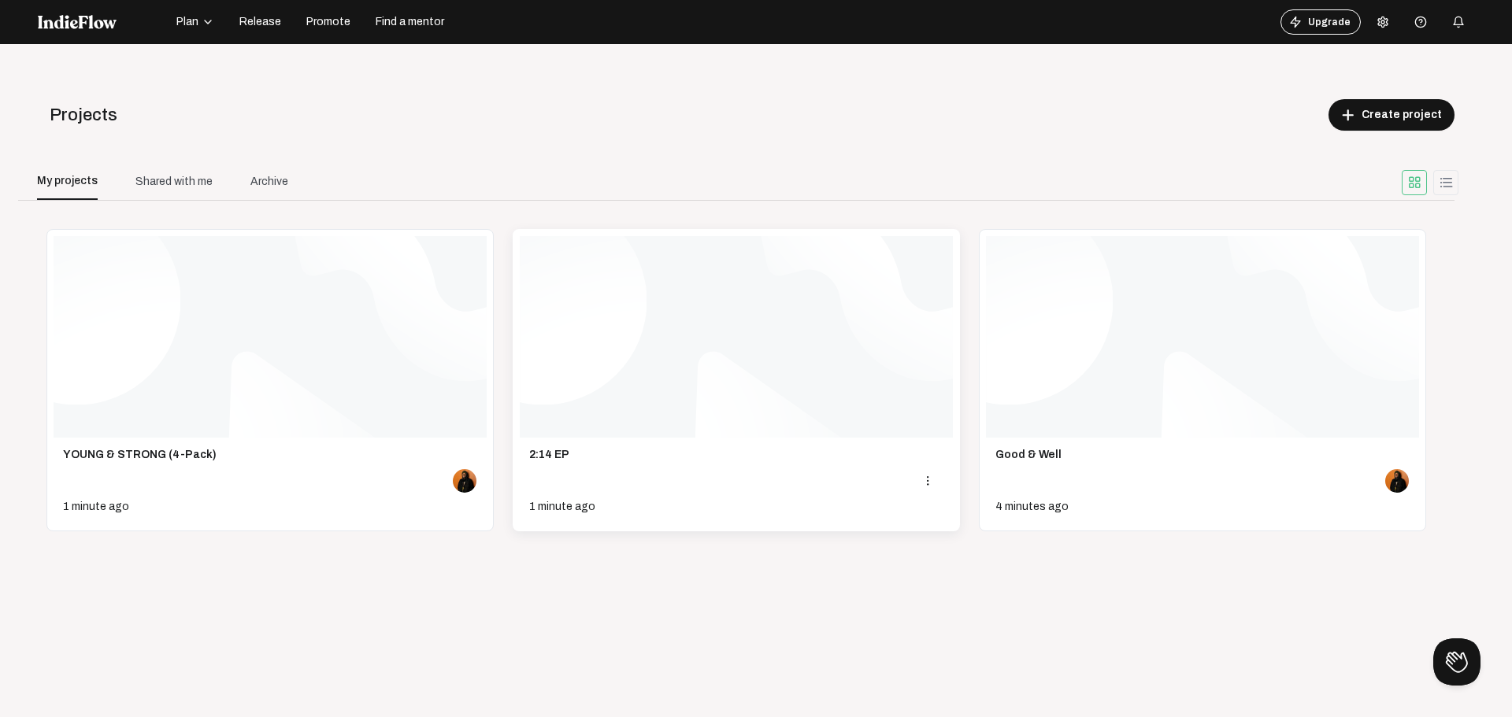
click at [884, 391] on img at bounding box center [736, 337] width 433 height 202
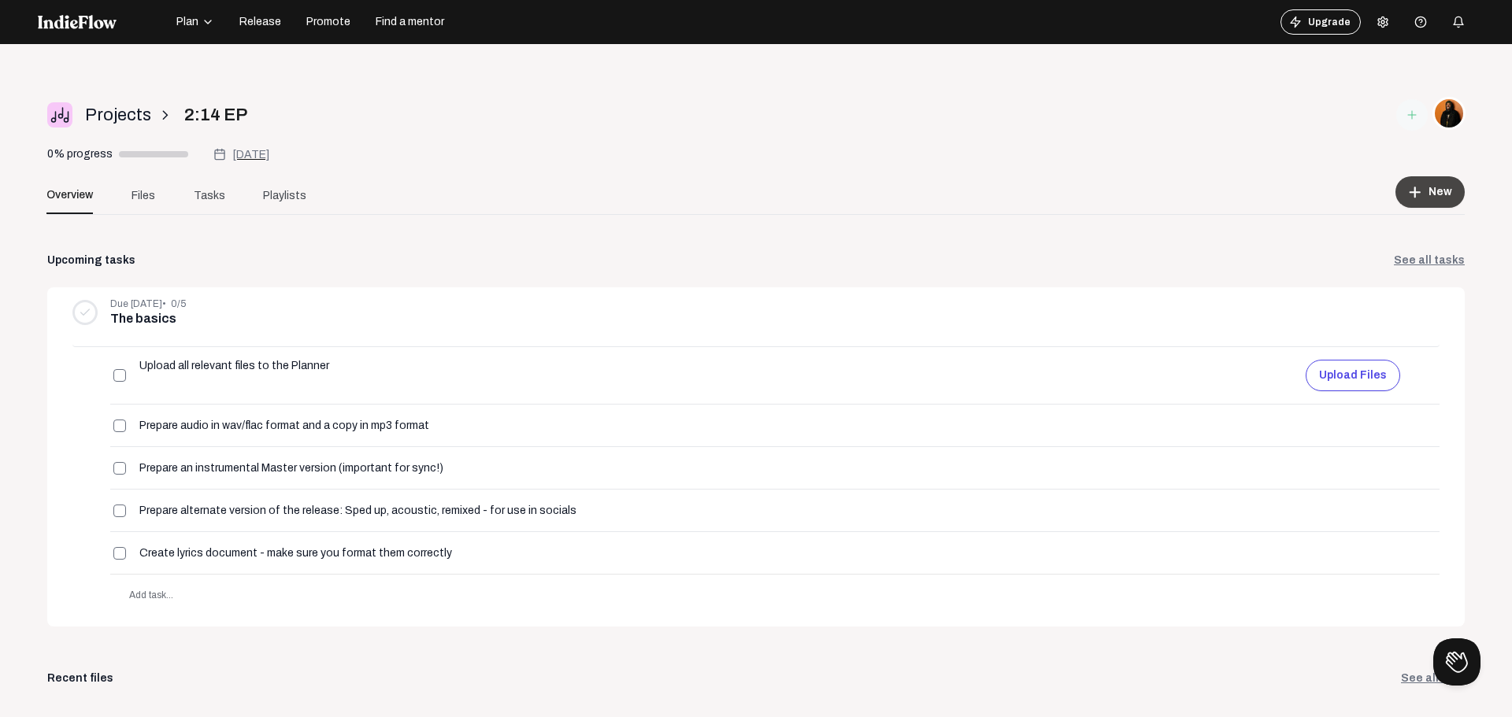
click at [1421, 202] on button "add New" at bounding box center [1430, 192] width 69 height 32
click at [963, 234] on div at bounding box center [756, 358] width 1512 height 717
click at [1410, 202] on button "add New" at bounding box center [1430, 192] width 69 height 32
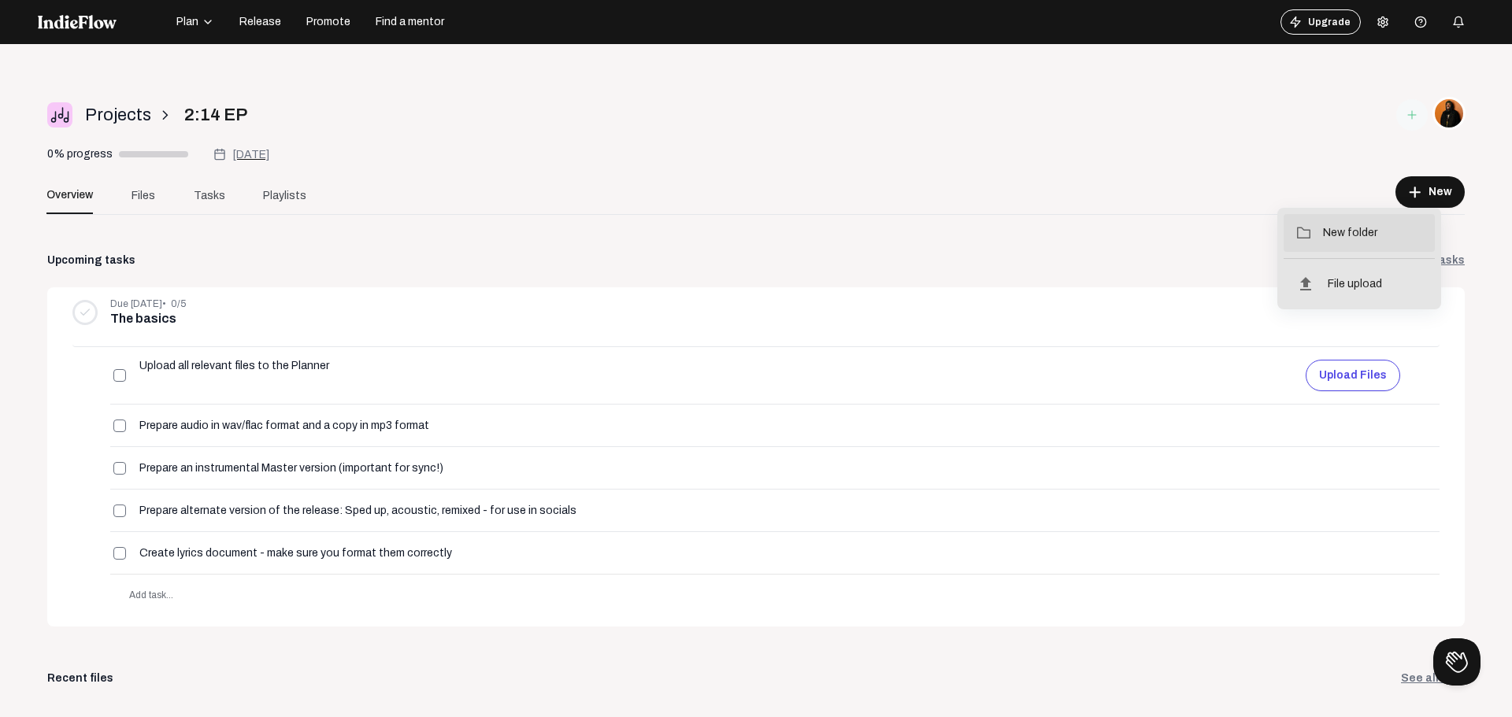
click at [1406, 228] on button "folder_open New folder" at bounding box center [1359, 233] width 151 height 38
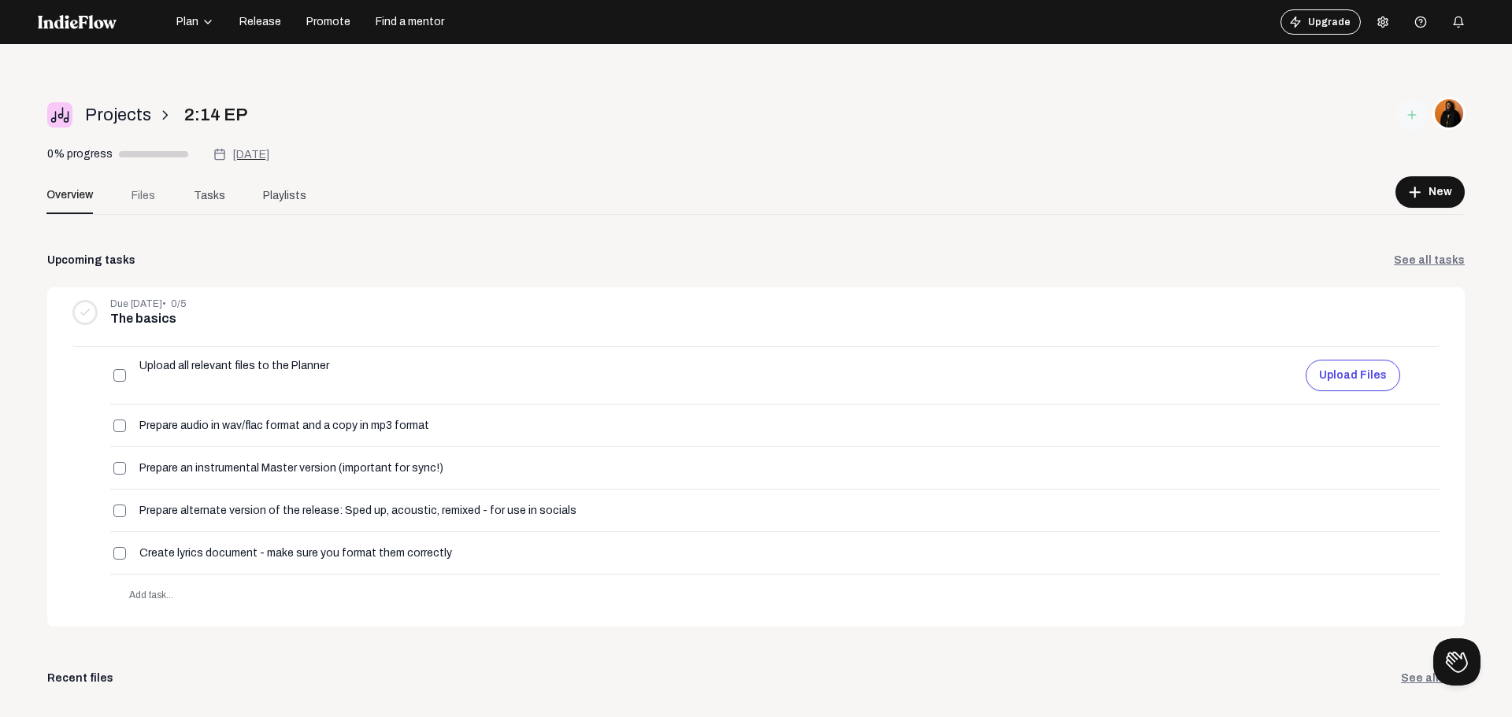
click at [132, 199] on span "Files" at bounding box center [144, 195] width 24 height 17
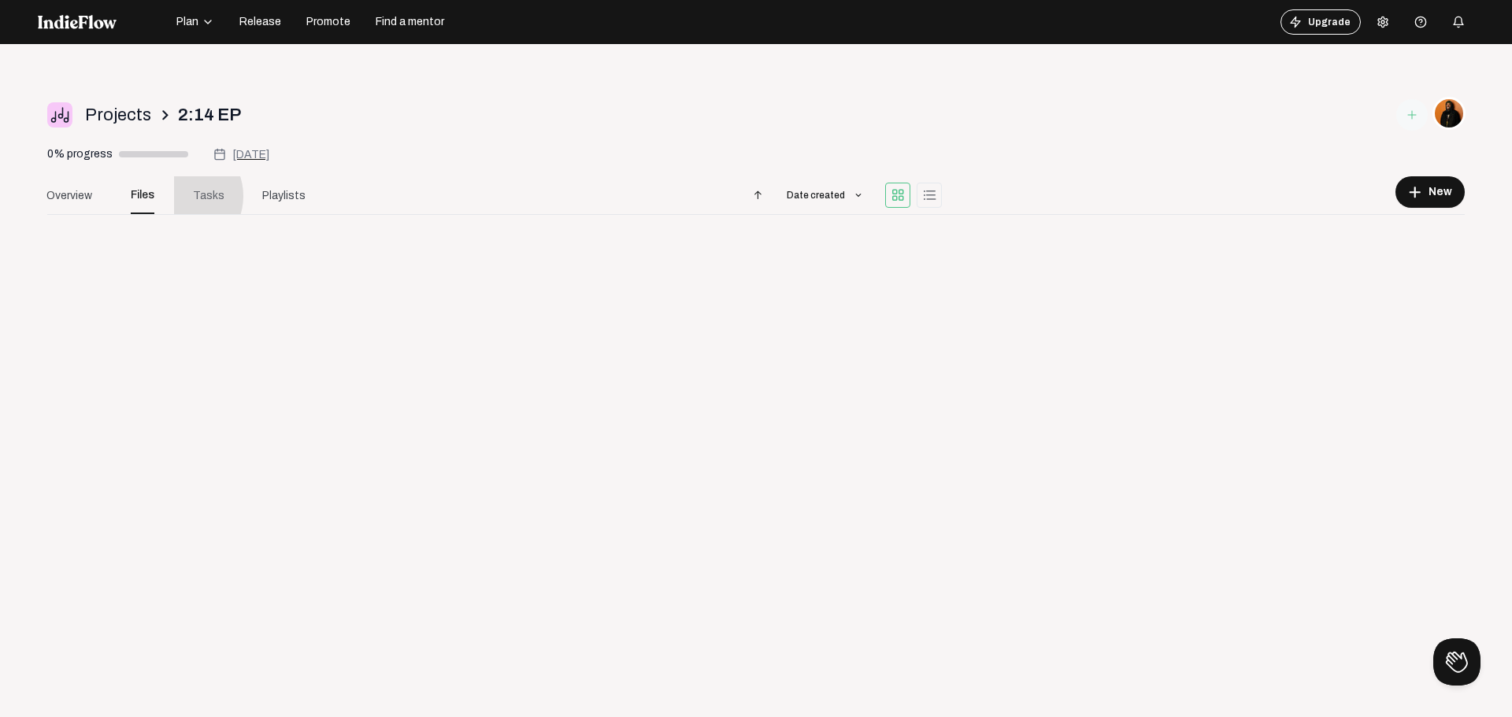
click at [181, 196] on link "Tasks" at bounding box center [208, 195] width 69 height 38
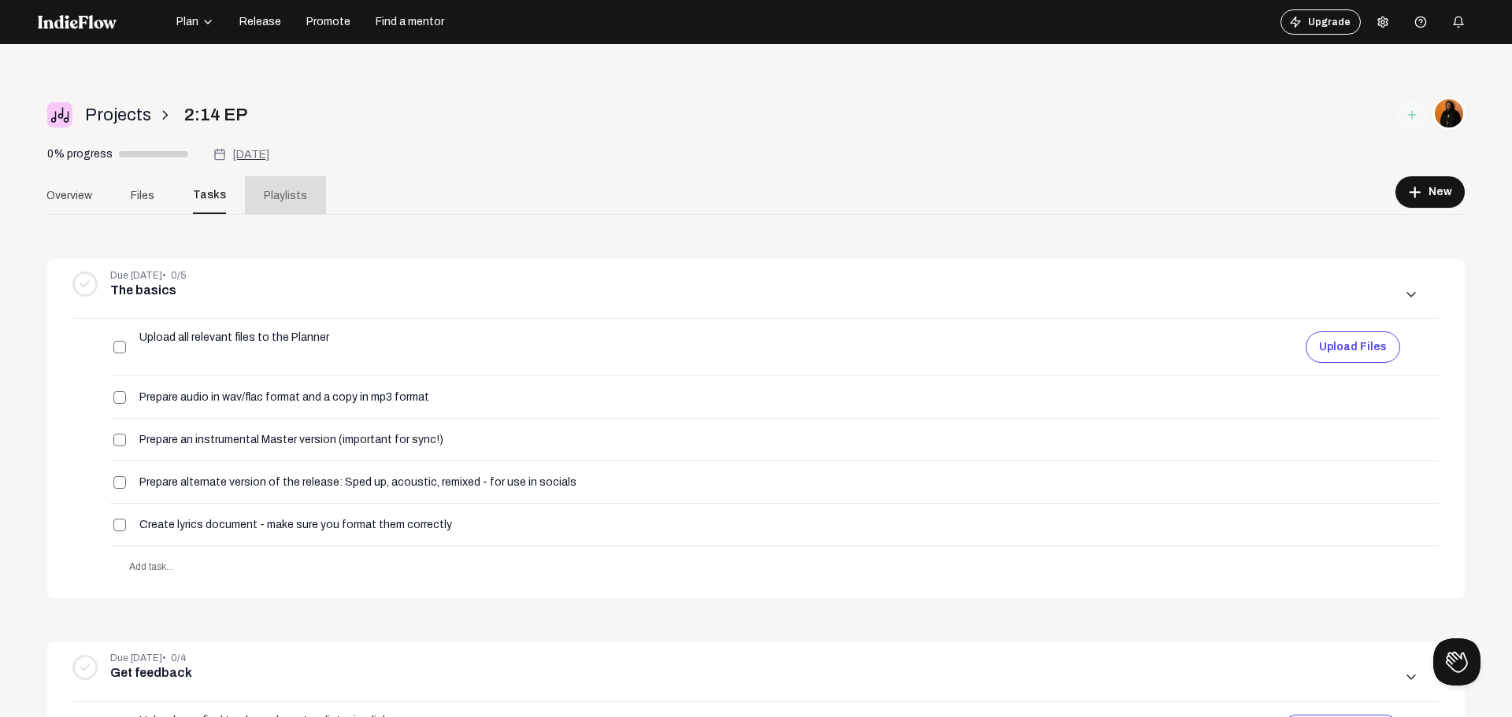
click at [285, 195] on span "Playlists" at bounding box center [285, 195] width 43 height 17
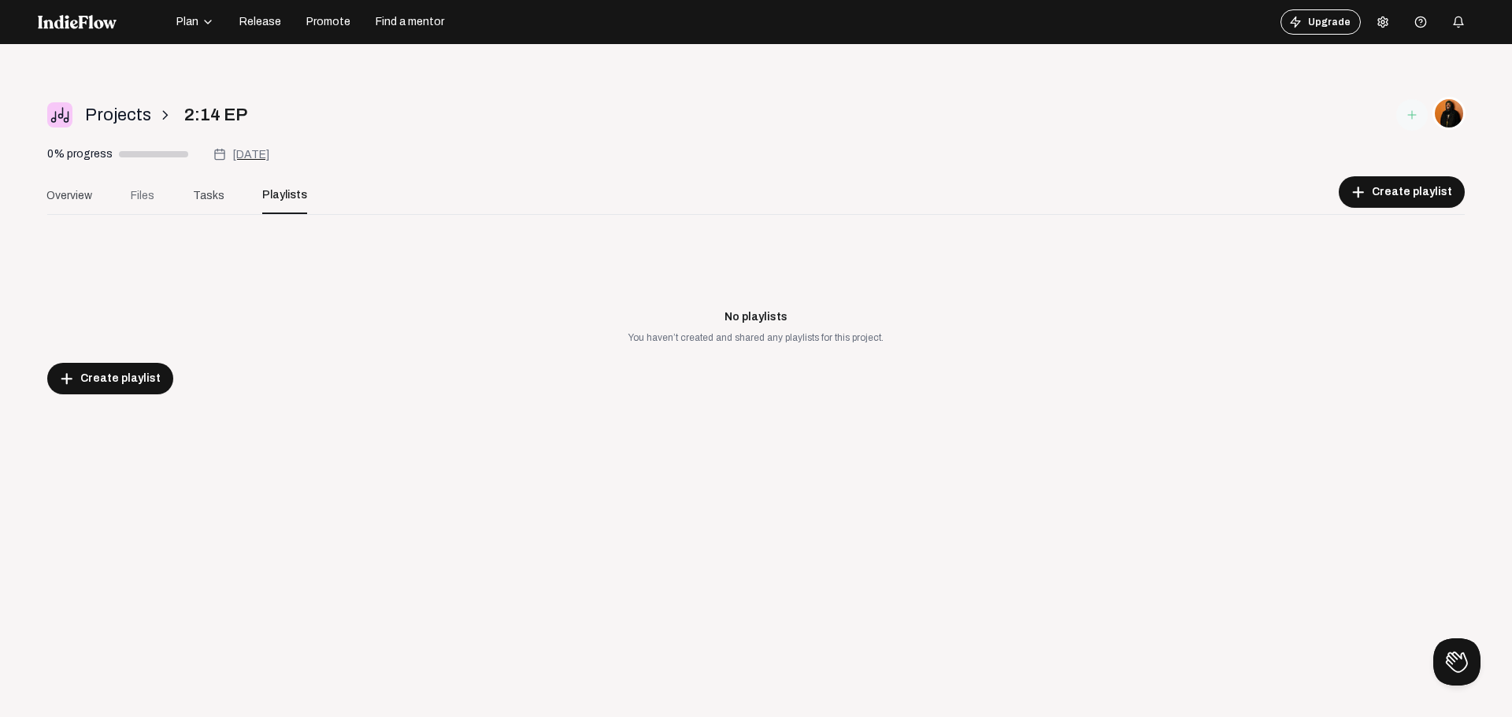
click at [149, 202] on span "Files" at bounding box center [143, 195] width 24 height 17
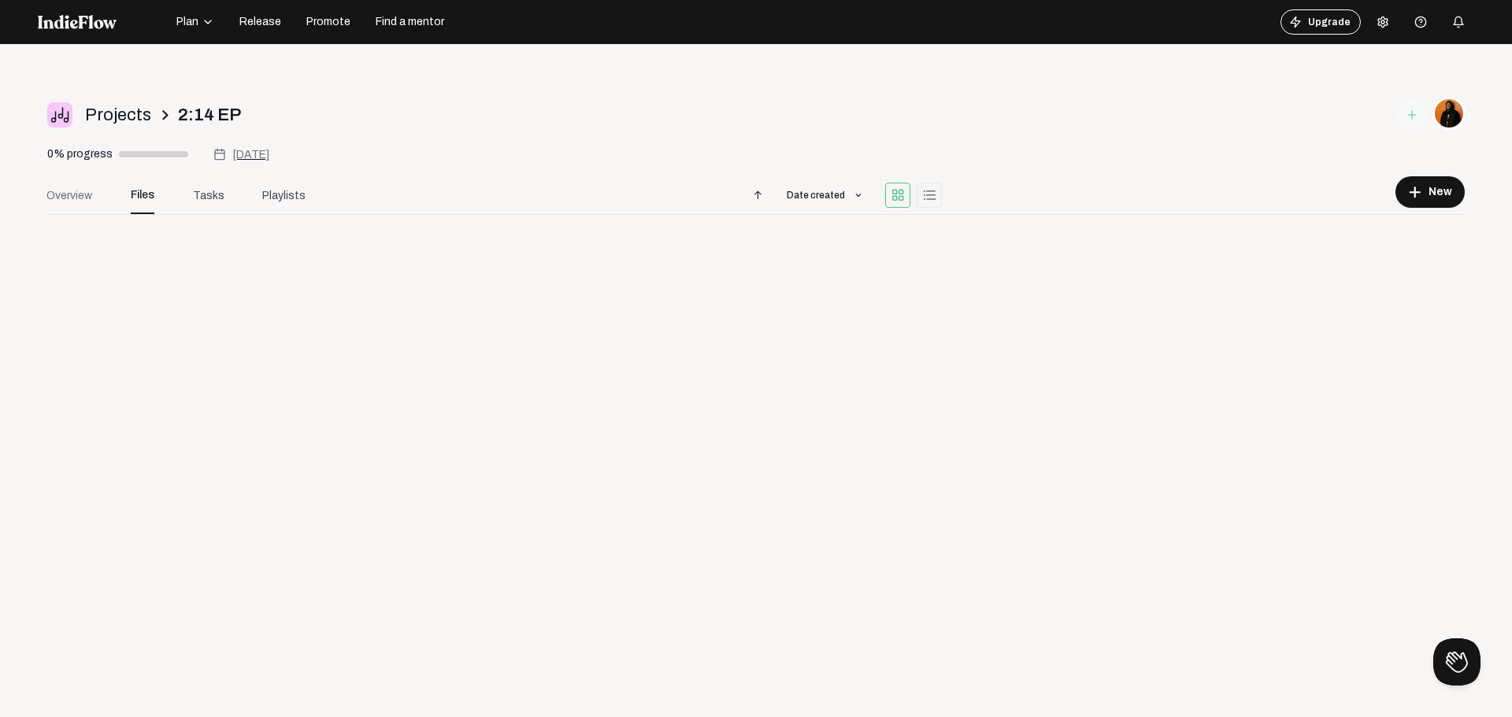
click at [79, 196] on span "Overview" at bounding box center [69, 195] width 46 height 17
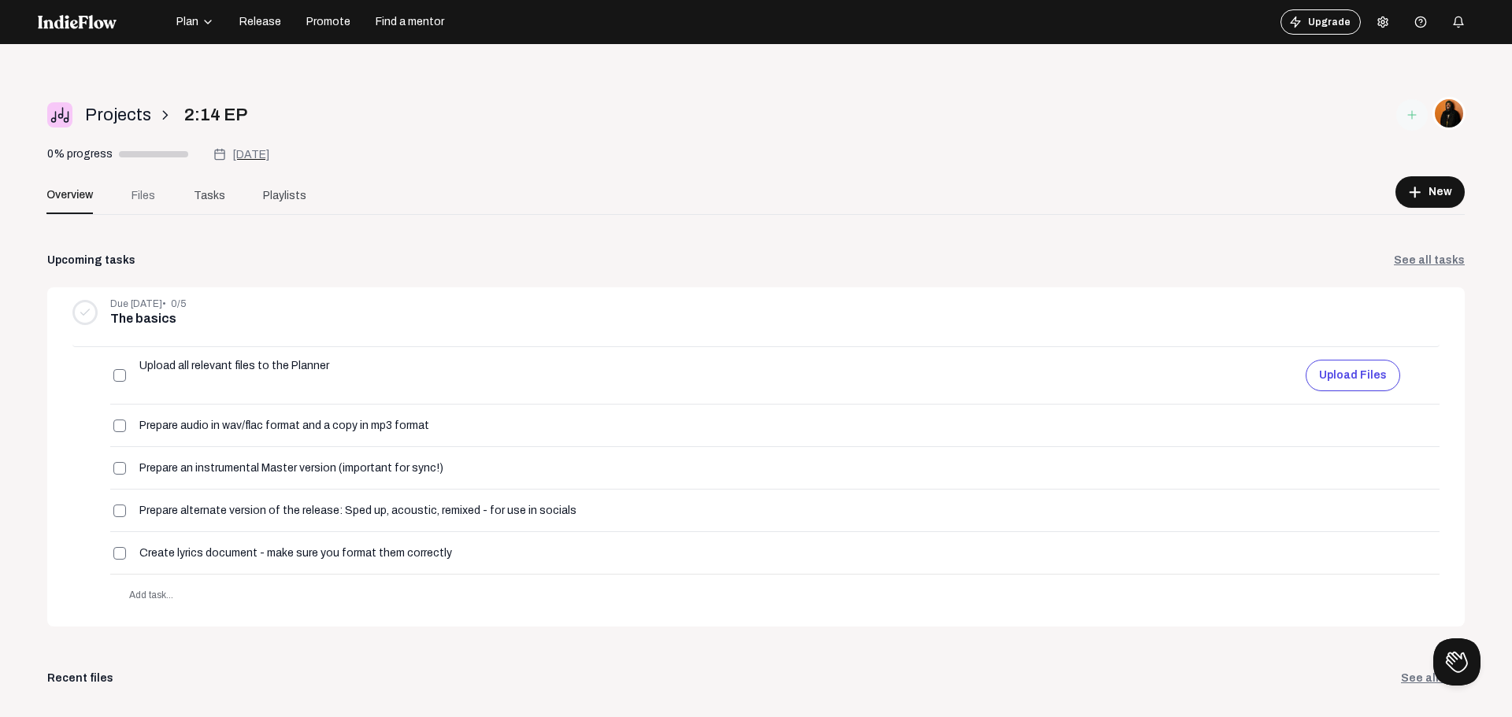
click at [135, 190] on span "Files" at bounding box center [144, 195] width 24 height 17
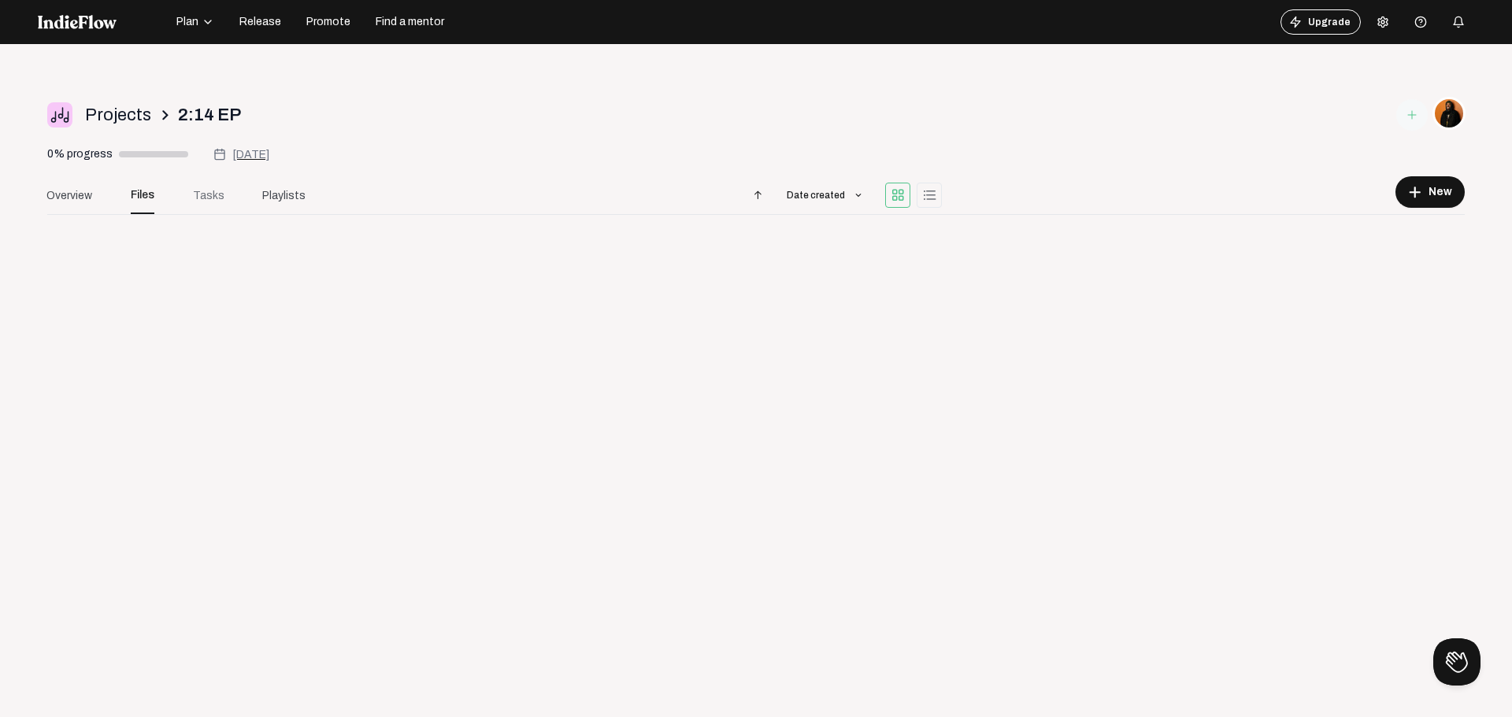
click at [208, 191] on span "Tasks" at bounding box center [209, 195] width 32 height 17
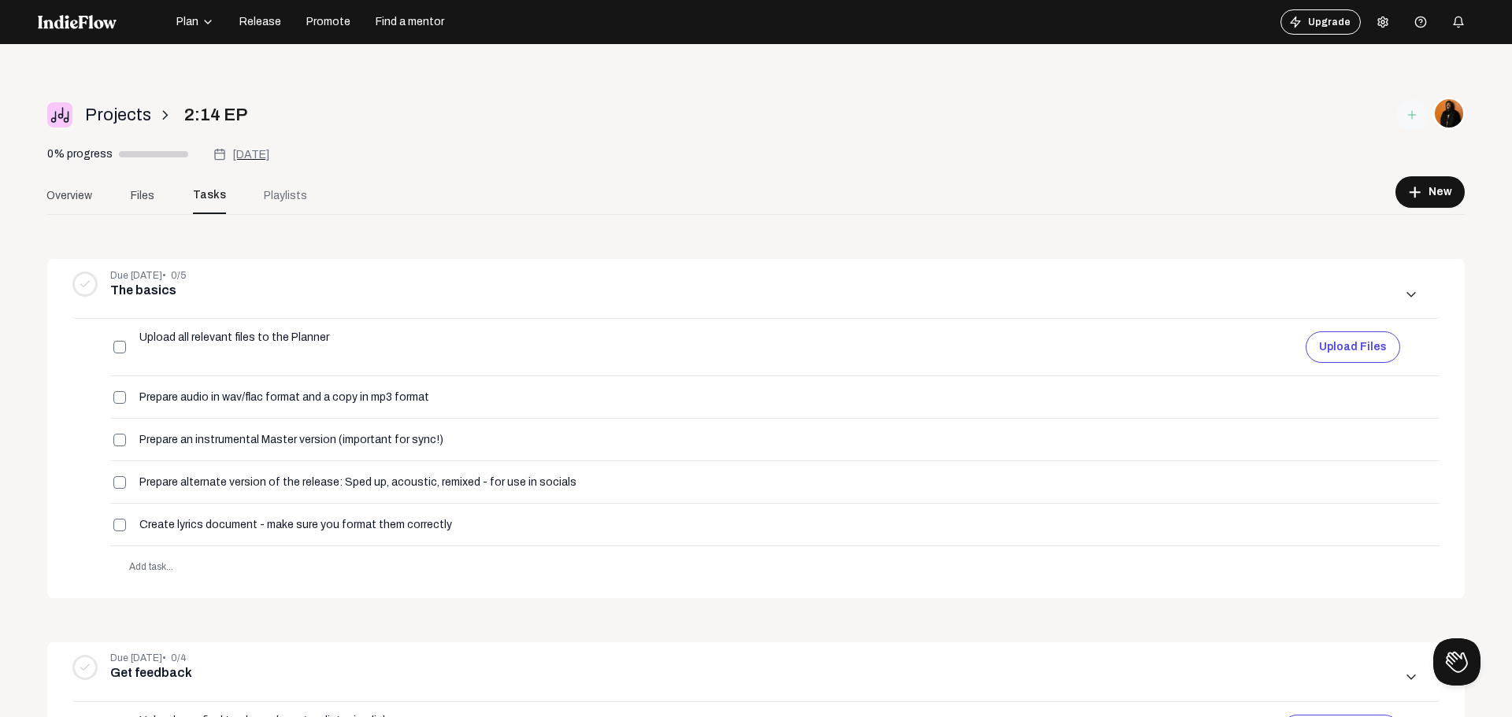
click at [287, 193] on span "Playlists" at bounding box center [285, 195] width 43 height 17
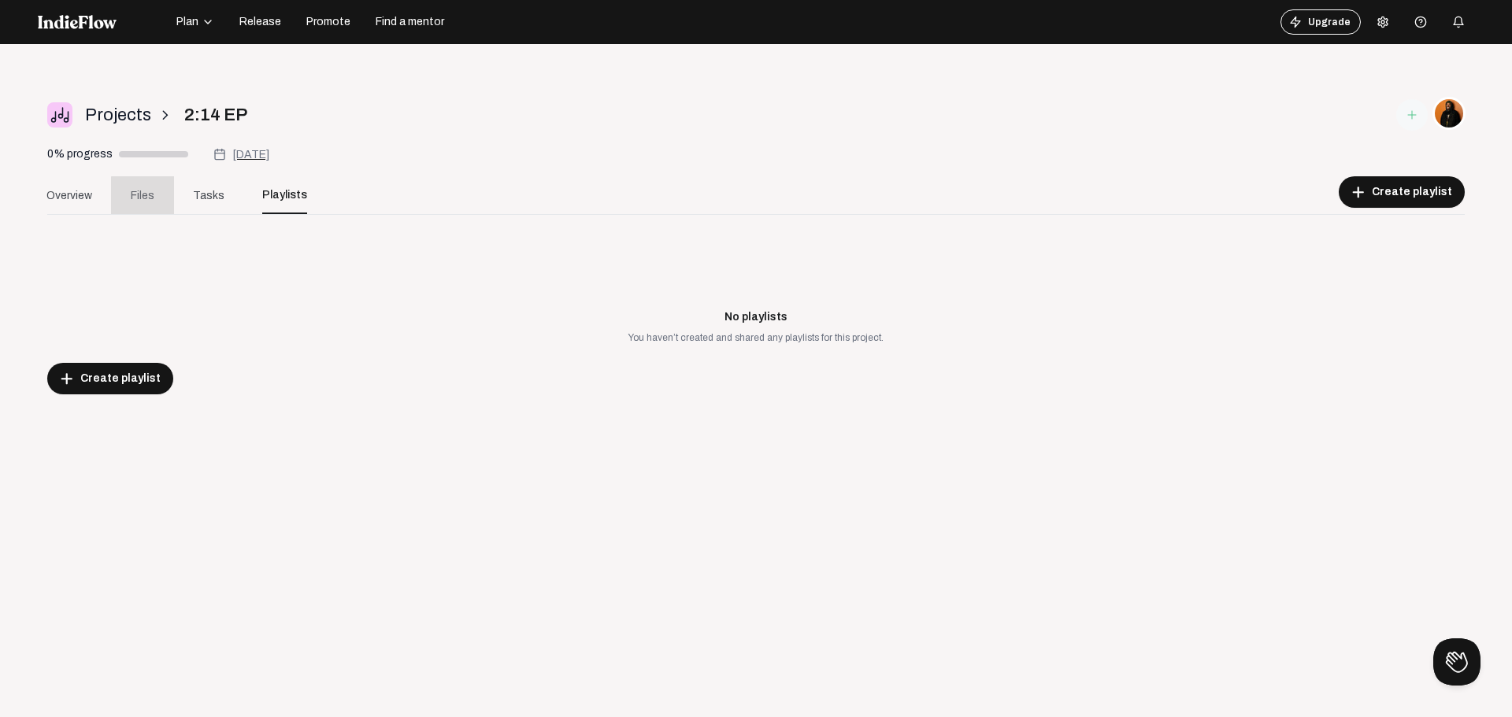
click at [148, 201] on span "Files" at bounding box center [143, 195] width 24 height 17
